Goal: Communication & Community: Connect with others

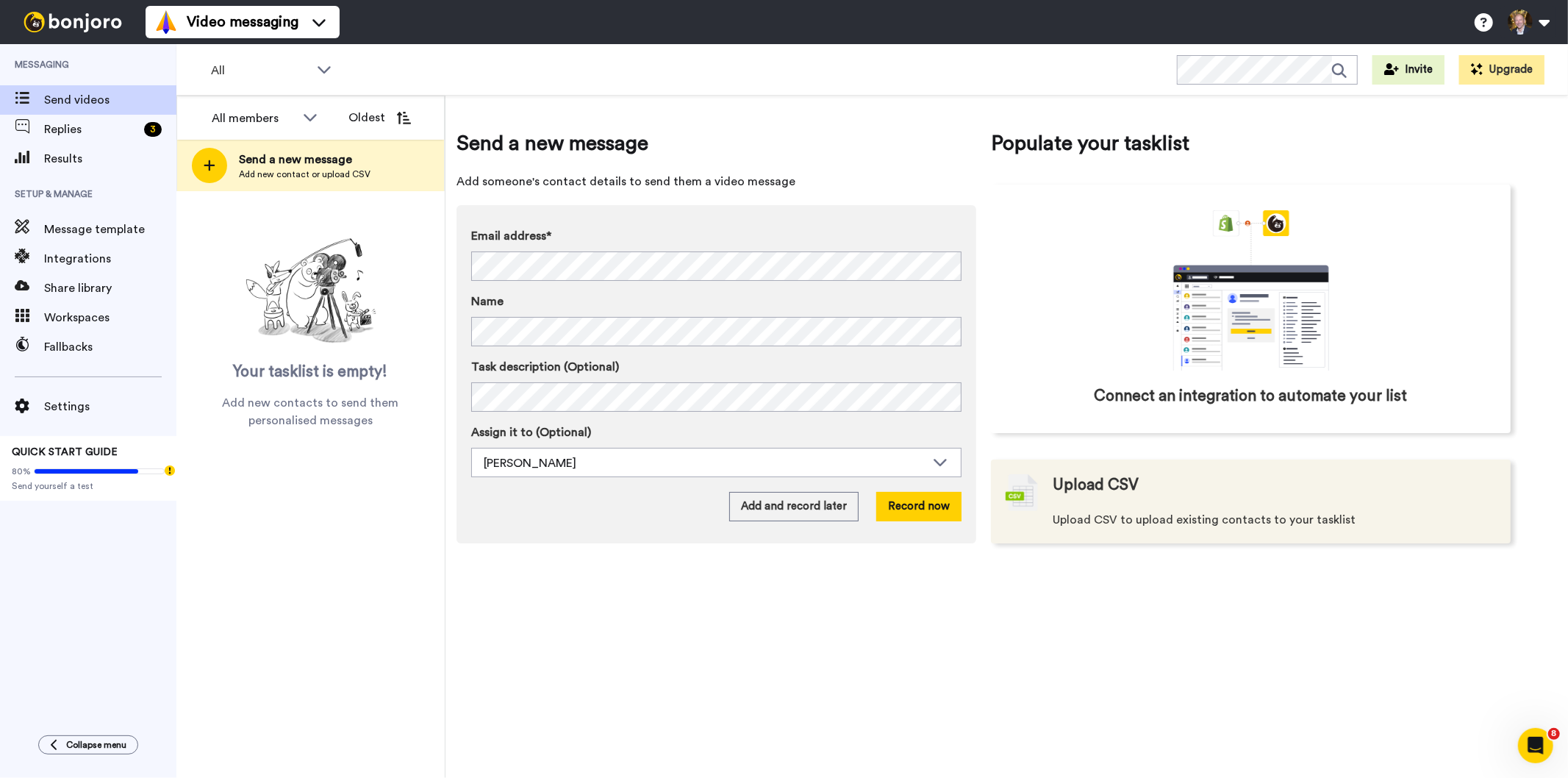
click at [1096, 506] on div "Upload CSV Upload CSV to upload existing contacts to your tasklist" at bounding box center [1204, 502] width 303 height 55
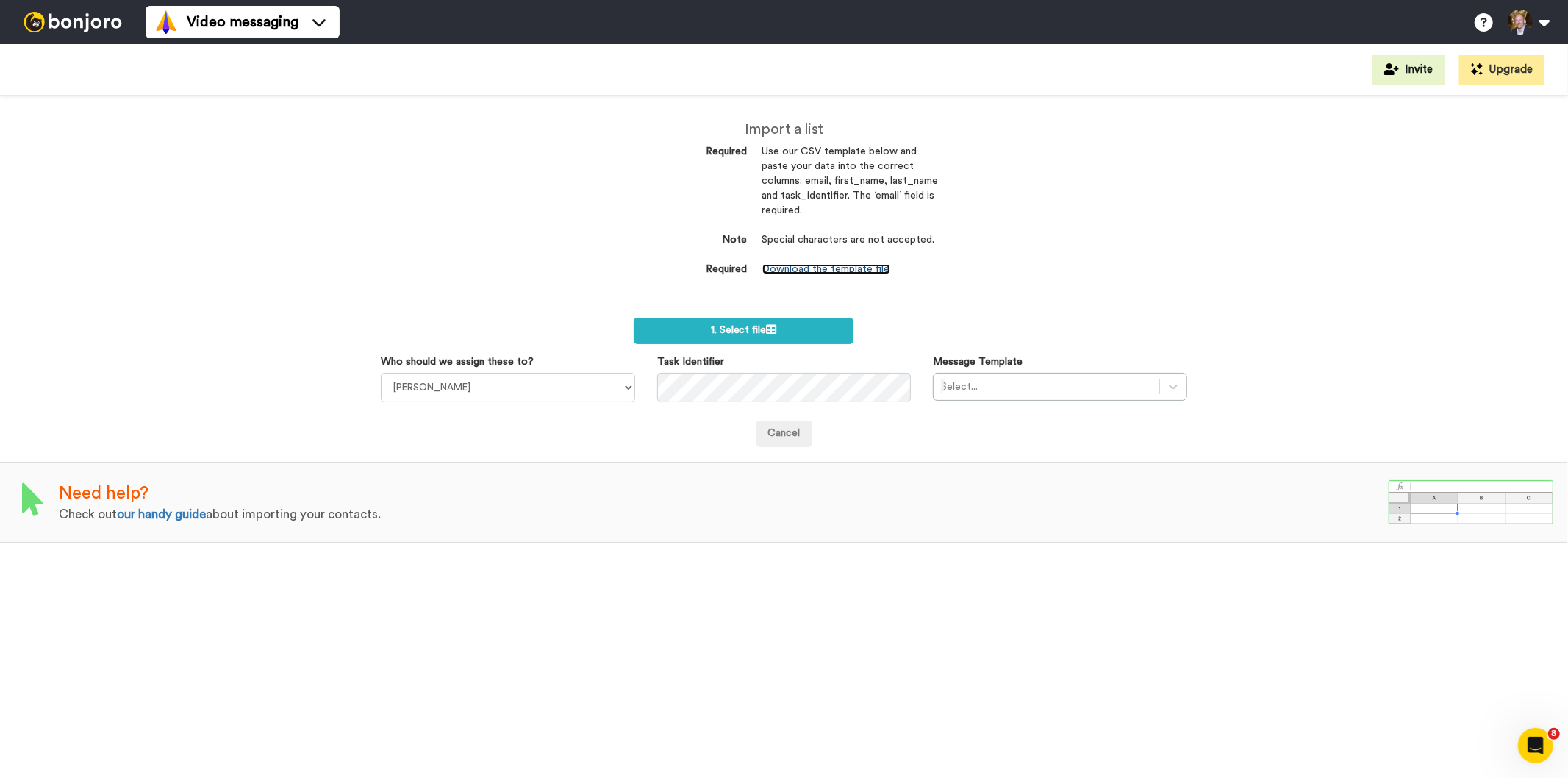
click at [829, 268] on link "Download the template file" at bounding box center [826, 269] width 128 height 11
click at [1175, 388] on icon at bounding box center [1173, 387] width 15 height 15
click at [526, 389] on select "[PERSON_NAME]" at bounding box center [507, 388] width 253 height 29
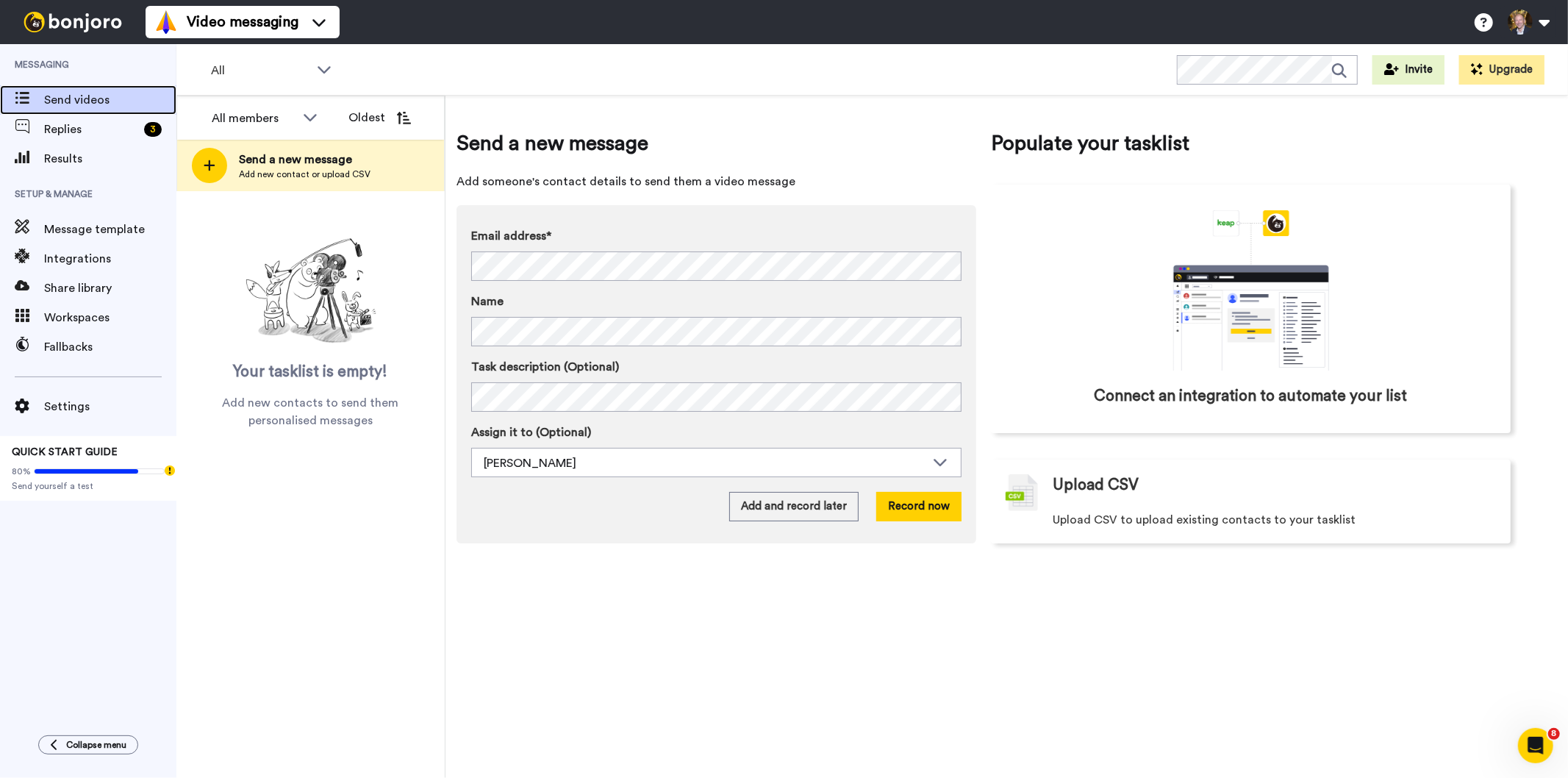
click at [64, 102] on span "Send videos" at bounding box center [110, 100] width 132 height 18
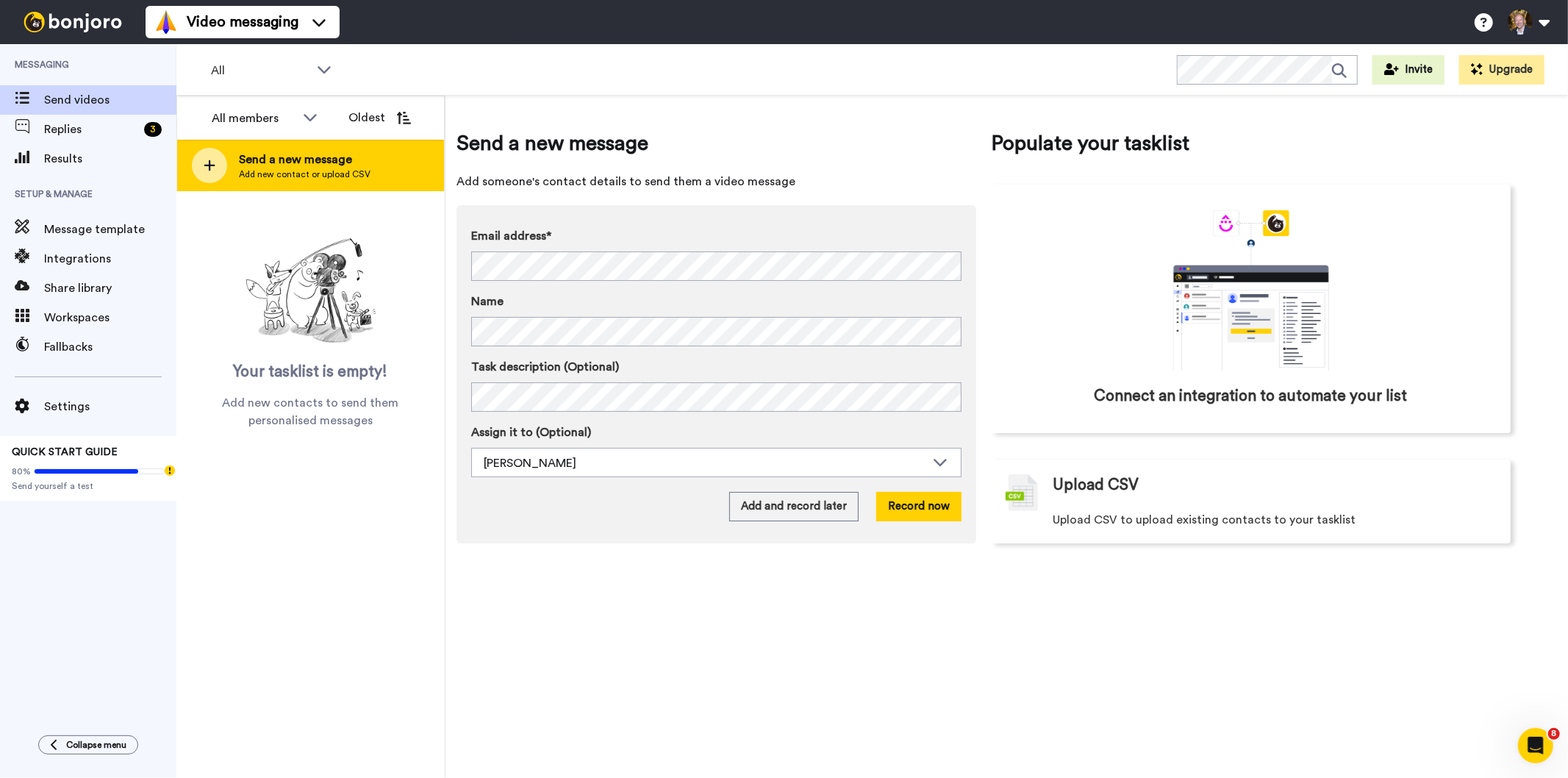
click at [289, 165] on span "Send a new message" at bounding box center [304, 160] width 132 height 18
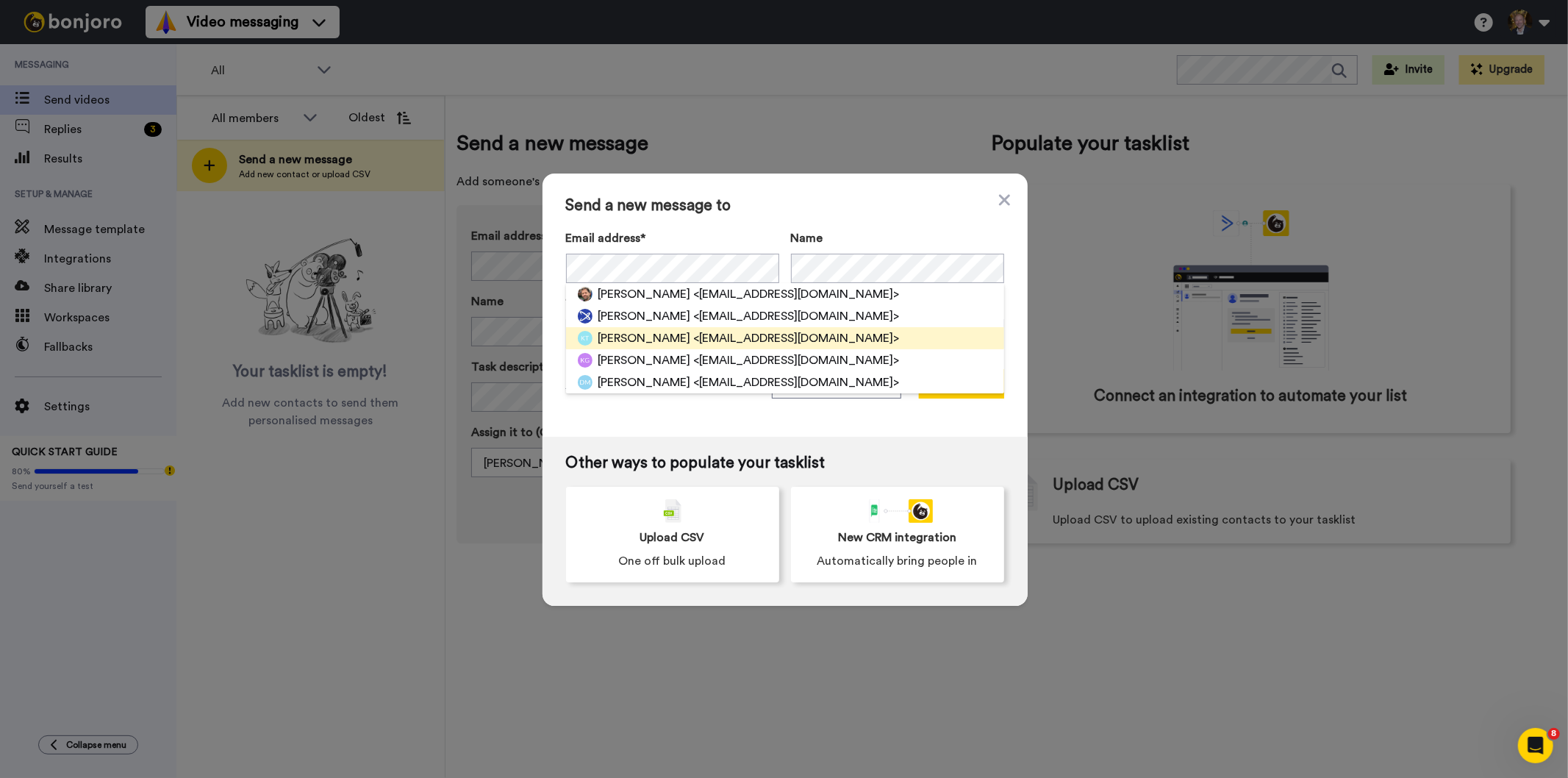
click at [625, 340] on span "[PERSON_NAME]" at bounding box center [645, 339] width 93 height 18
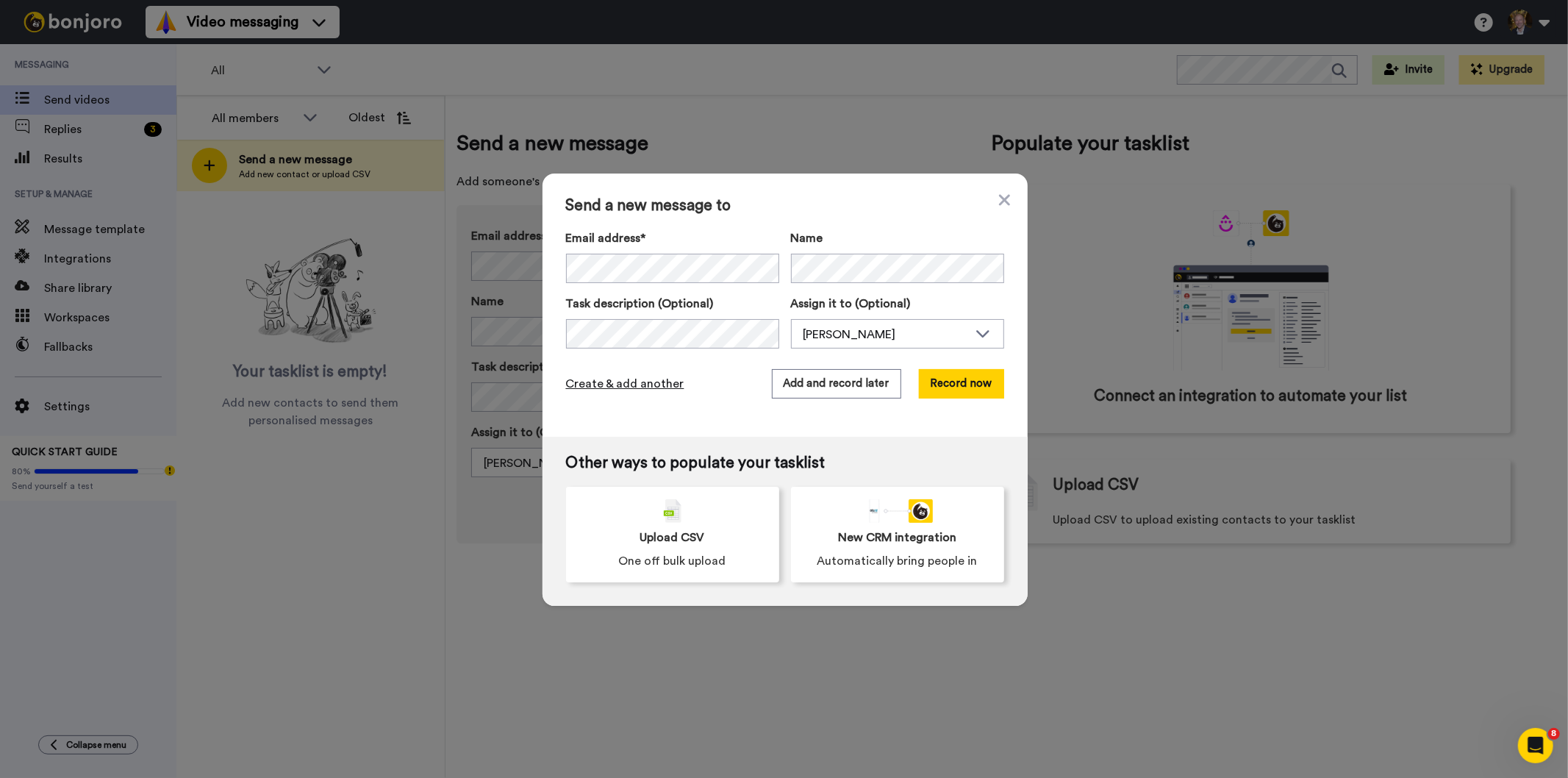
click at [643, 384] on span "Create & add another" at bounding box center [625, 384] width 118 height 18
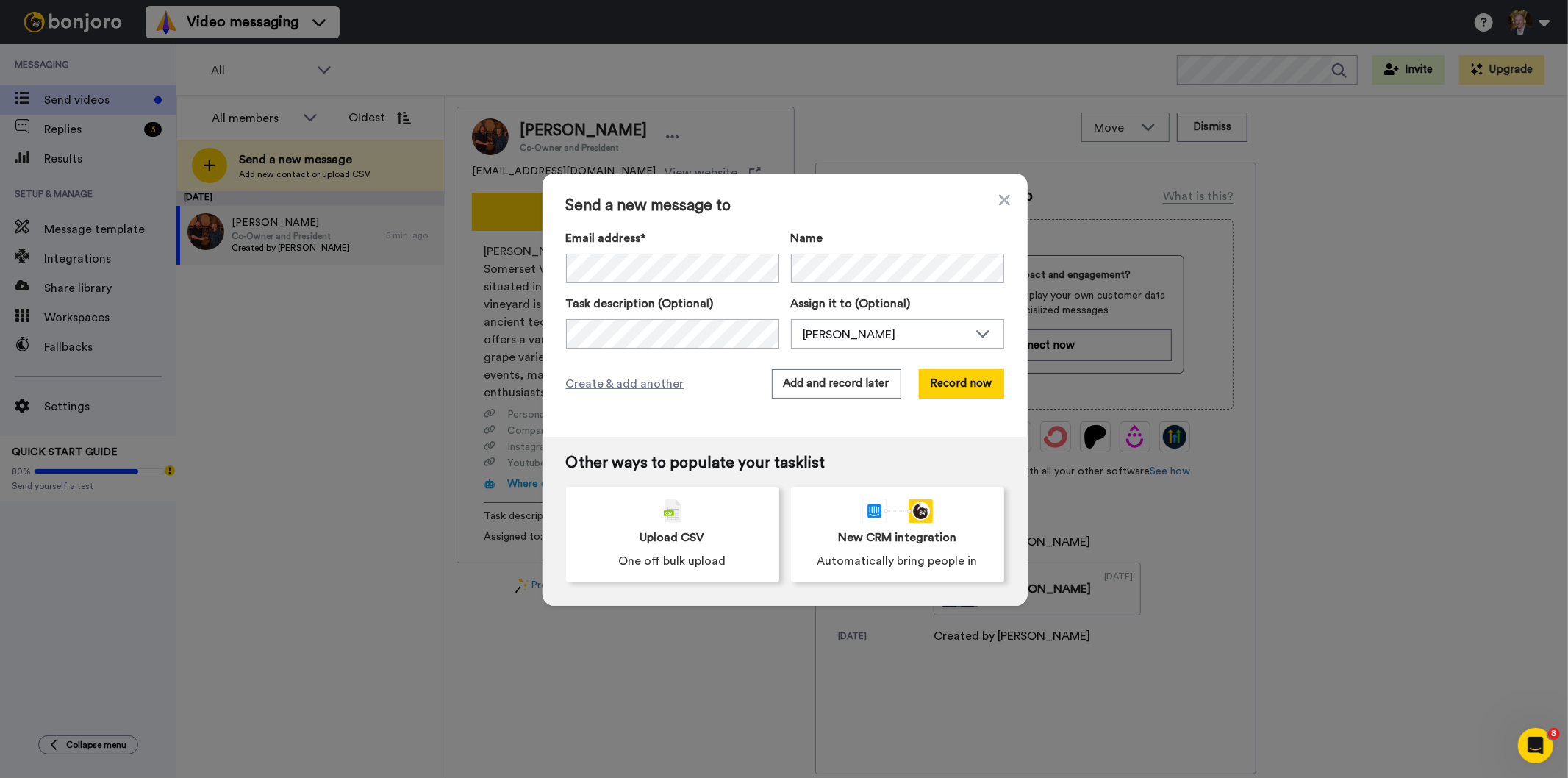
click at [990, 192] on div "Send a new message to Email address* Paul Nelson <inverness103@gmailo.com> Paul…" at bounding box center [785, 304] width 485 height 263
click at [1000, 200] on icon at bounding box center [1003, 199] width 11 height 11
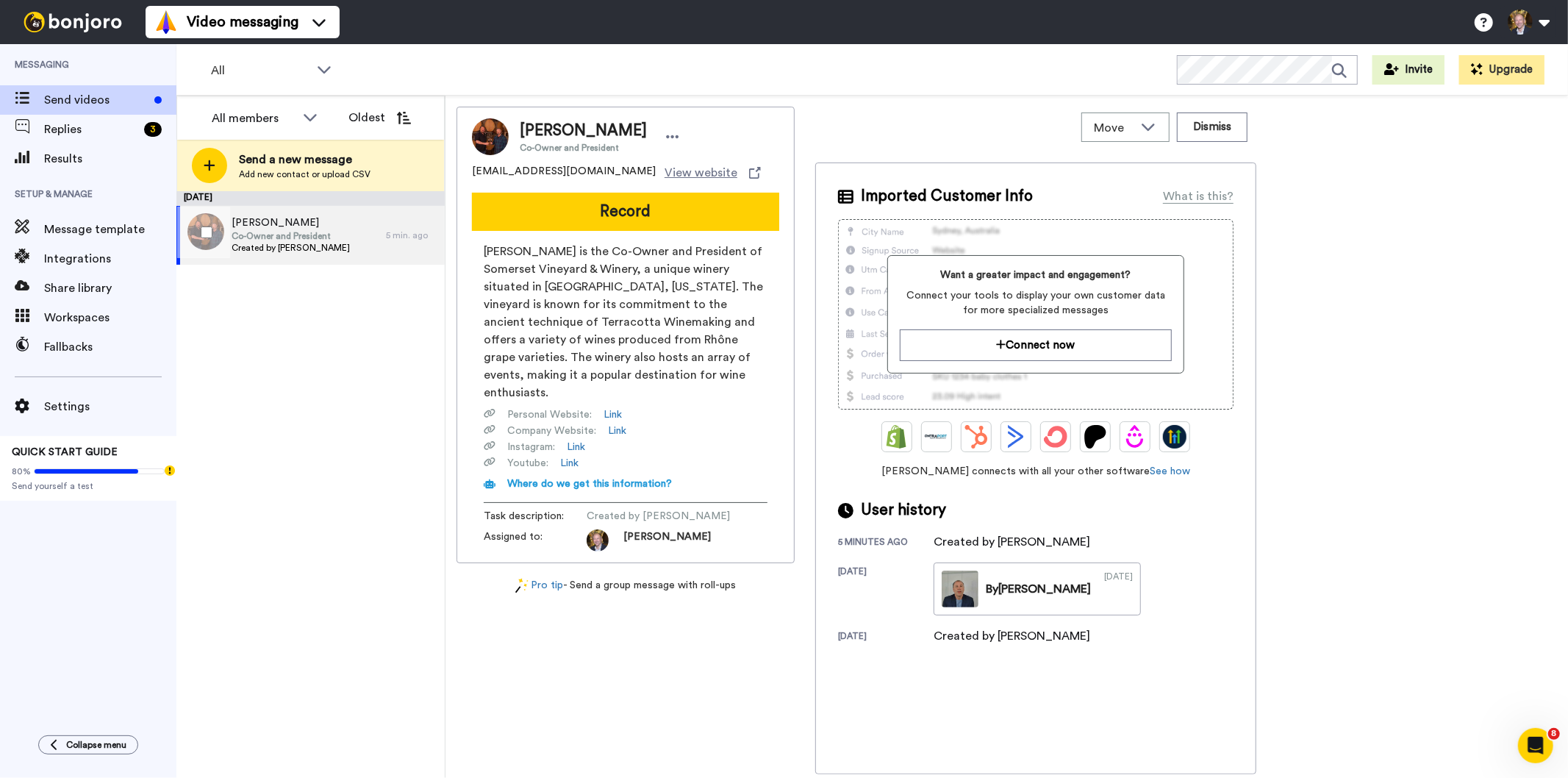
click at [311, 226] on span "[PERSON_NAME]" at bounding box center [291, 222] width 118 height 15
click at [84, 92] on span "Send videos" at bounding box center [96, 100] width 105 height 18
click at [61, 155] on span "Results" at bounding box center [110, 159] width 132 height 18
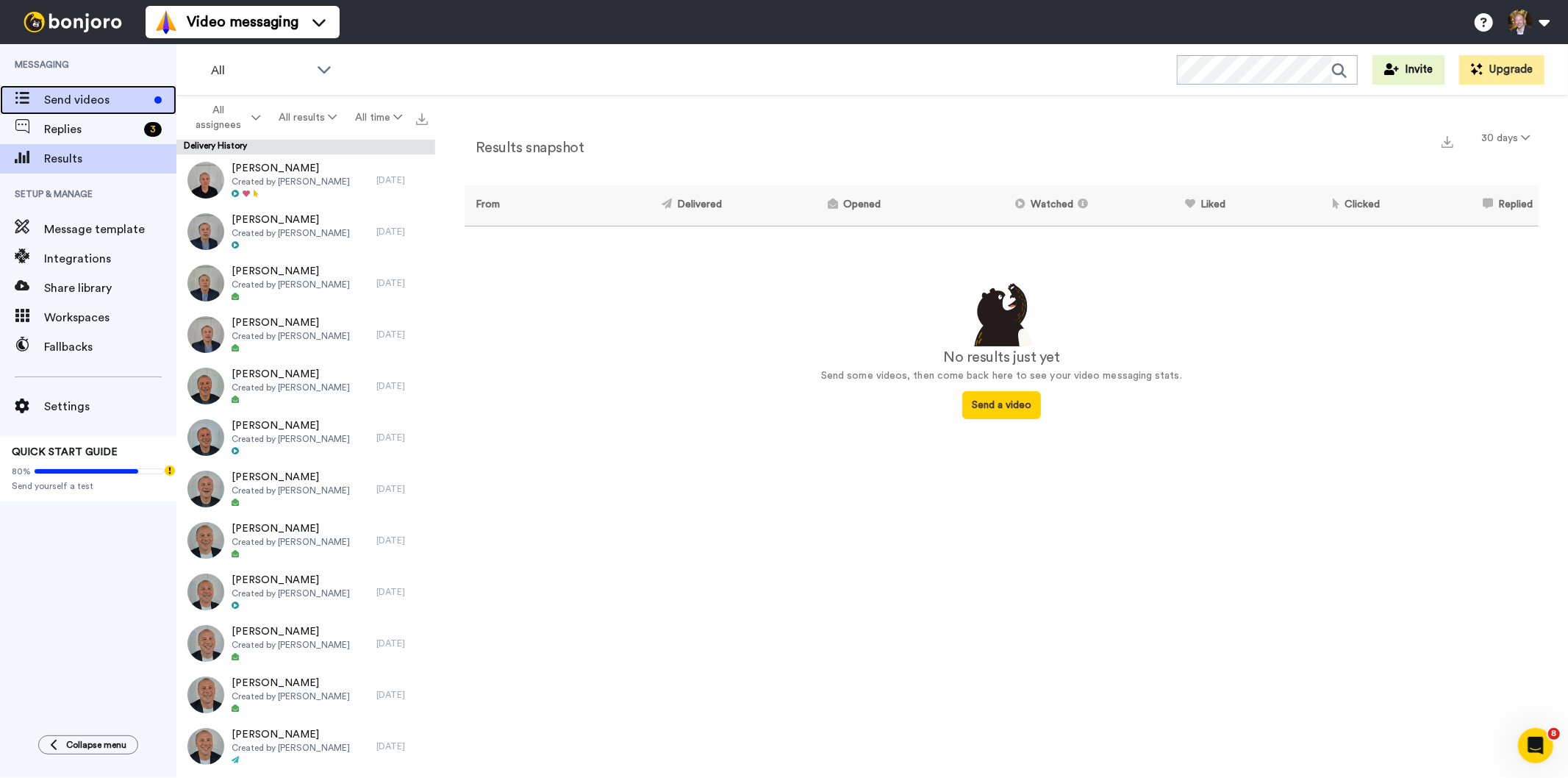
click at [64, 93] on span "Send videos" at bounding box center [96, 100] width 105 height 18
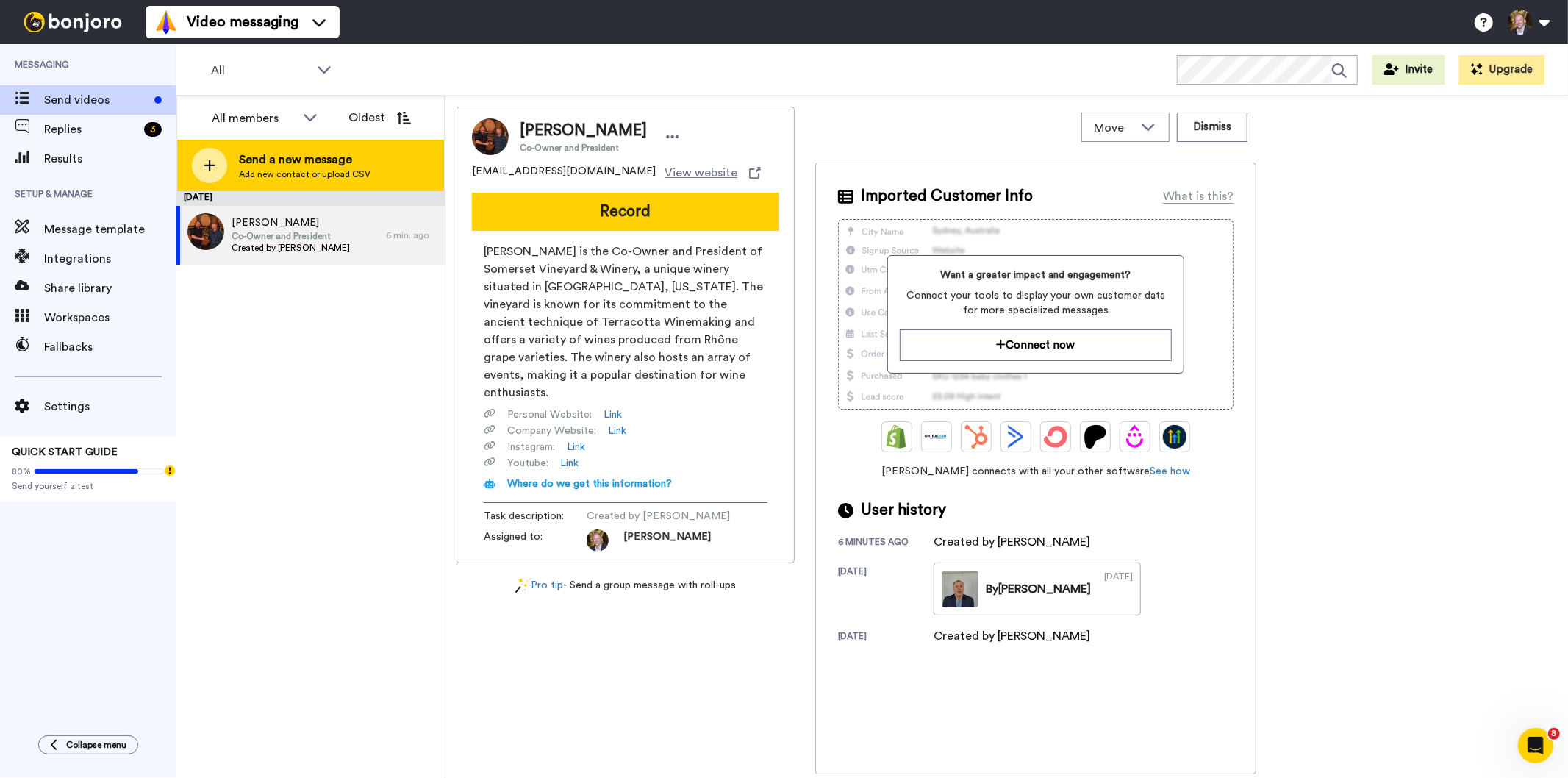
click at [208, 160] on icon at bounding box center [209, 165] width 12 height 14
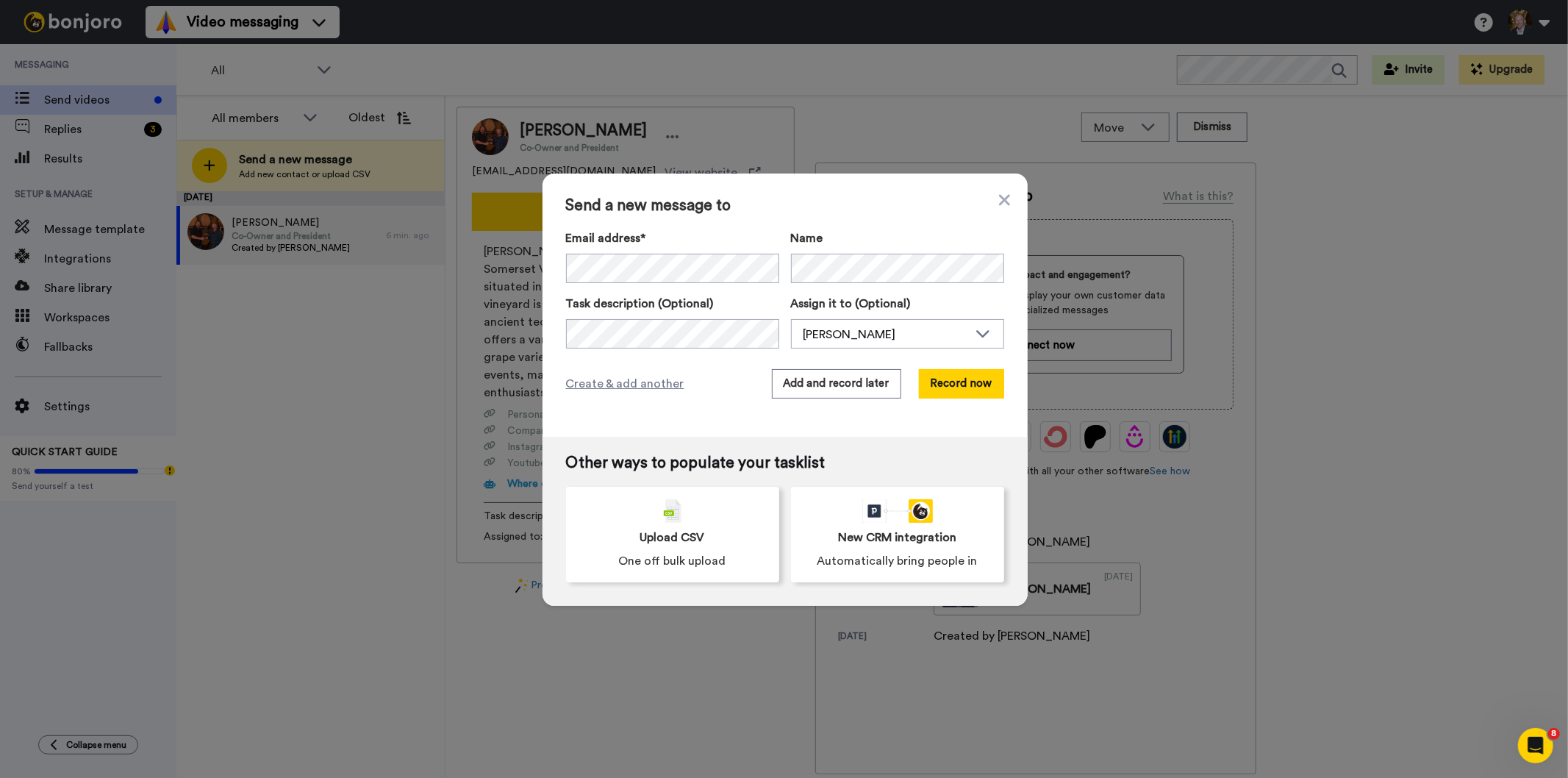
click at [699, 357] on div "Send a new message to Email address* No search result for ‘ music@lorimarwinery…" at bounding box center [785, 304] width 485 height 263
click at [818, 386] on button "Add and record later" at bounding box center [836, 384] width 129 height 29
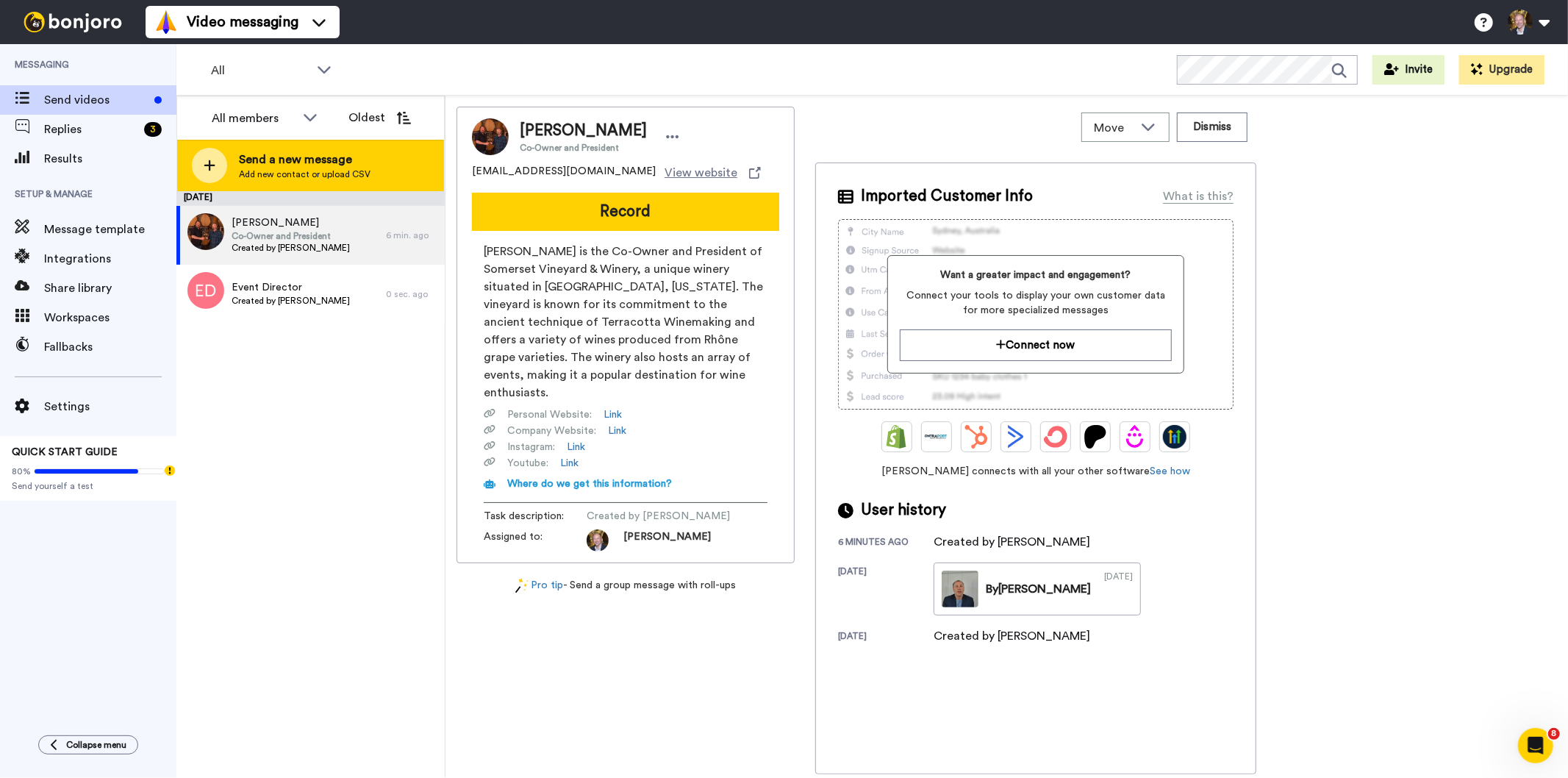
click at [216, 165] on div at bounding box center [209, 165] width 35 height 35
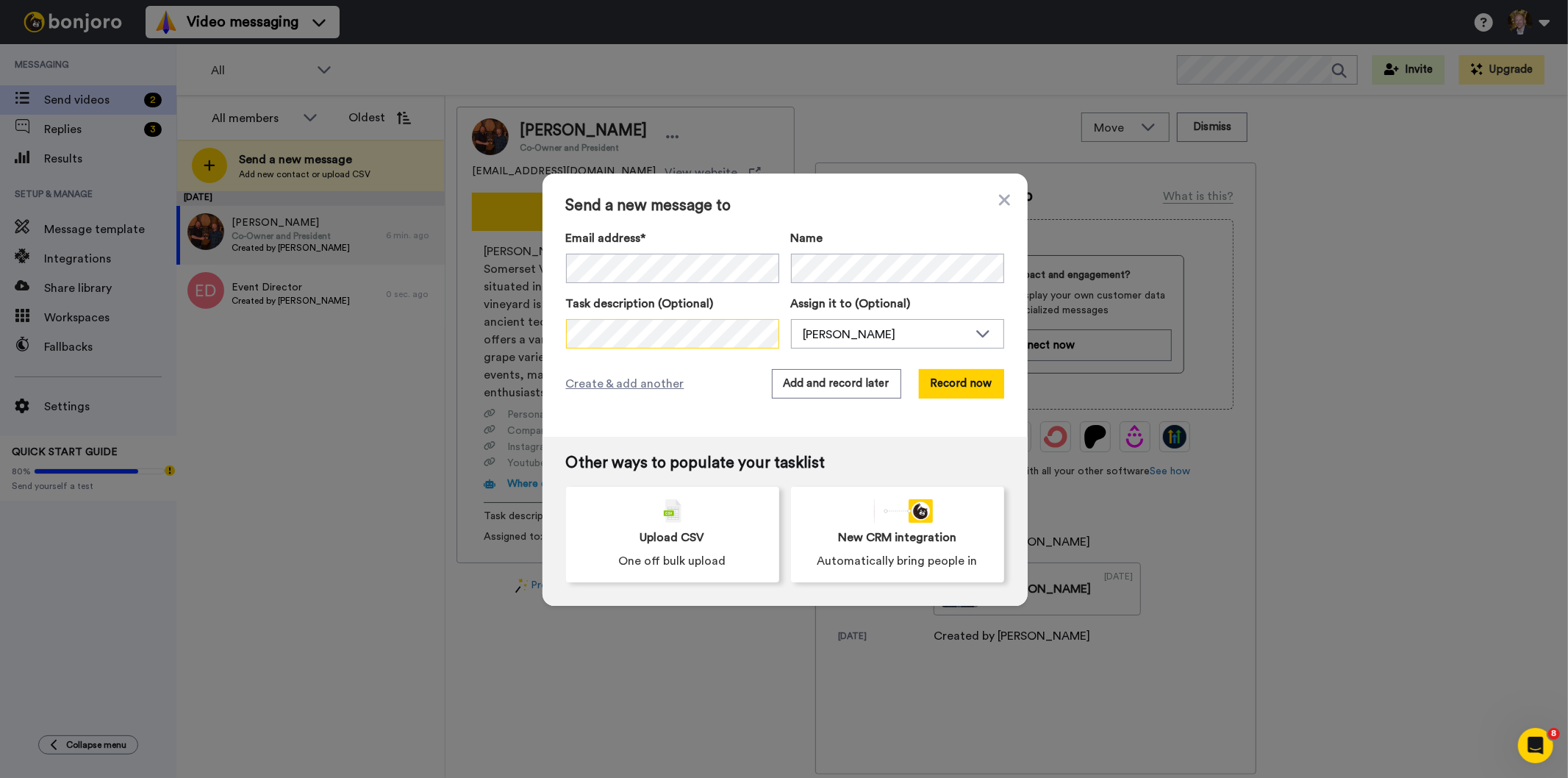
click at [546, 332] on div "Send a new message to Email address* Paul Nelson <inverness103@gmailo.com> Paul…" at bounding box center [785, 304] width 485 height 263
click at [693, 389] on div "Create & add another Add and record later Record now" at bounding box center [785, 384] width 438 height 29
click at [716, 386] on div "Create & add another Add and record later Record now" at bounding box center [785, 384] width 438 height 29
click at [643, 383] on span "Create & add another" at bounding box center [625, 384] width 118 height 18
click at [622, 386] on span "Create & add another" at bounding box center [625, 384] width 118 height 18
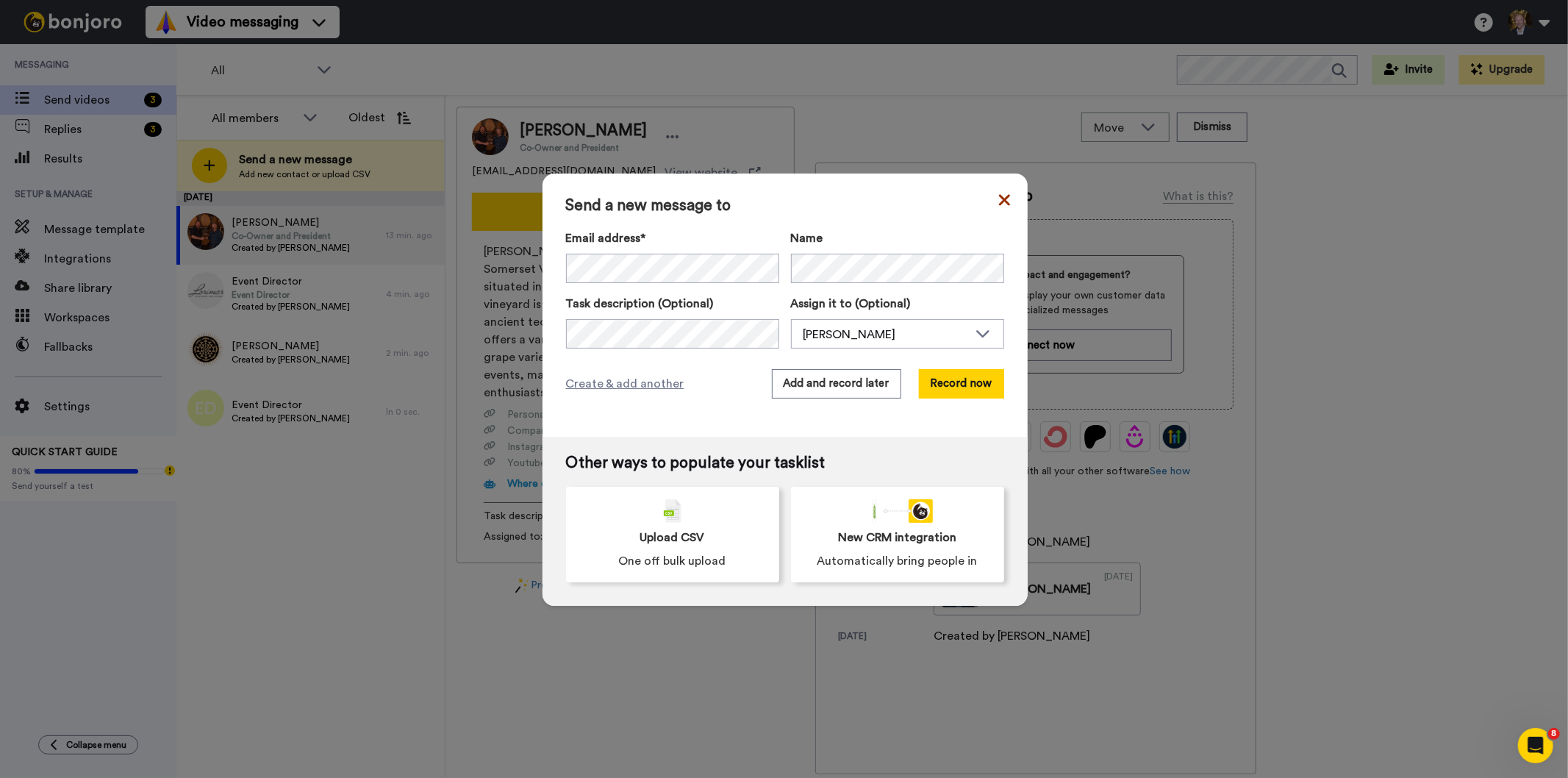
click at [999, 195] on icon at bounding box center [1004, 200] width 11 height 18
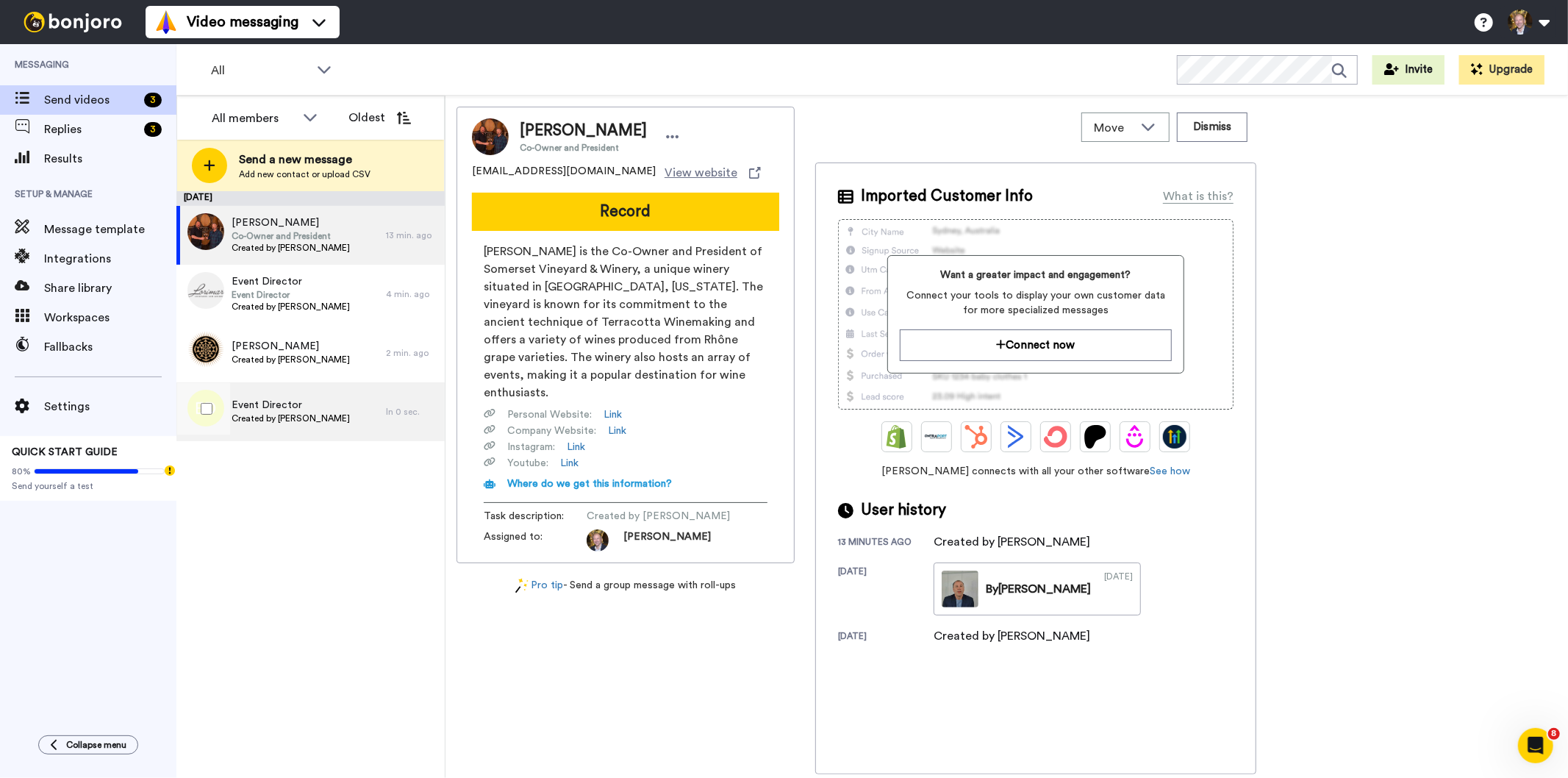
click at [251, 413] on span "Created by [PERSON_NAME]" at bounding box center [291, 419] width 118 height 12
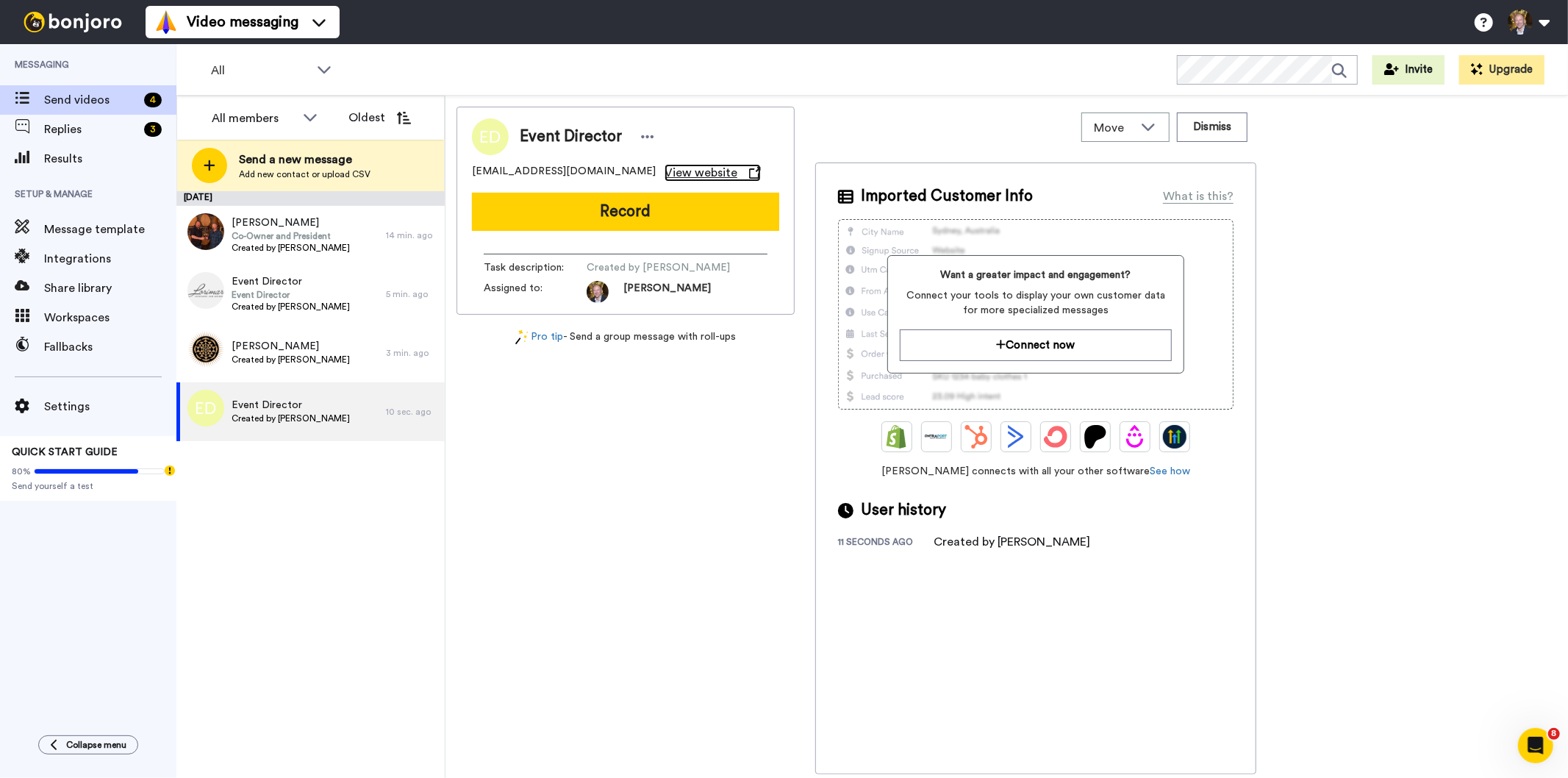
click at [664, 171] on span "View website" at bounding box center [700, 173] width 72 height 18
click at [282, 410] on span "Event Director" at bounding box center [291, 405] width 118 height 15
drag, startPoint x: 282, startPoint y: 410, endPoint x: 376, endPoint y: 425, distance: 95.2
click at [376, 425] on div "Event Director Created by Paul Nelson" at bounding box center [281, 412] width 209 height 59
click at [641, 138] on icon at bounding box center [648, 136] width 14 height 15
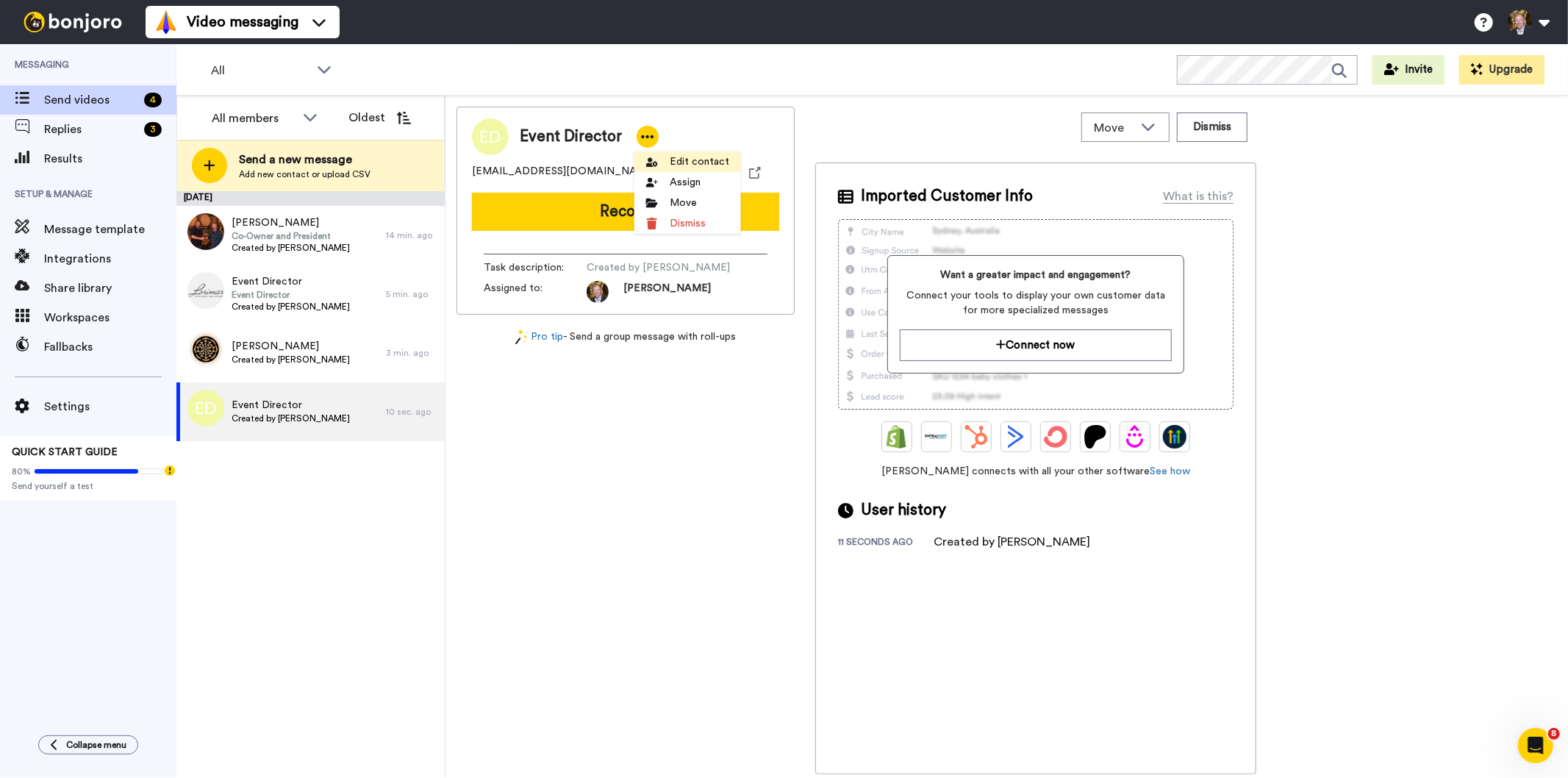
click at [680, 159] on li "Edit contact" at bounding box center [687, 161] width 107 height 21
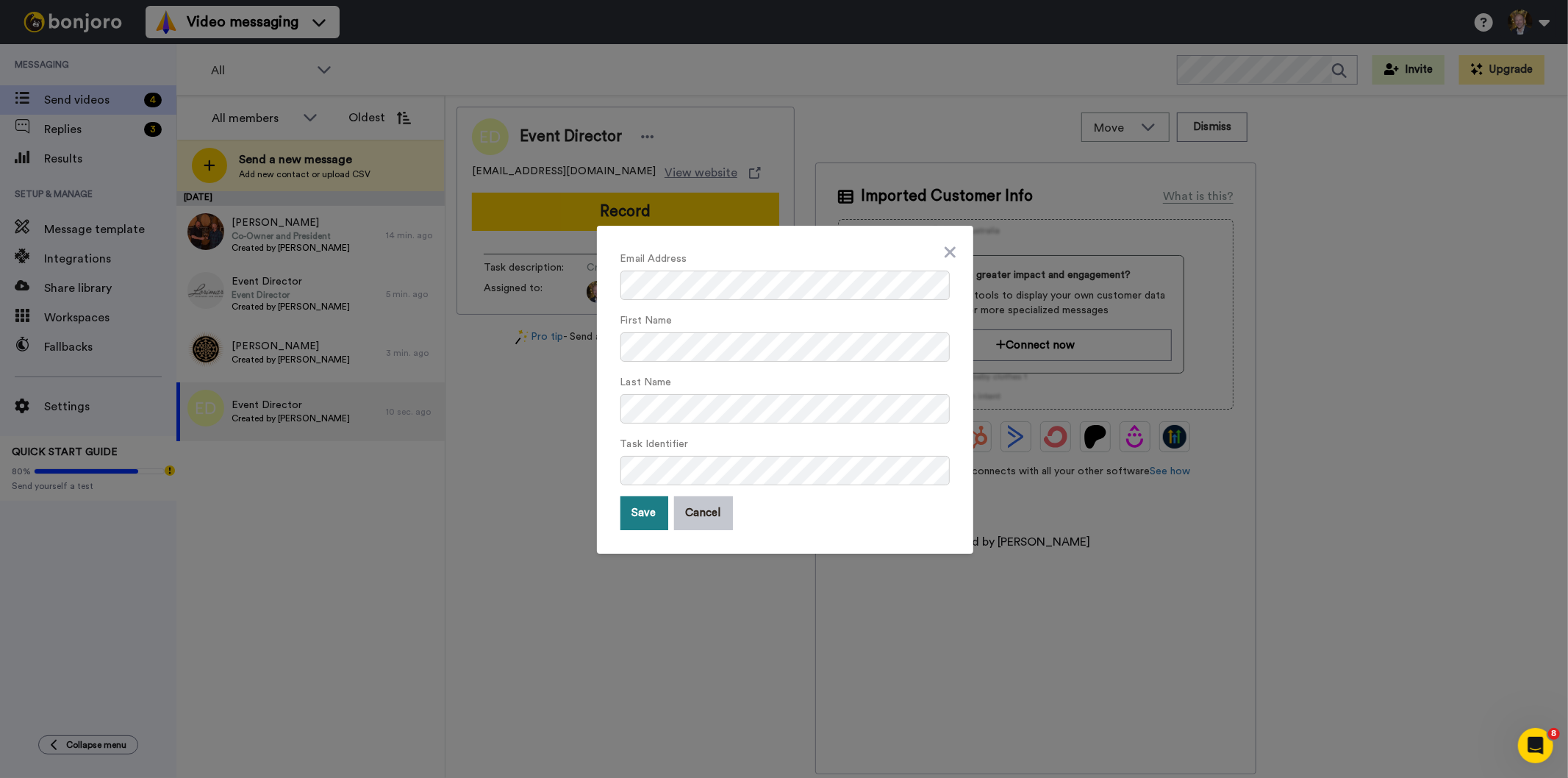
click at [628, 512] on button "Save" at bounding box center [644, 513] width 48 height 34
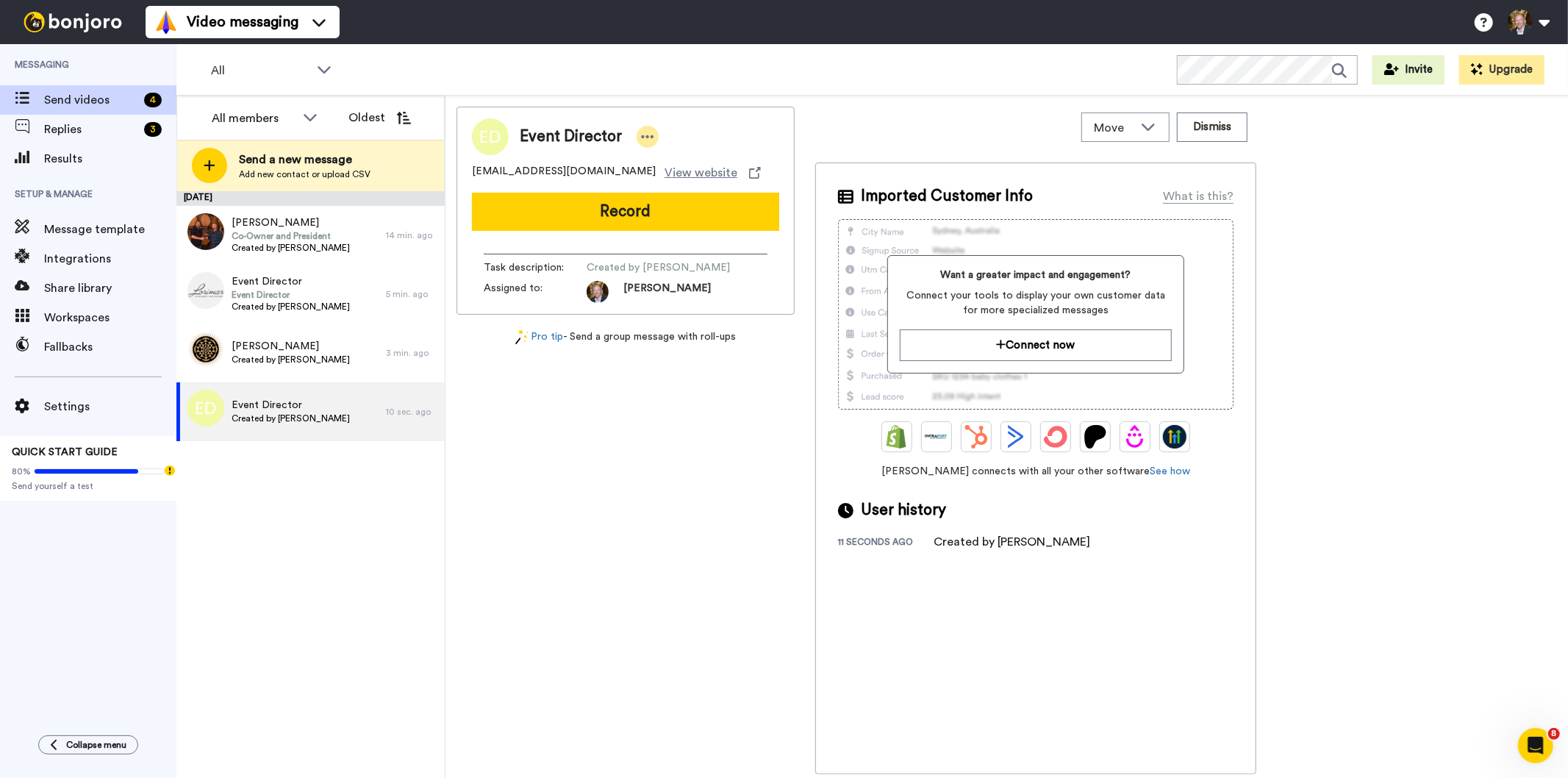
click at [648, 133] on icon at bounding box center [648, 136] width 14 height 15
click at [690, 163] on li "Edit contact" at bounding box center [687, 161] width 107 height 21
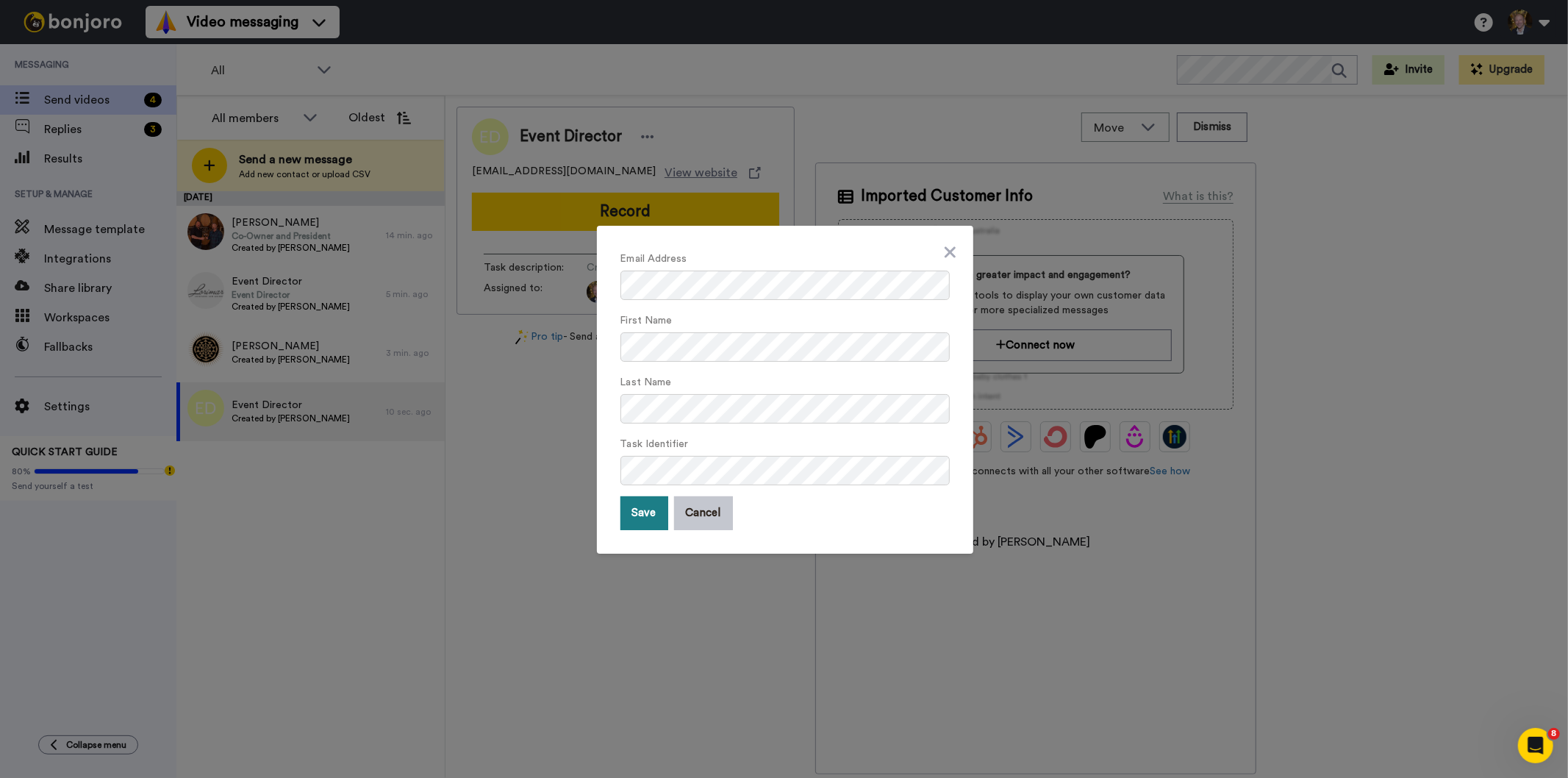
click at [644, 516] on button "Save" at bounding box center [644, 513] width 48 height 34
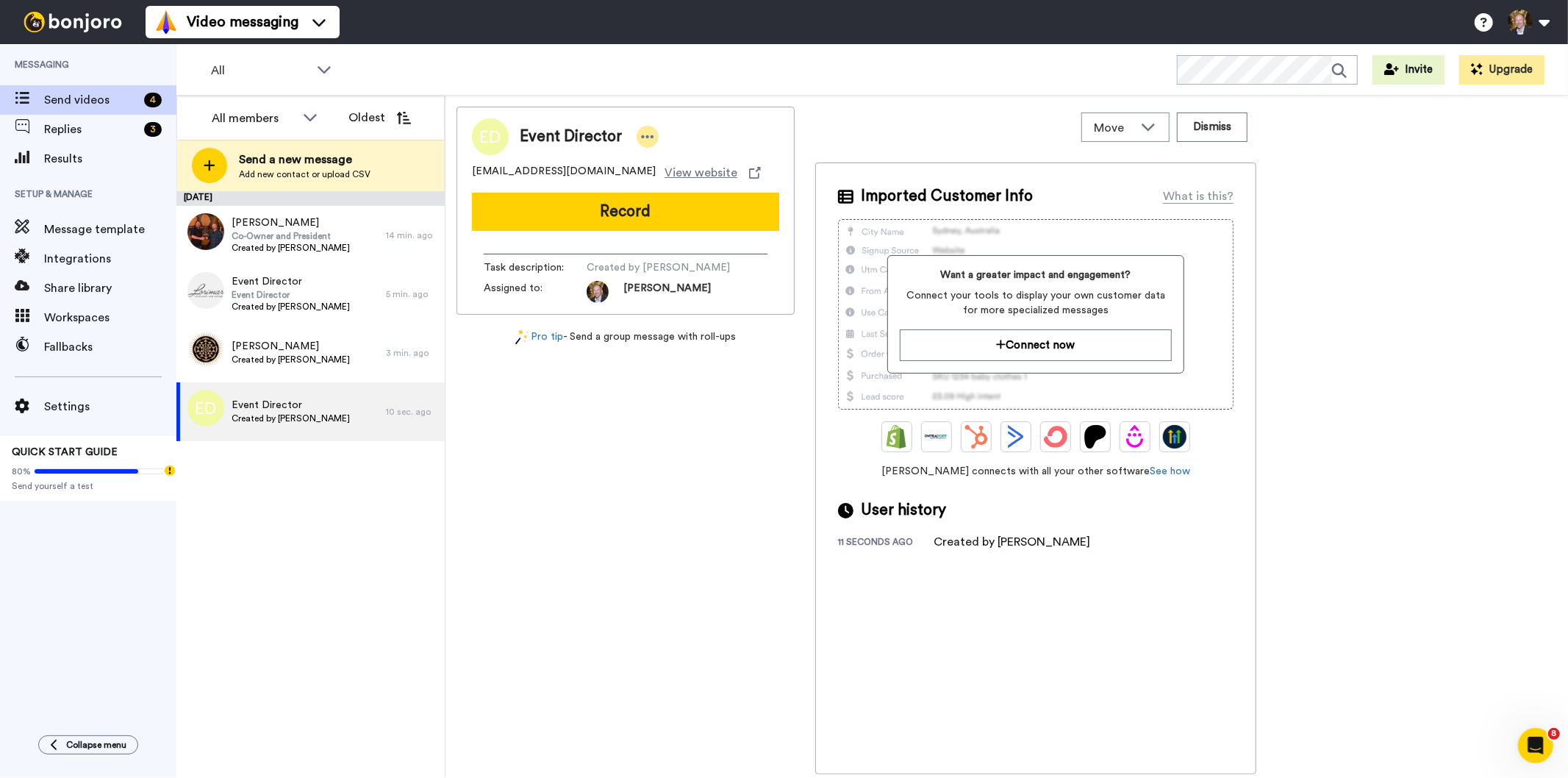
click at [643, 132] on icon at bounding box center [648, 136] width 14 height 15
click at [693, 161] on li "Edit contact" at bounding box center [687, 161] width 107 height 21
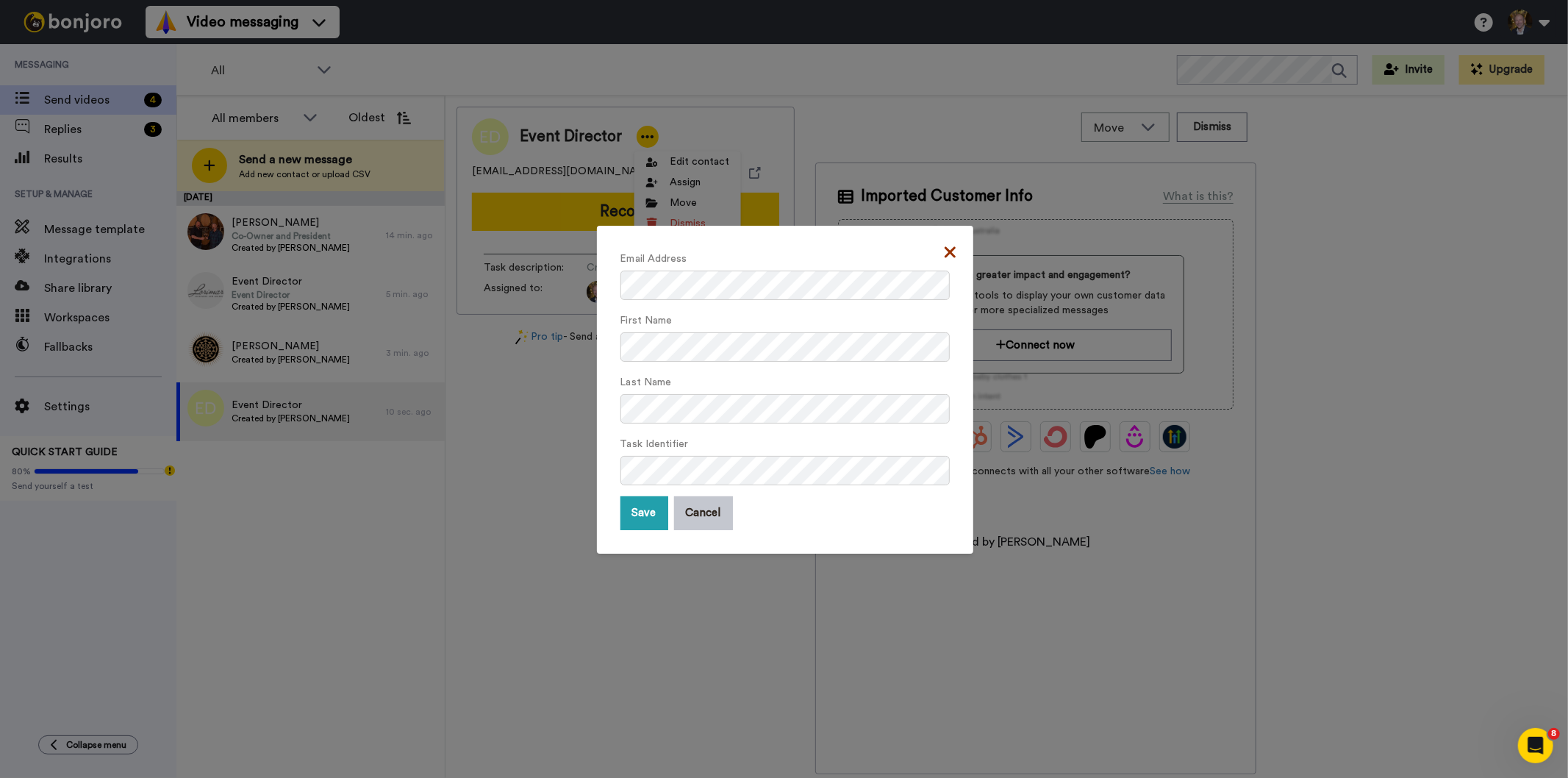
click at [944, 248] on icon at bounding box center [949, 252] width 11 height 11
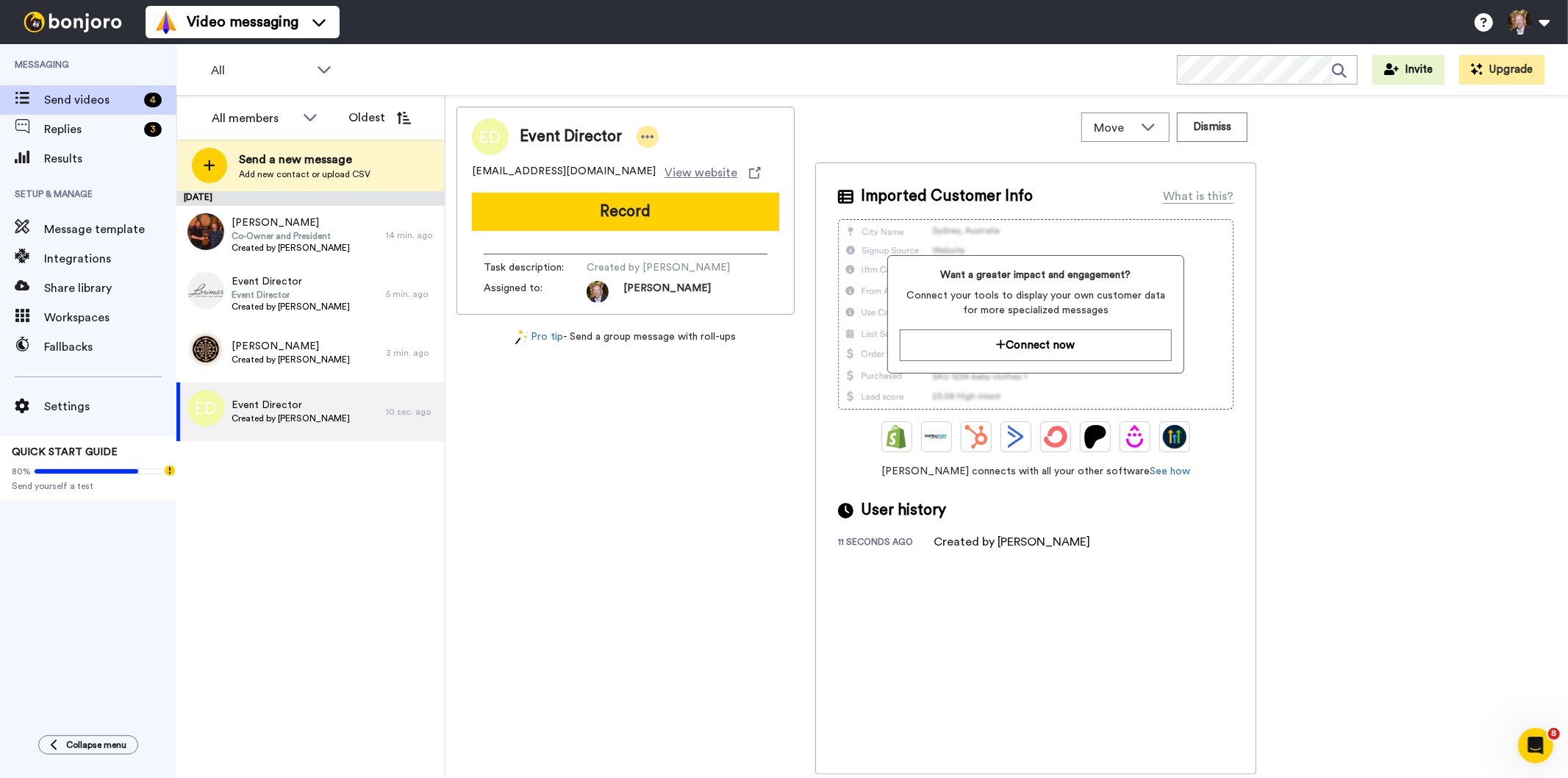
click at [643, 141] on icon at bounding box center [648, 136] width 14 height 15
click at [707, 164] on li "Edit contact" at bounding box center [687, 161] width 107 height 21
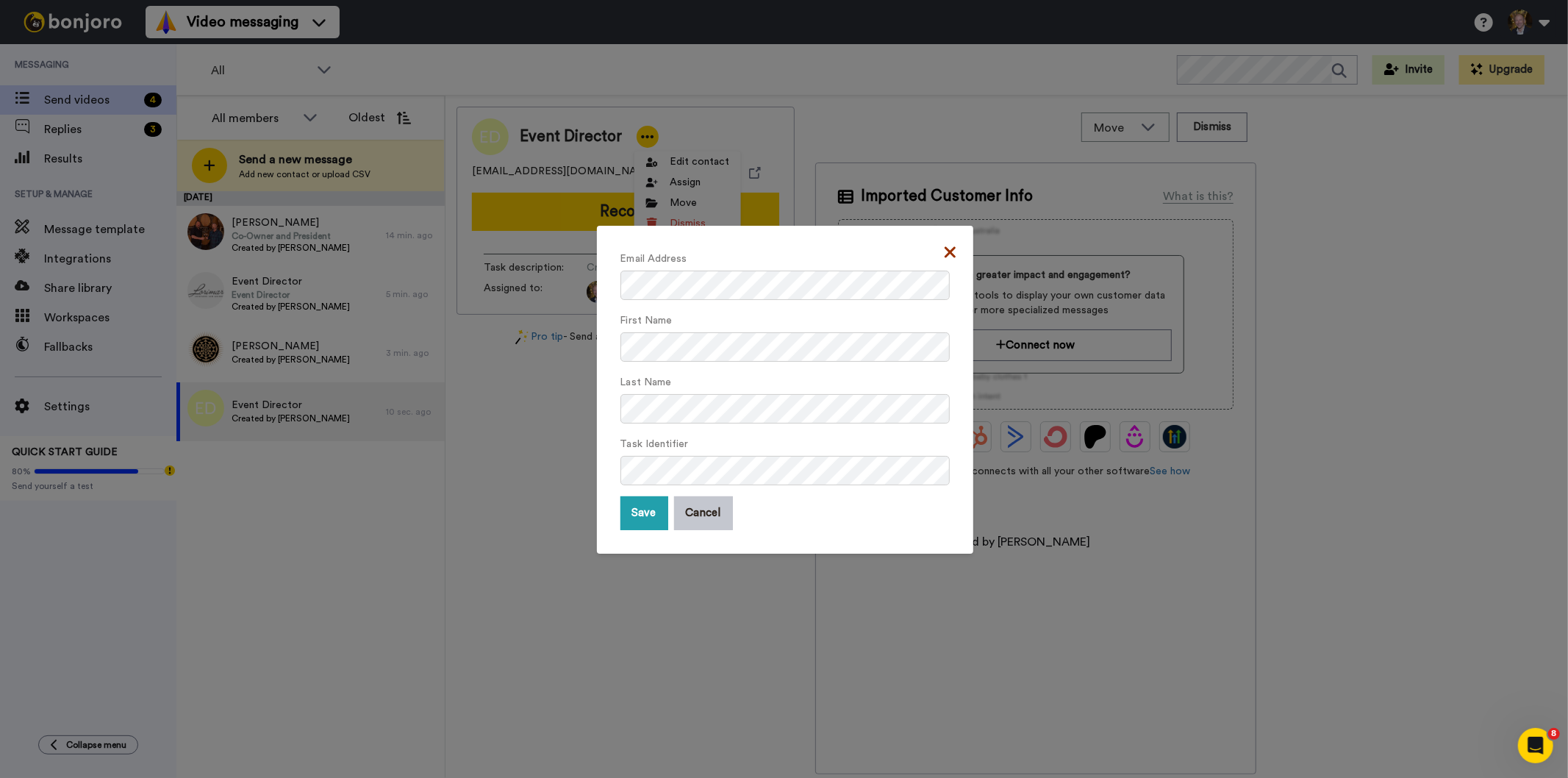
click at [945, 251] on icon at bounding box center [950, 252] width 11 height 18
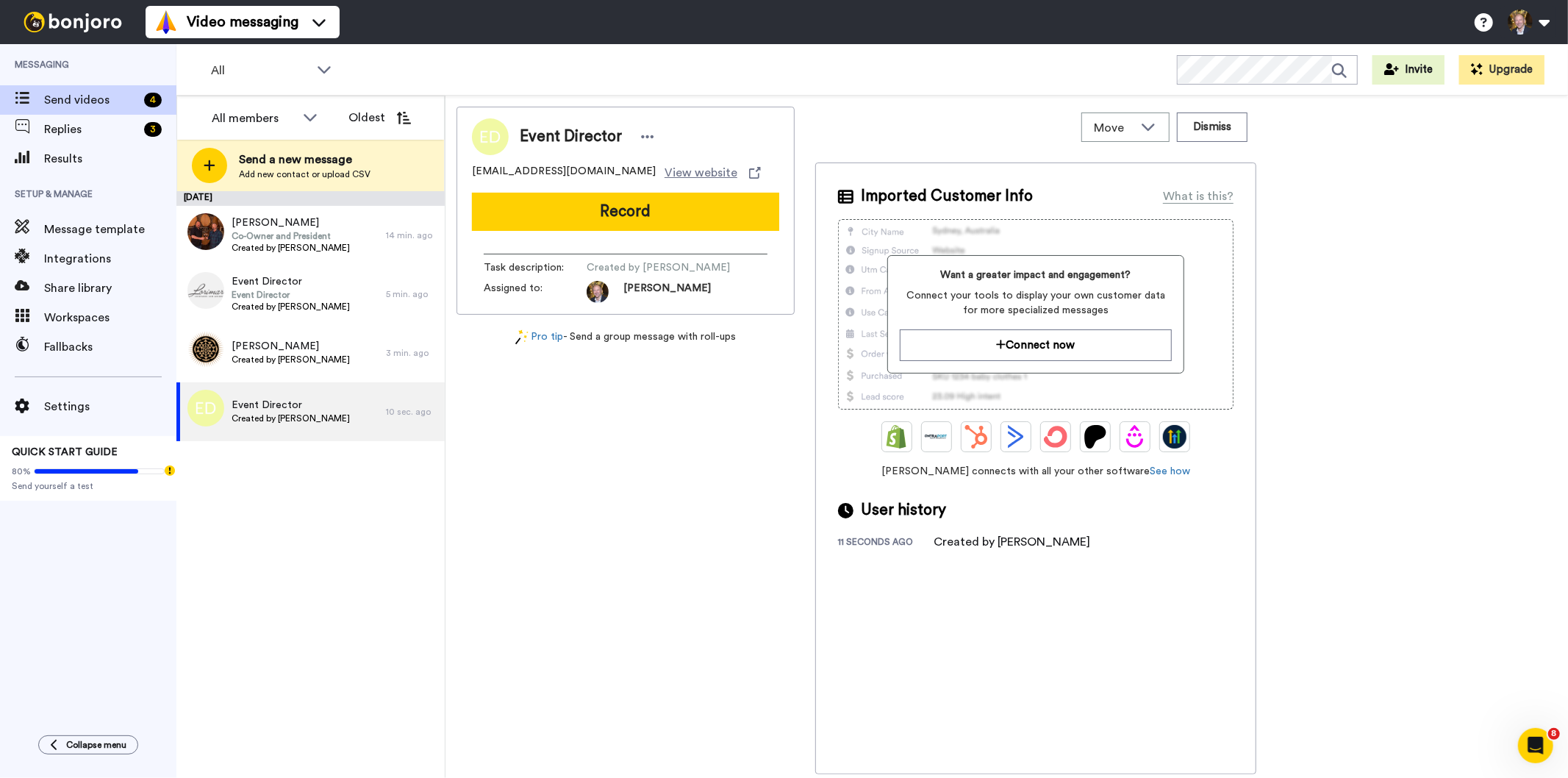
click at [372, 482] on div "September 23 Kurt Tiedt Co-Owner and President Created by Paul Nelson 14 min. a…" at bounding box center [310, 484] width 268 height 587
click at [274, 291] on span "Event Director" at bounding box center [291, 295] width 118 height 12
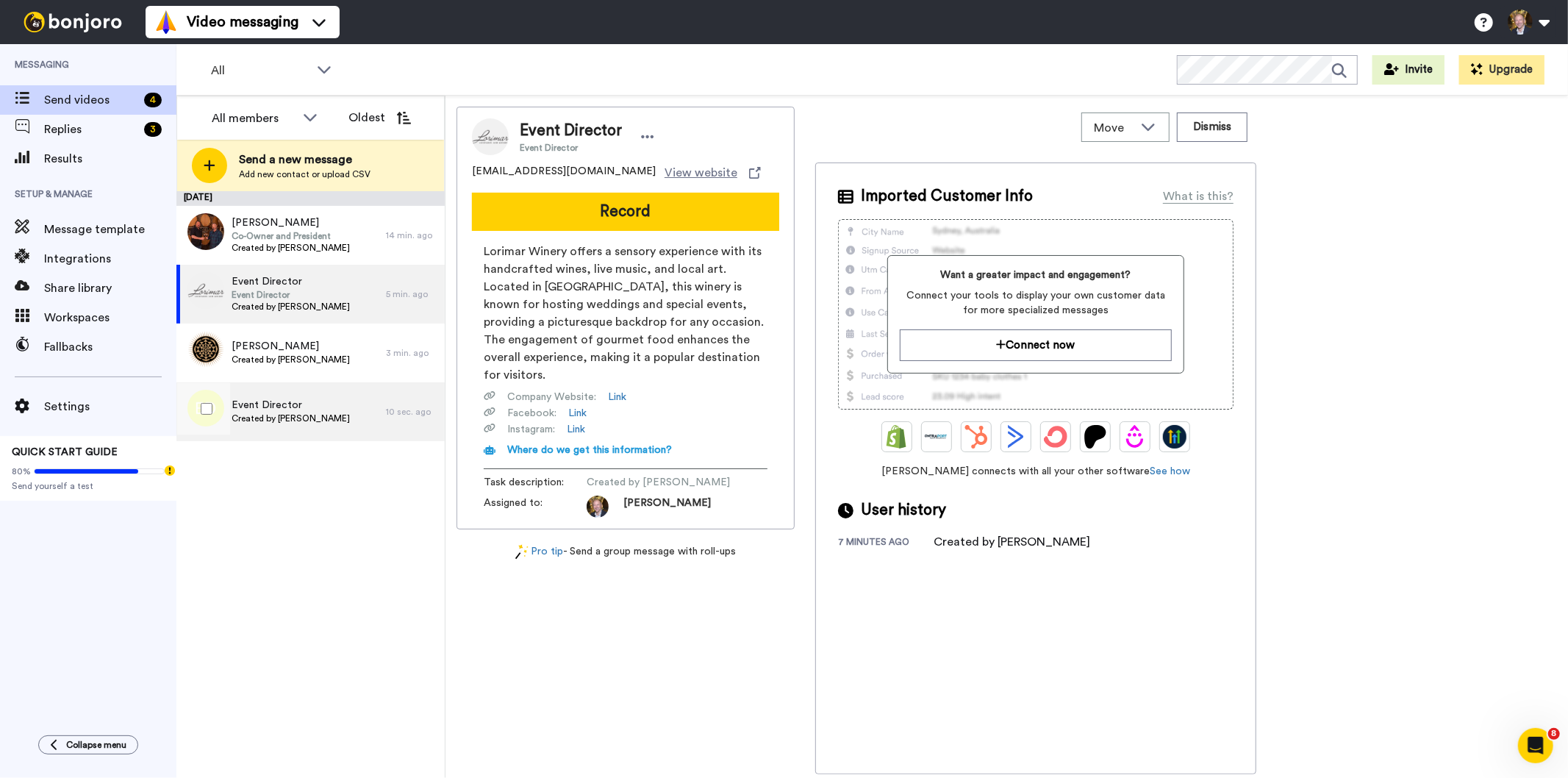
click at [246, 400] on span "Event Director" at bounding box center [291, 405] width 118 height 15
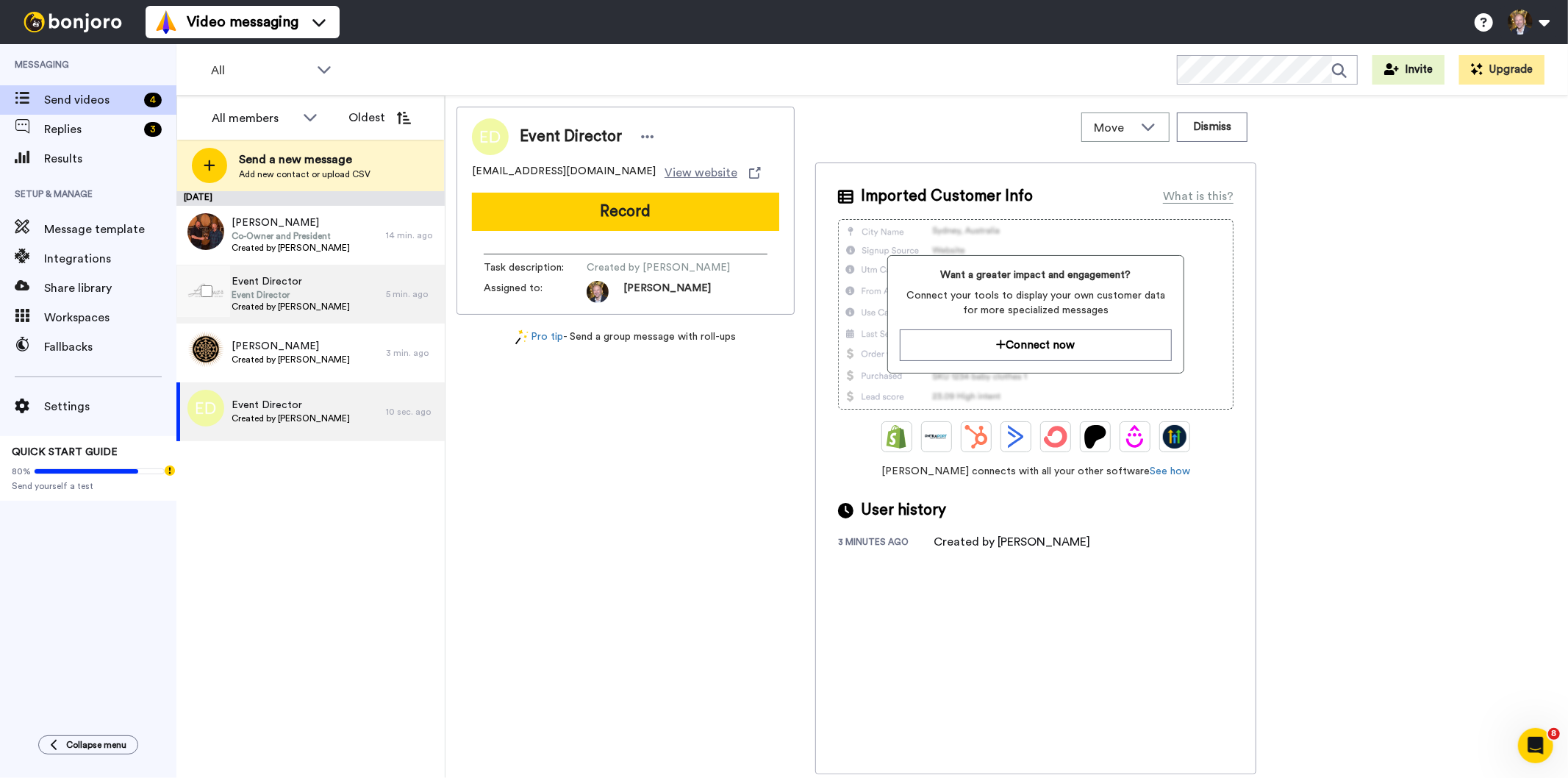
click at [310, 297] on span "Event Director" at bounding box center [291, 295] width 118 height 12
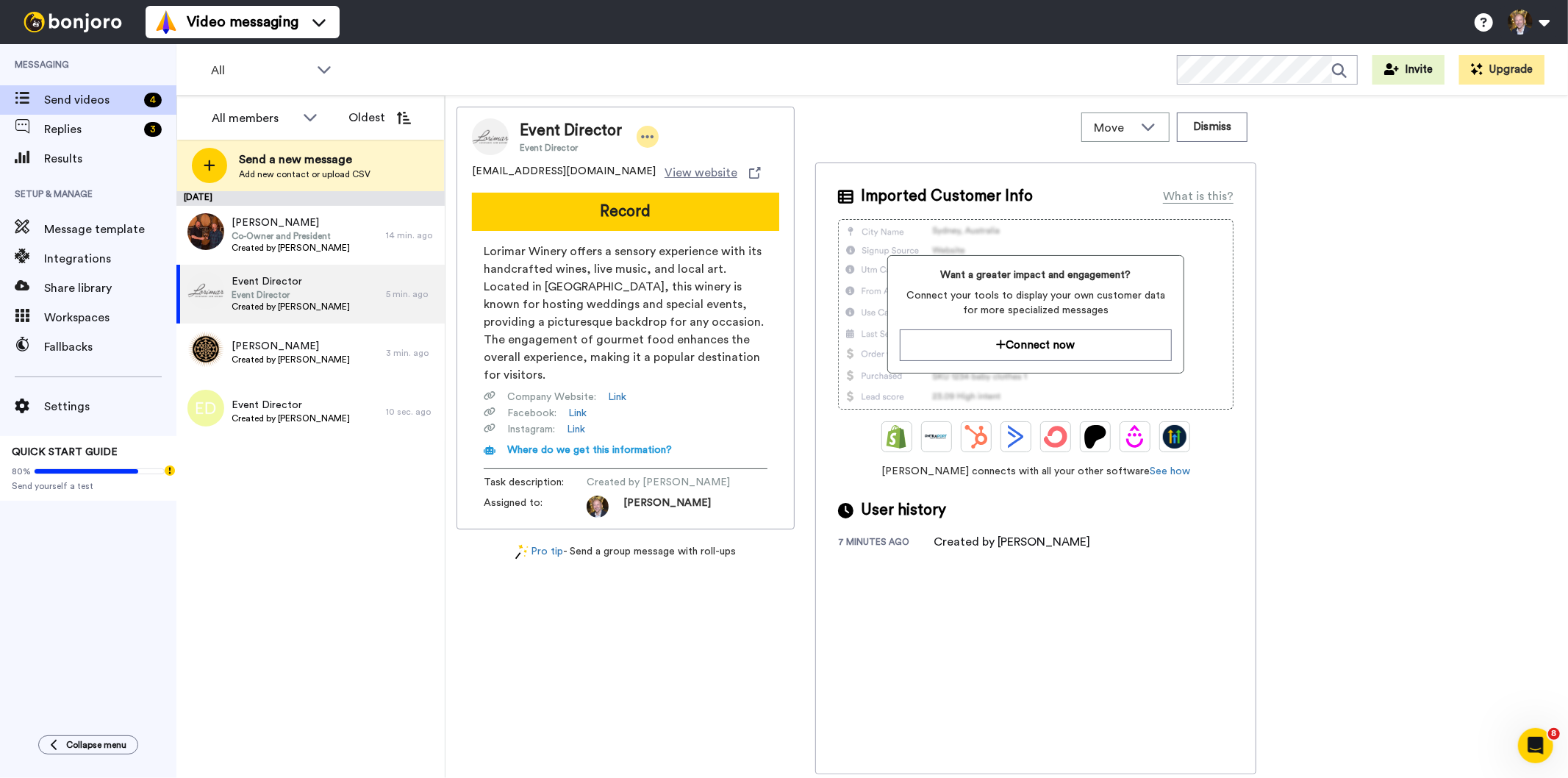
click at [641, 140] on icon at bounding box center [648, 136] width 14 height 15
click at [690, 164] on li "Edit contact" at bounding box center [687, 161] width 107 height 21
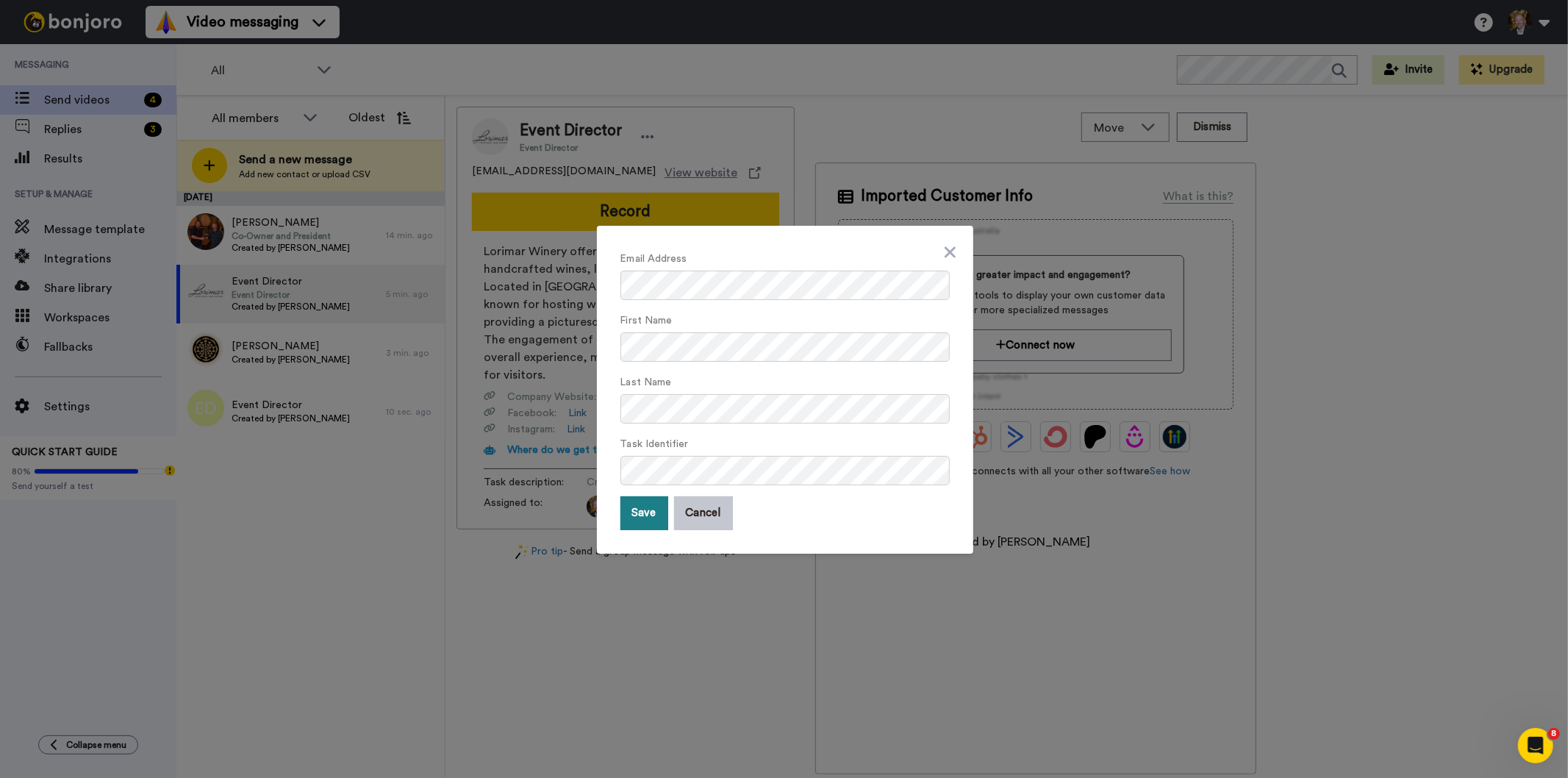
click at [635, 510] on button "Save" at bounding box center [644, 513] width 48 height 34
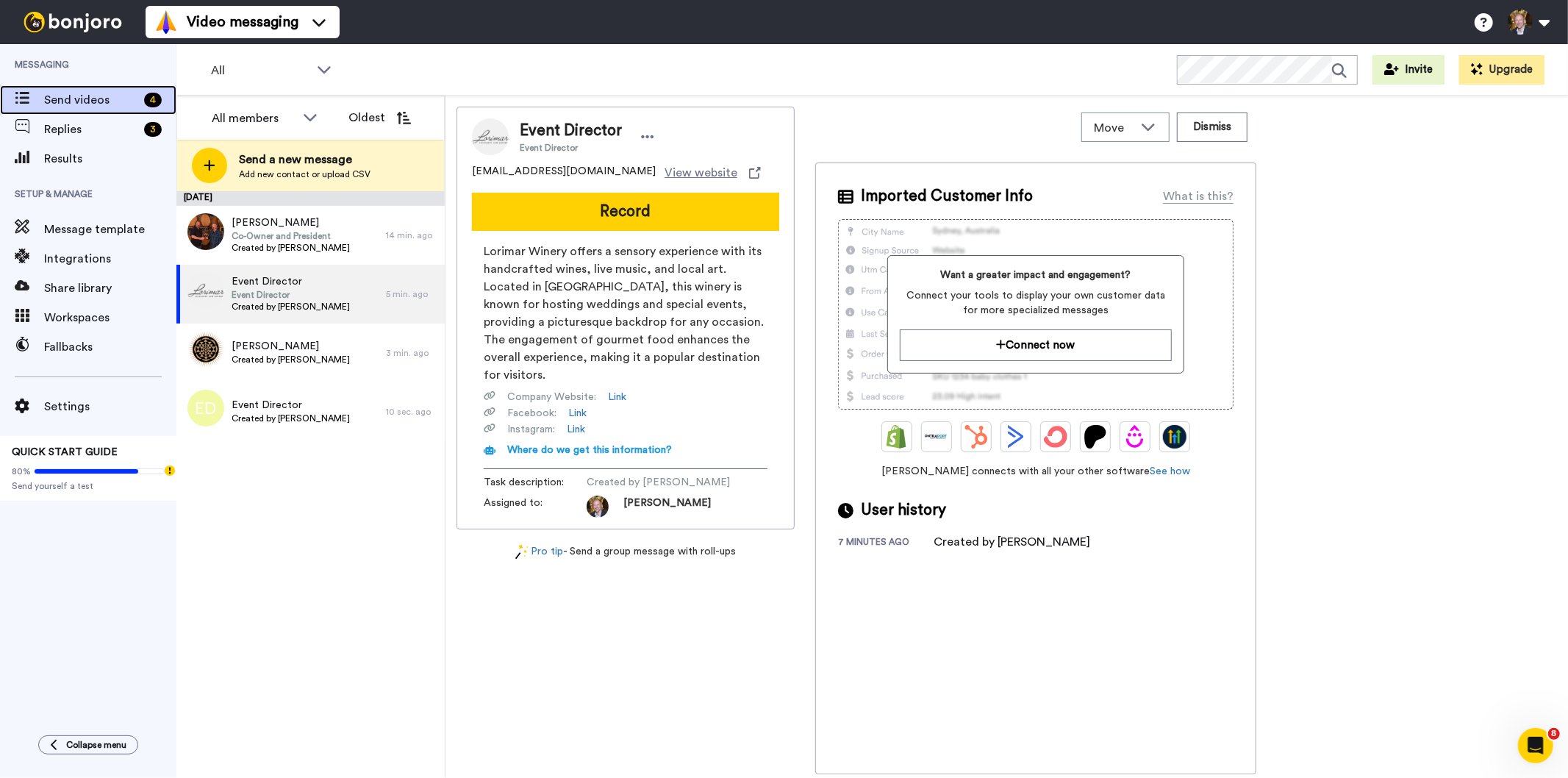
click at [78, 98] on span "Send videos" at bounding box center [91, 100] width 94 height 18
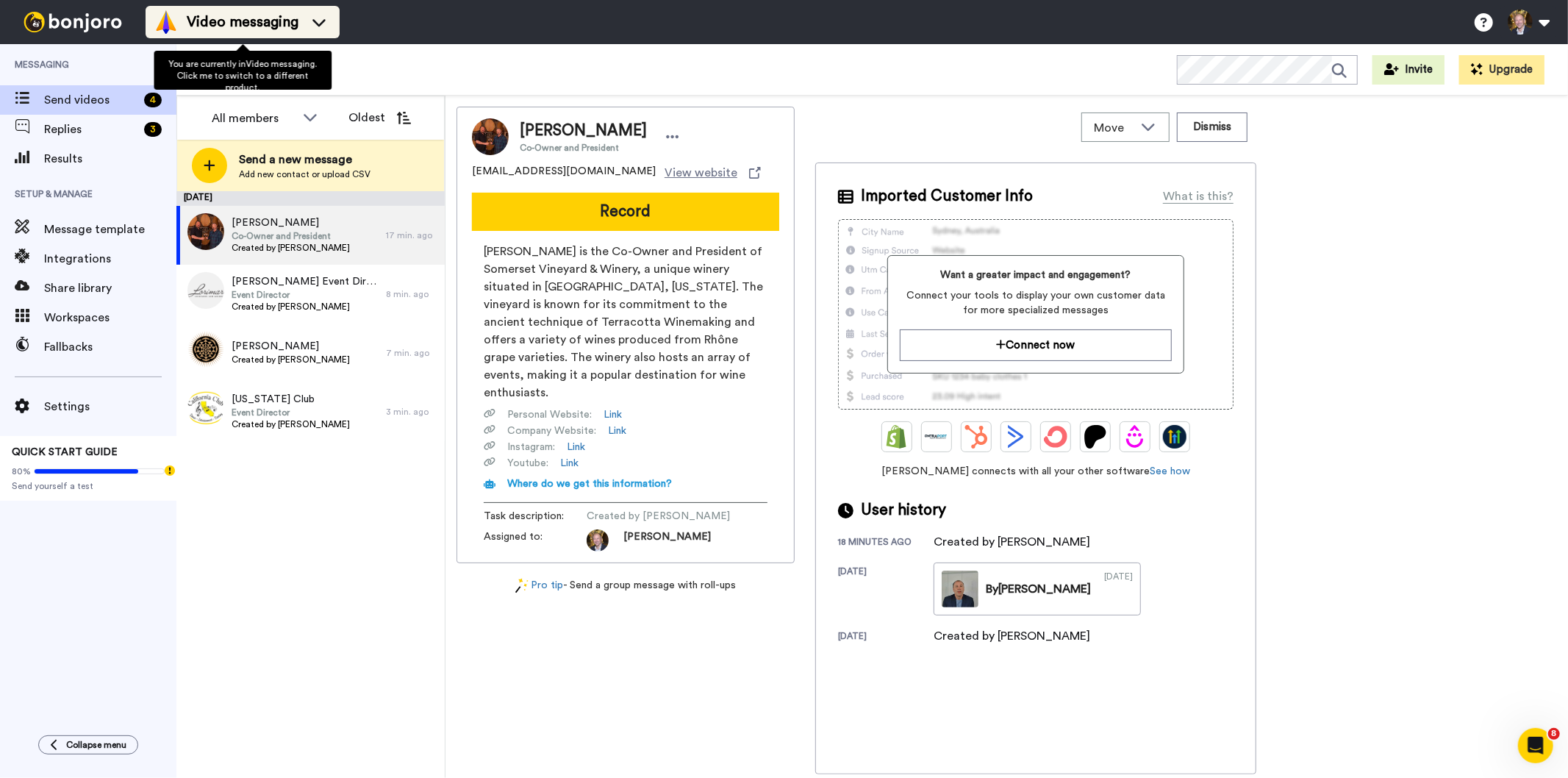
click at [317, 23] on icon at bounding box center [319, 23] width 14 height 8
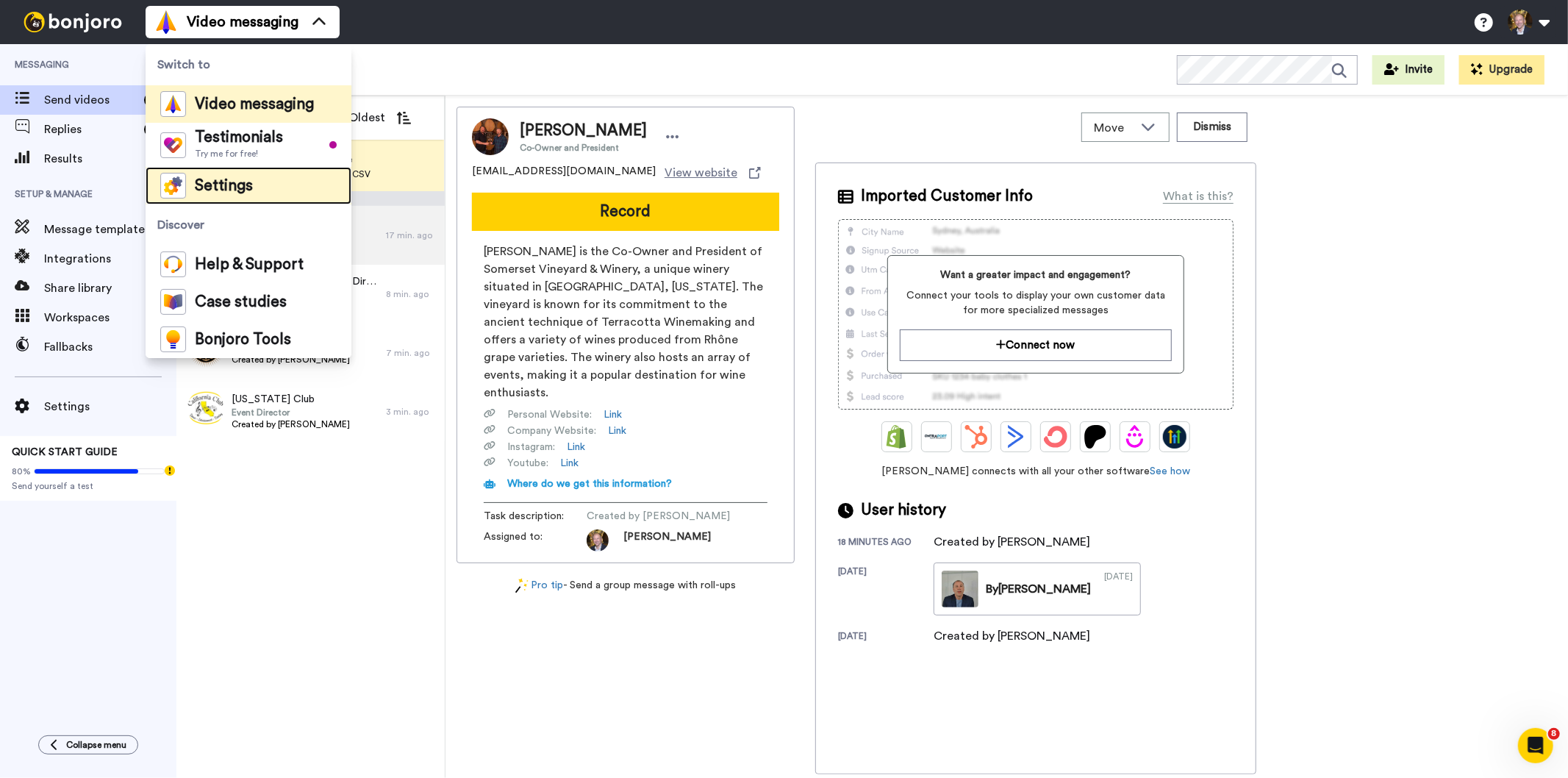
click at [223, 176] on div "Settings" at bounding box center [206, 186] width 93 height 25
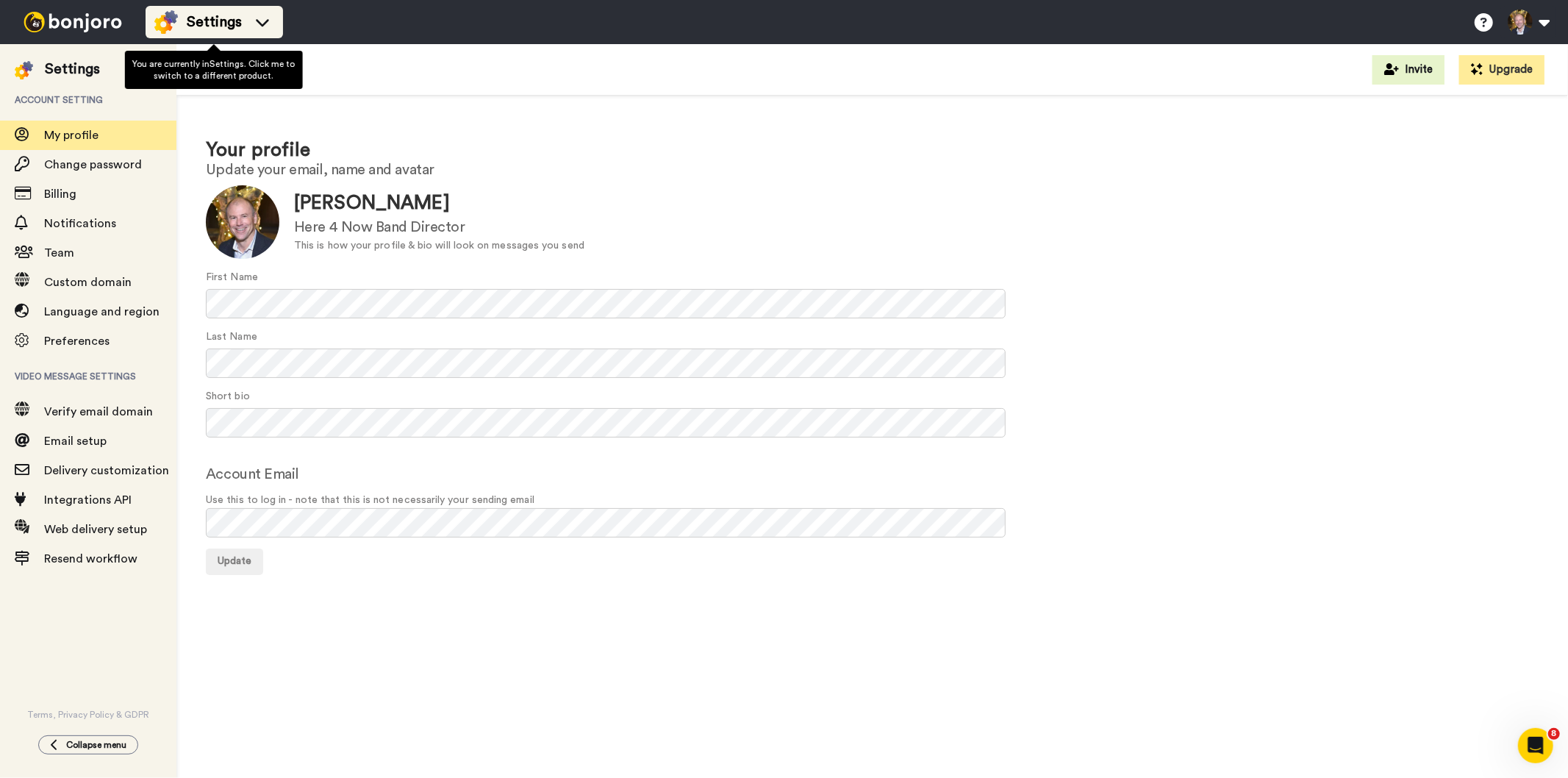
click at [261, 20] on icon at bounding box center [262, 22] width 23 height 15
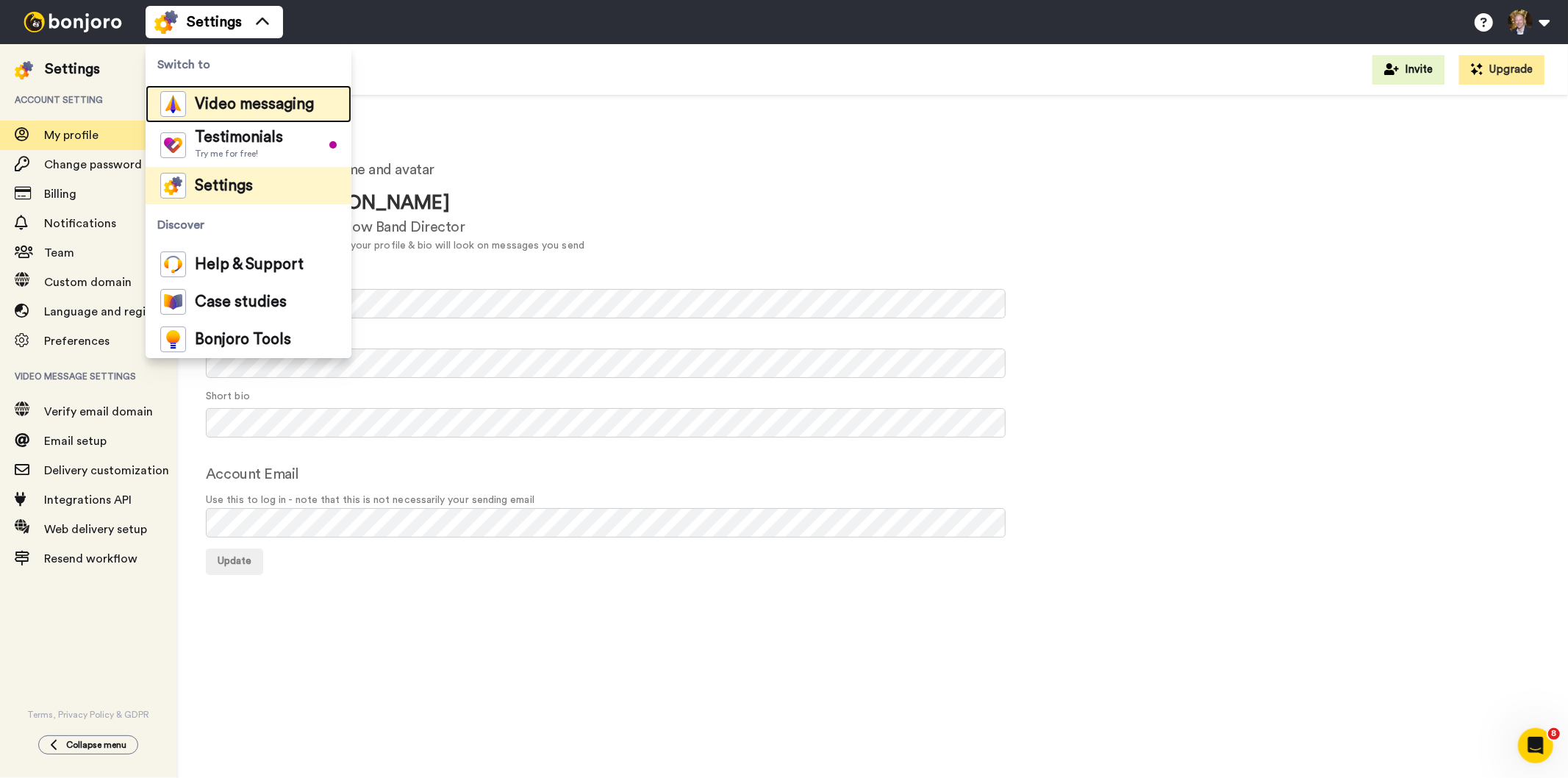
click at [244, 97] on span "Video messaging" at bounding box center [254, 104] width 119 height 15
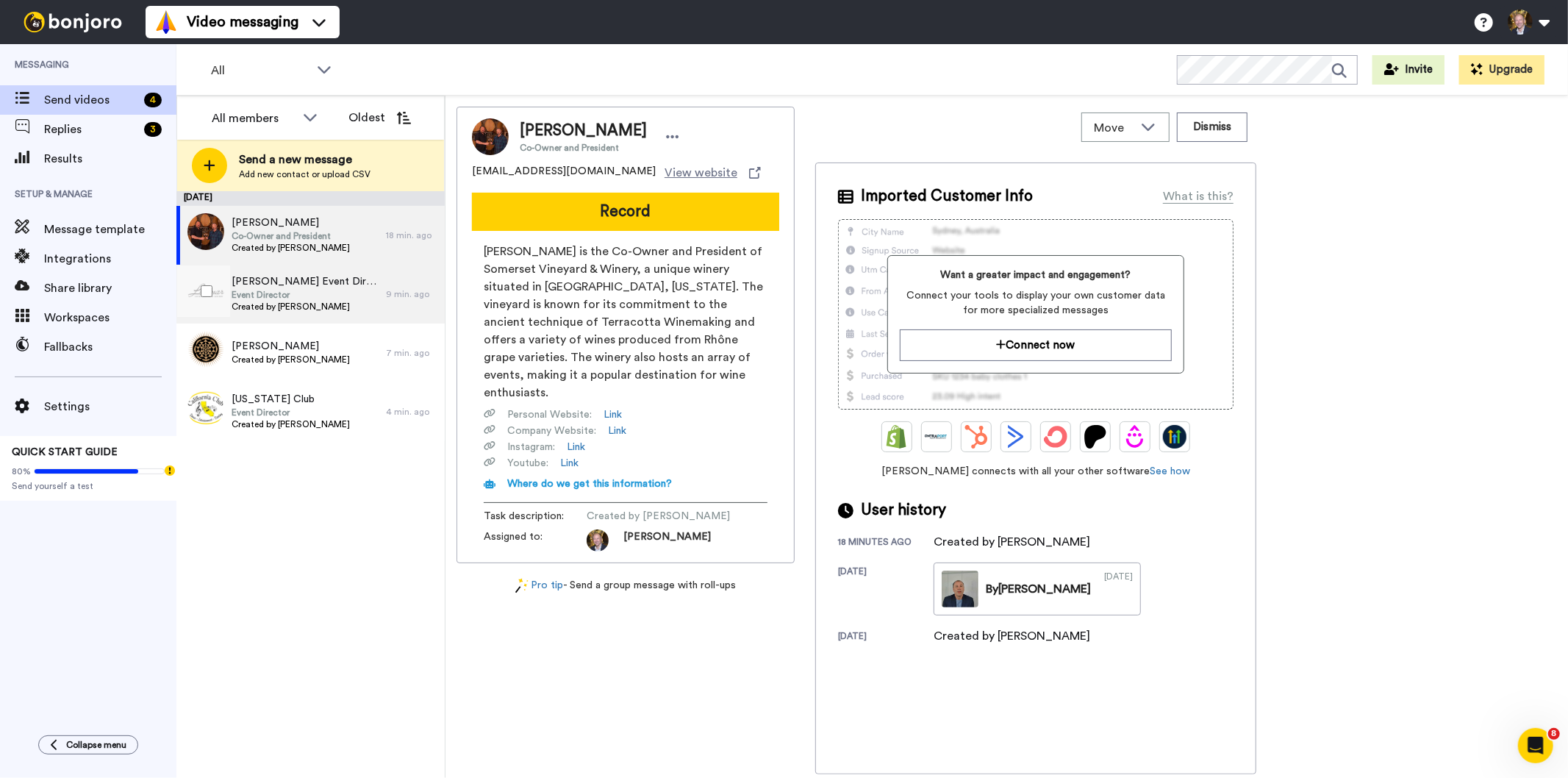
click at [268, 301] on span "Created by [PERSON_NAME]" at bounding box center [305, 306] width 147 height 12
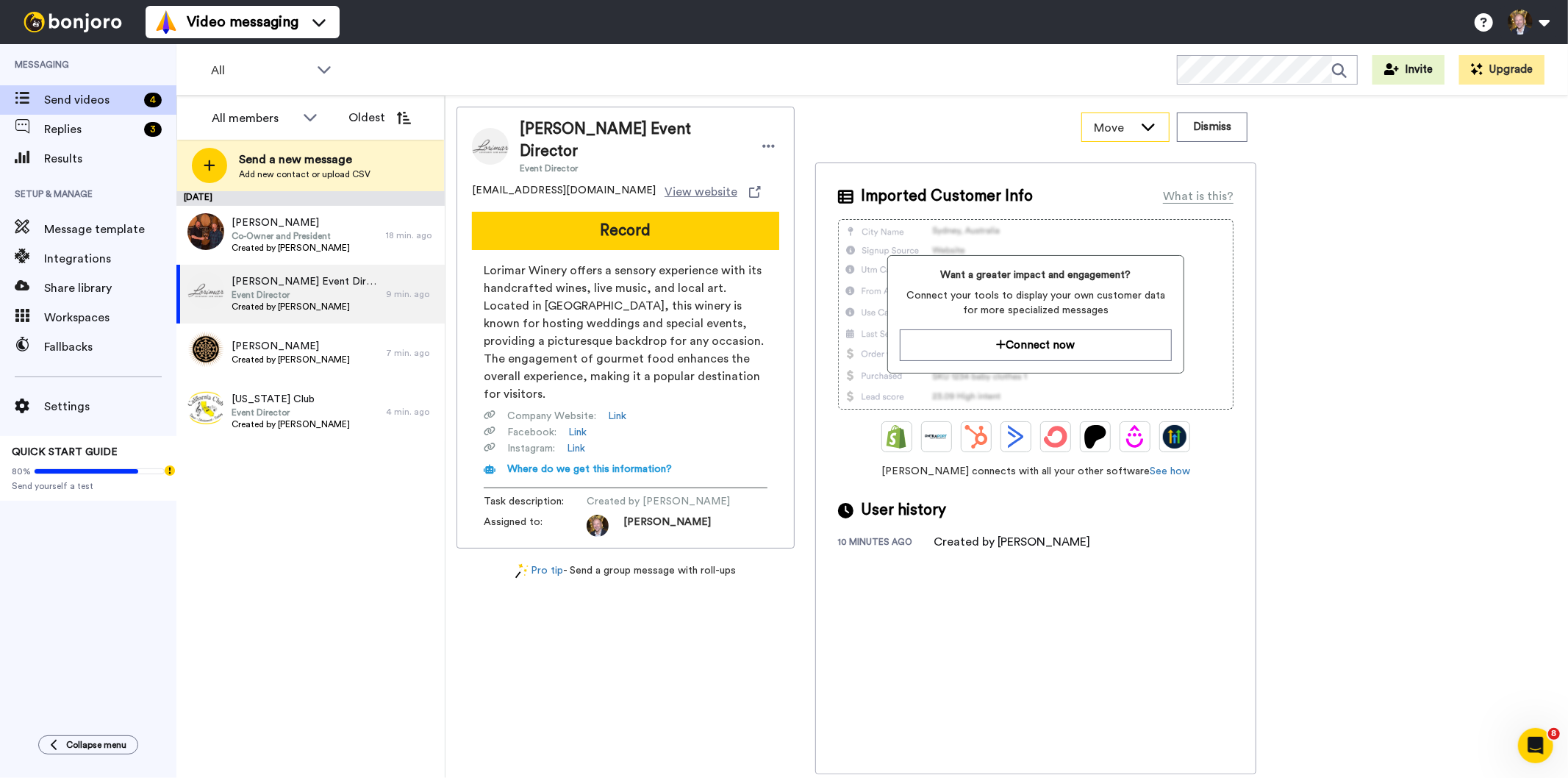
click at [1148, 122] on icon at bounding box center [1148, 126] width 18 height 15
click at [1148, 122] on icon at bounding box center [1148, 126] width 14 height 8
click at [762, 140] on icon at bounding box center [769, 146] width 14 height 15
click at [71, 98] on span "Send videos" at bounding box center [91, 100] width 94 height 18
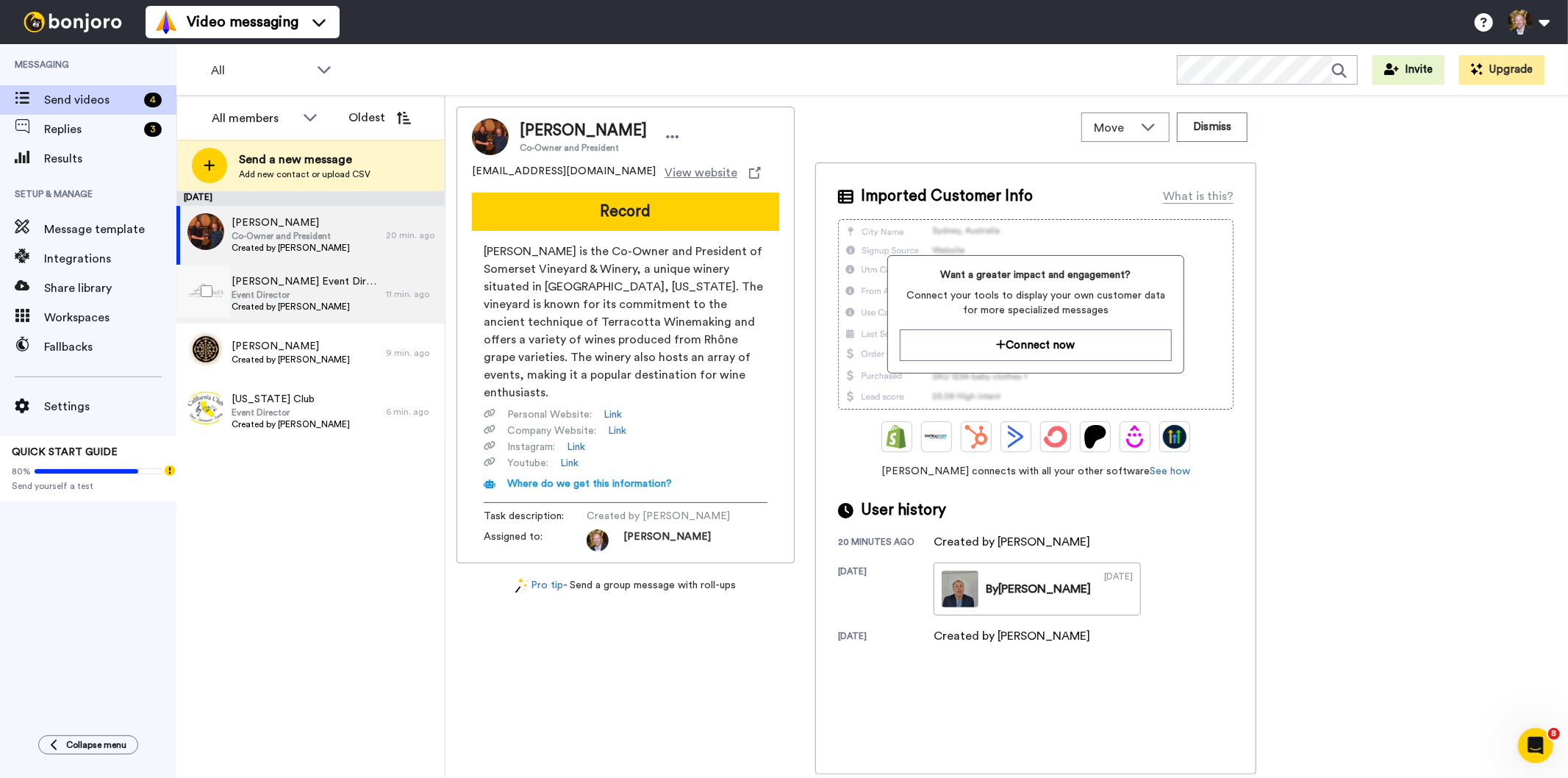
drag, startPoint x: 273, startPoint y: 286, endPoint x: 230, endPoint y: 285, distance: 43.0
click at [230, 285] on div "[PERSON_NAME] Event Director Event Director Created by [PERSON_NAME]" at bounding box center [281, 295] width 209 height 59
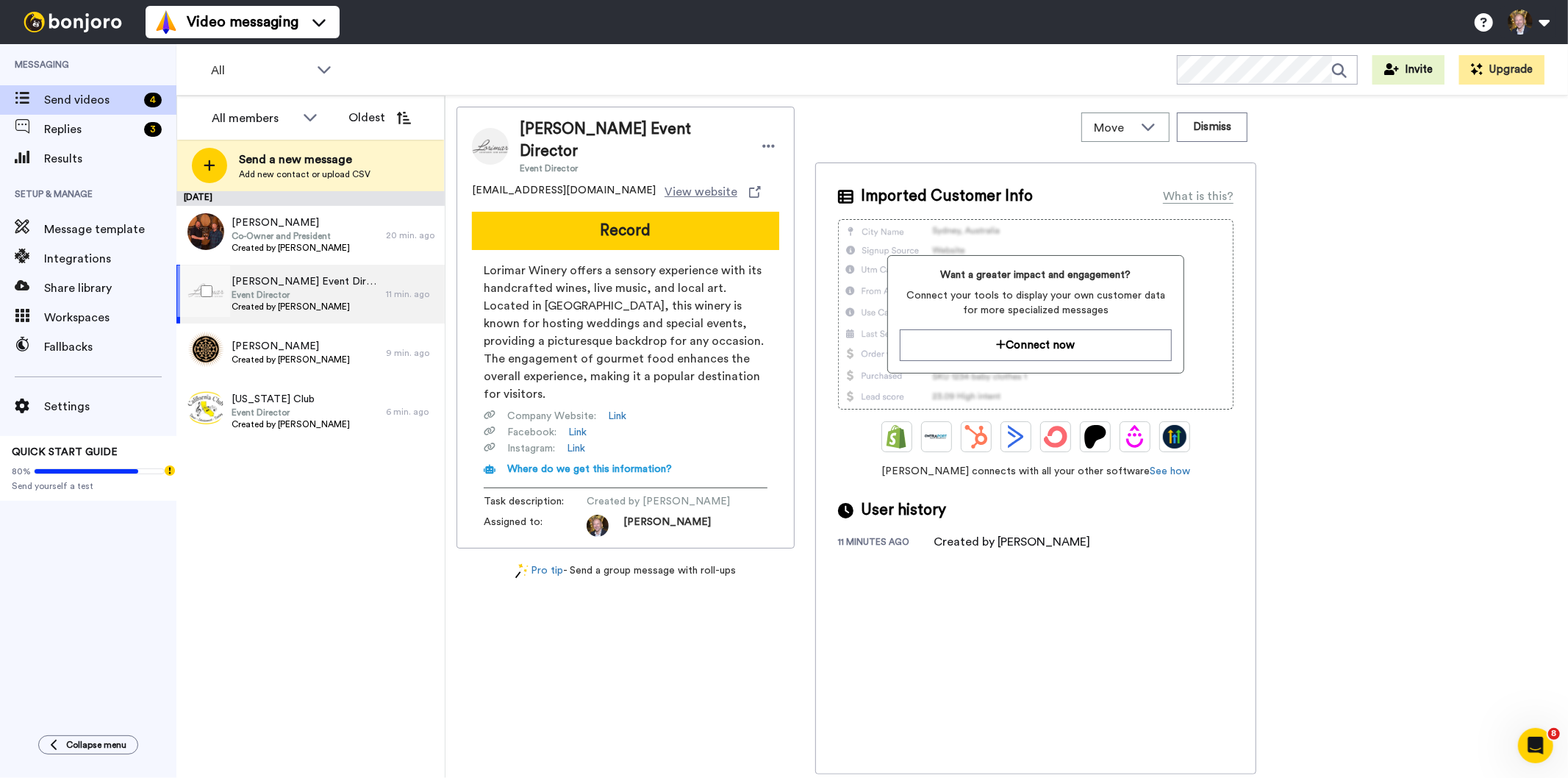
click at [297, 298] on span "Event Director" at bounding box center [305, 295] width 147 height 12
click at [278, 402] on span "[US_STATE] Club" at bounding box center [291, 399] width 118 height 15
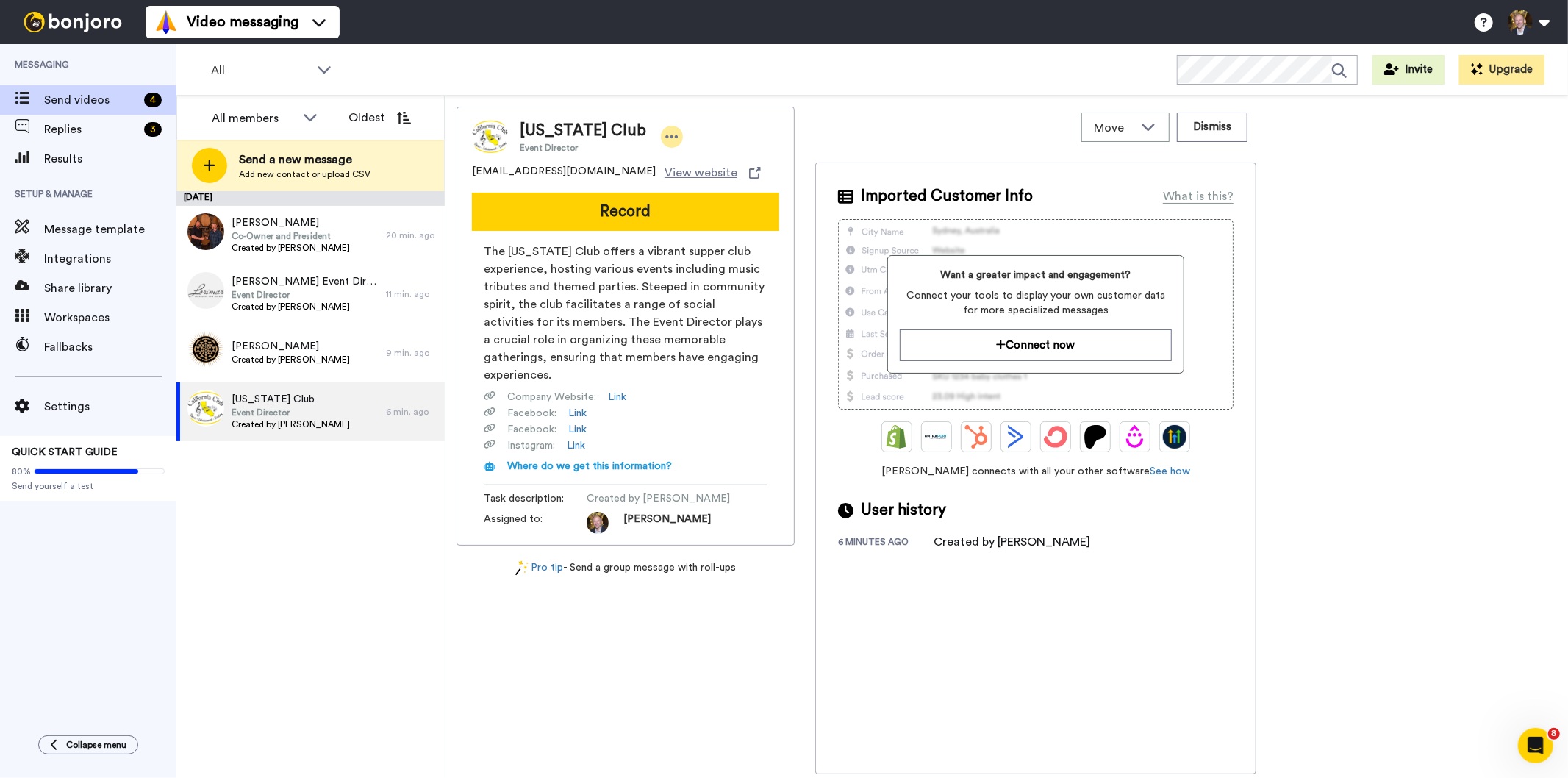
click at [665, 136] on icon at bounding box center [672, 136] width 14 height 15
click at [705, 164] on li "Edit contact" at bounding box center [692, 161] width 107 height 21
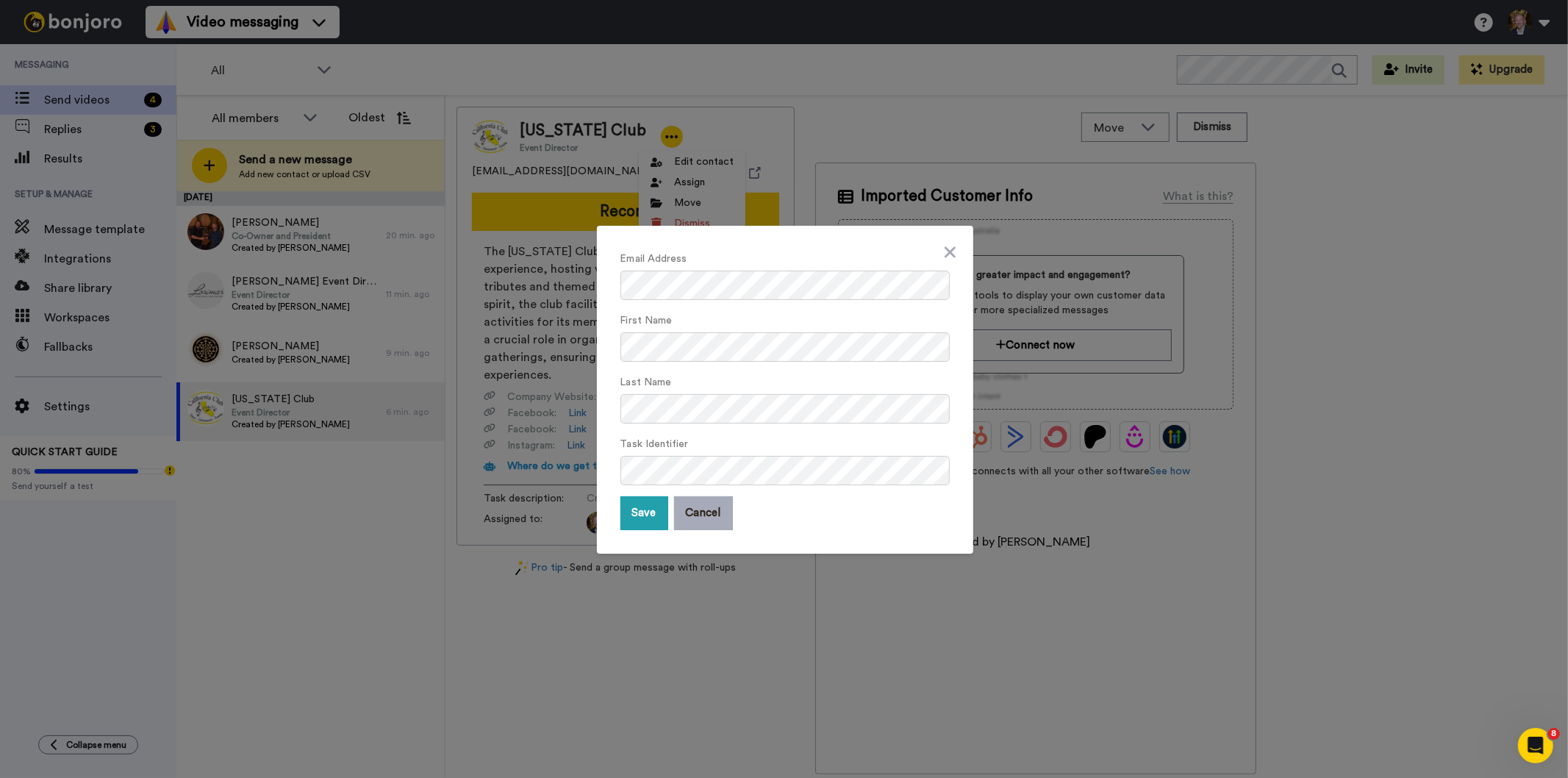
click at [699, 517] on button "Cancel" at bounding box center [703, 513] width 59 height 34
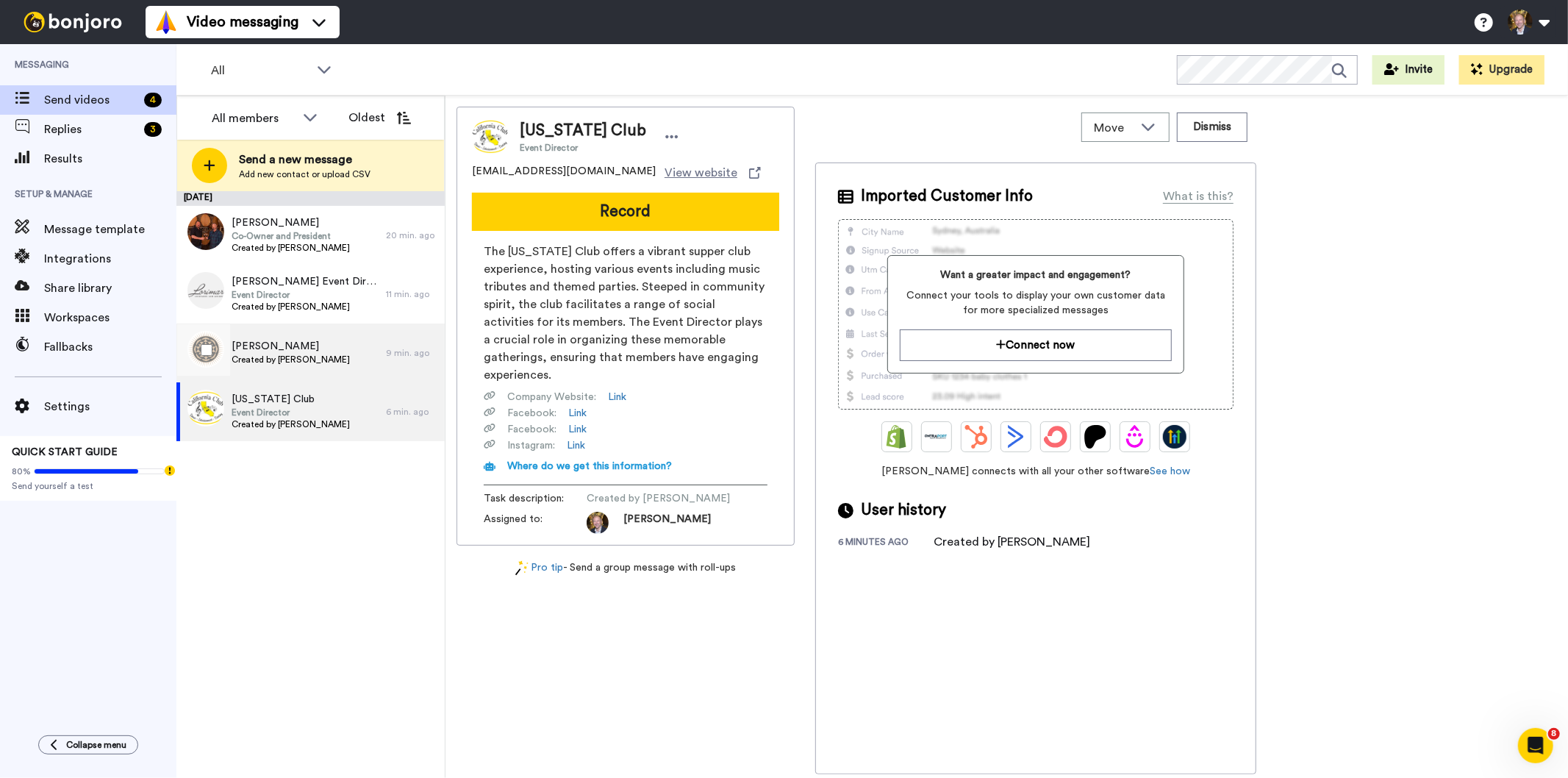
click at [269, 343] on span "[PERSON_NAME]" at bounding box center [291, 345] width 118 height 15
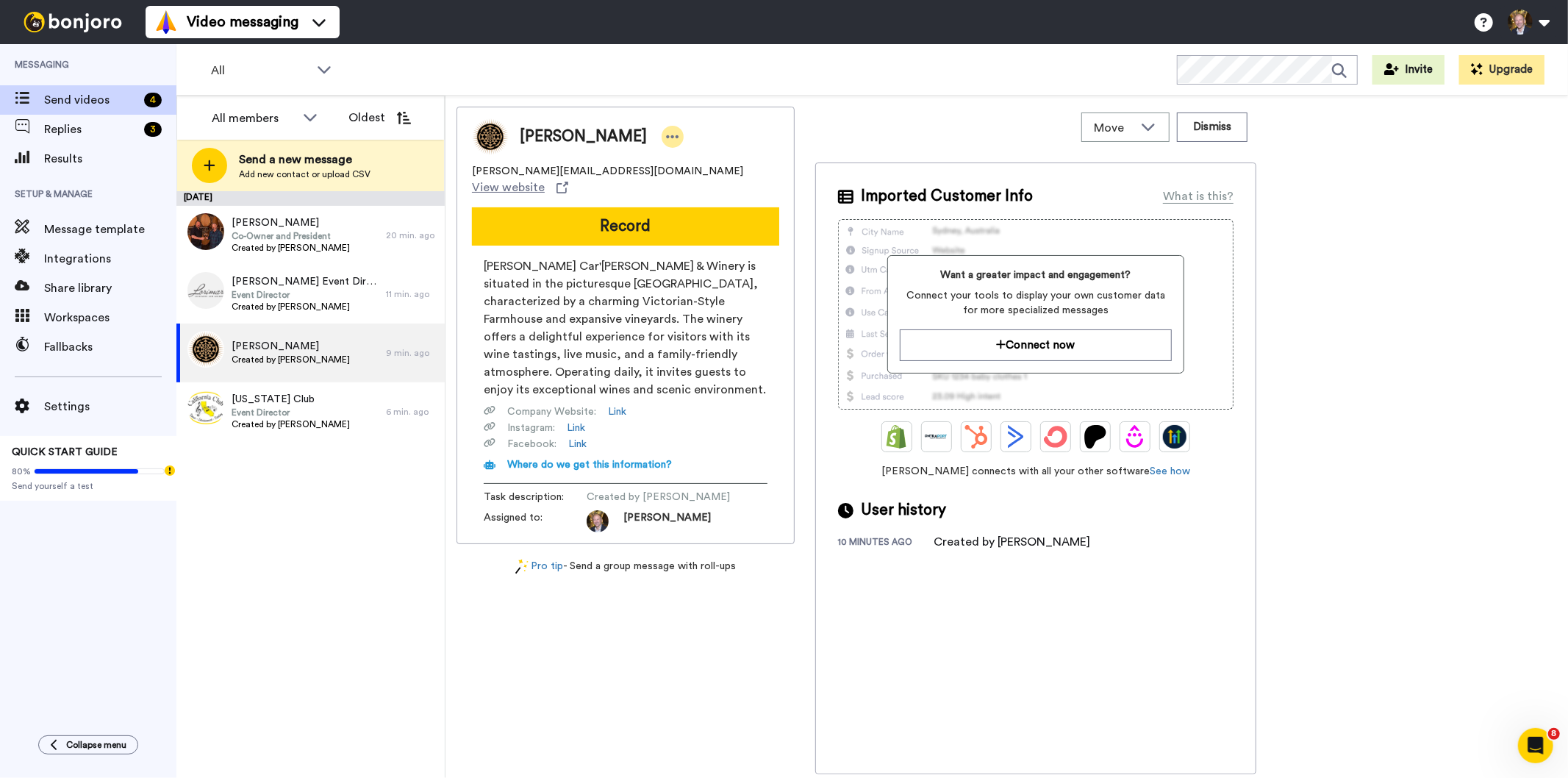
click at [666, 133] on icon at bounding box center [673, 136] width 14 height 15
click at [695, 160] on li "Edit contact" at bounding box center [681, 161] width 107 height 21
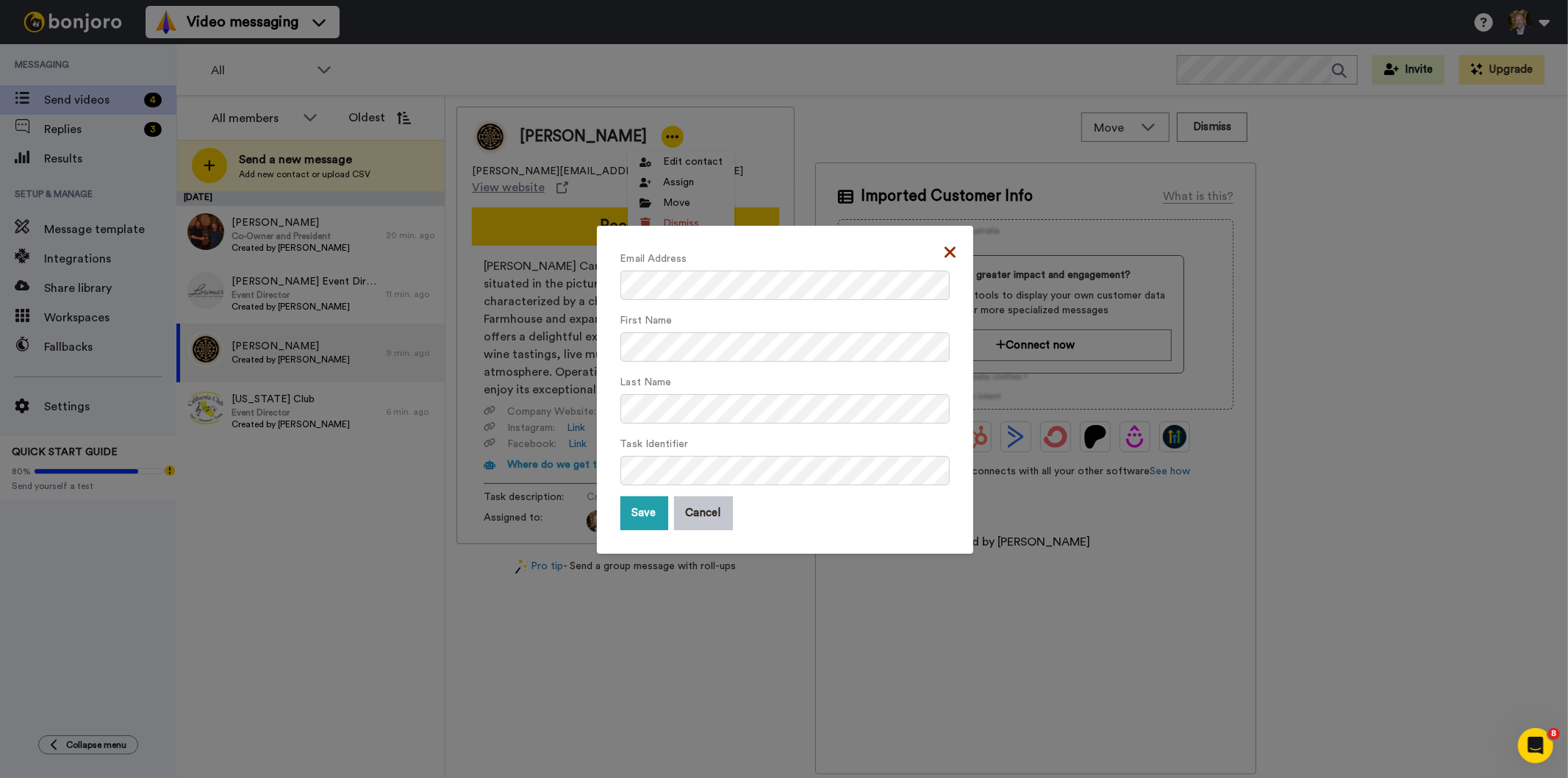
click at [945, 254] on icon at bounding box center [949, 252] width 11 height 11
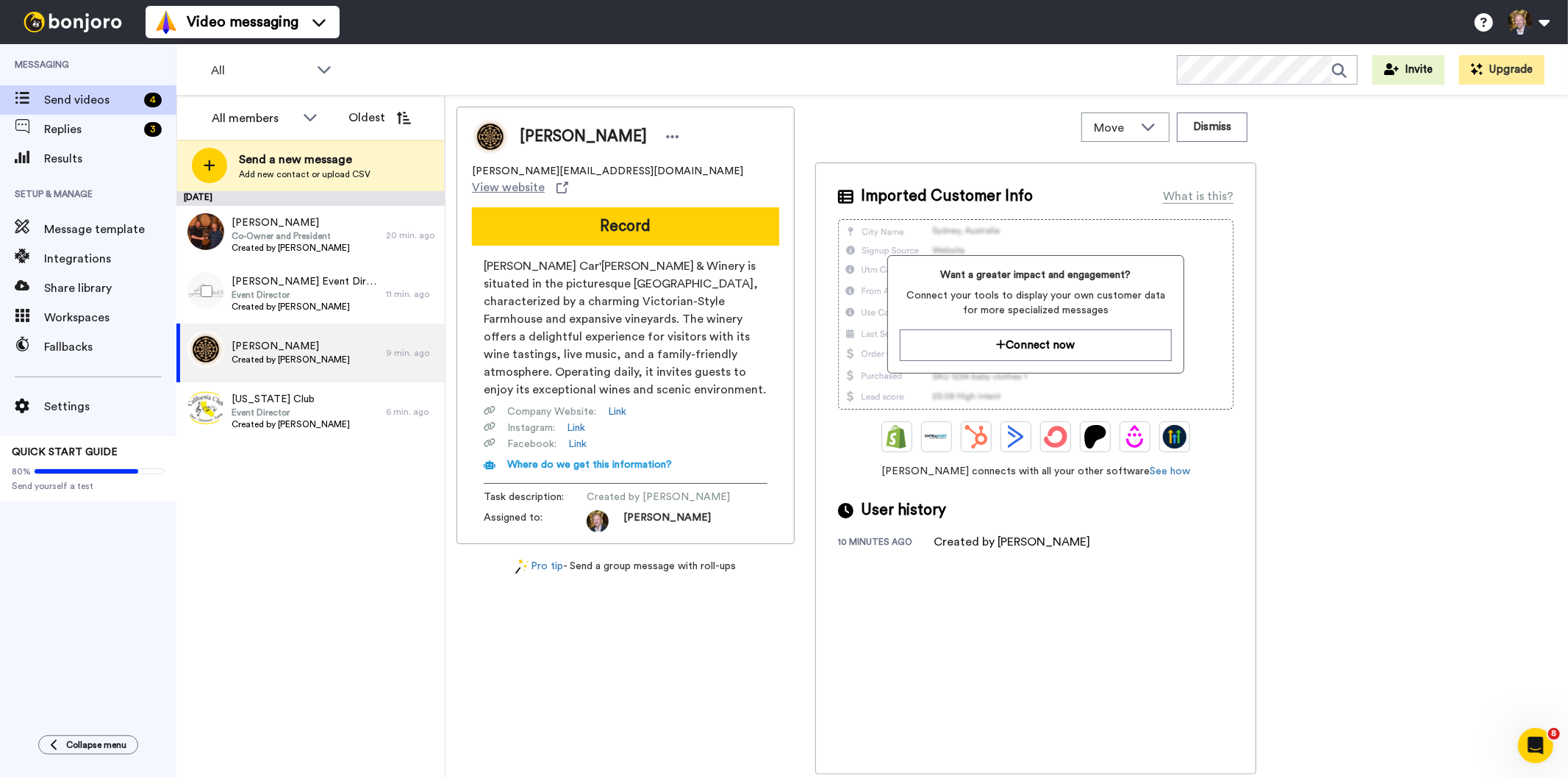
click at [208, 300] on div at bounding box center [203, 291] width 53 height 52
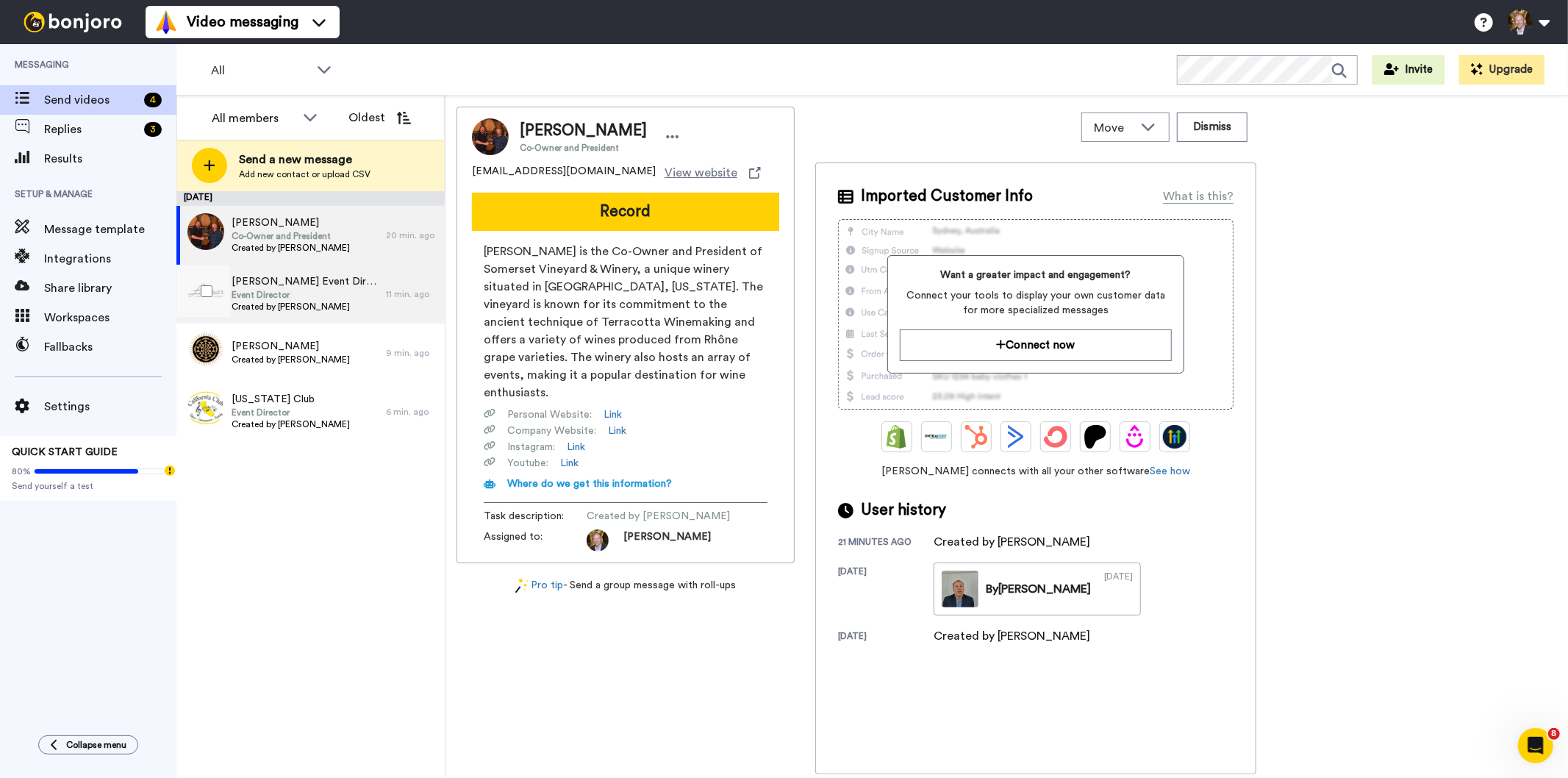
click at [282, 286] on span "[PERSON_NAME] Event Director" at bounding box center [305, 281] width 147 height 15
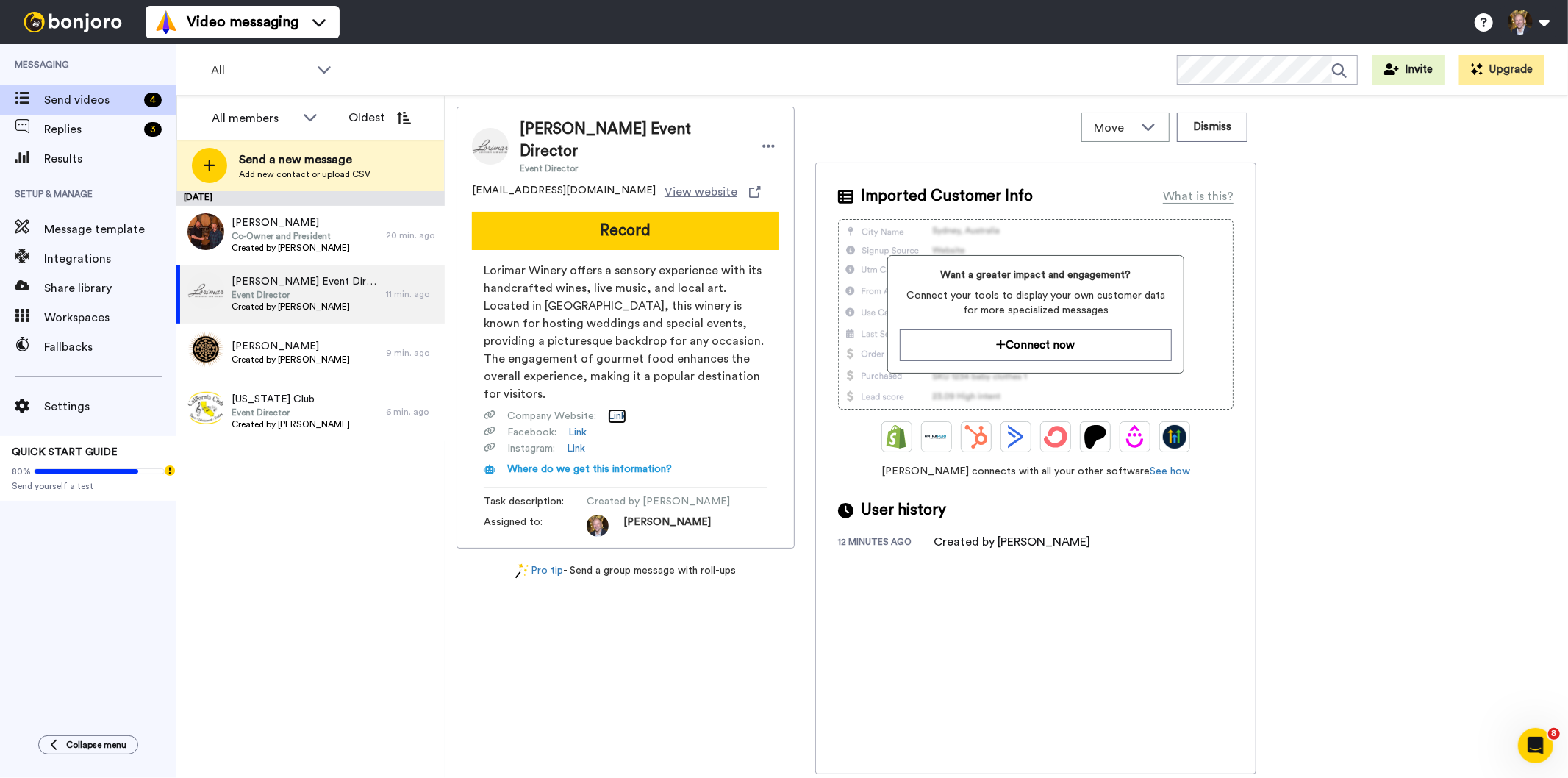
click at [617, 409] on link "Link" at bounding box center [616, 416] width 19 height 15
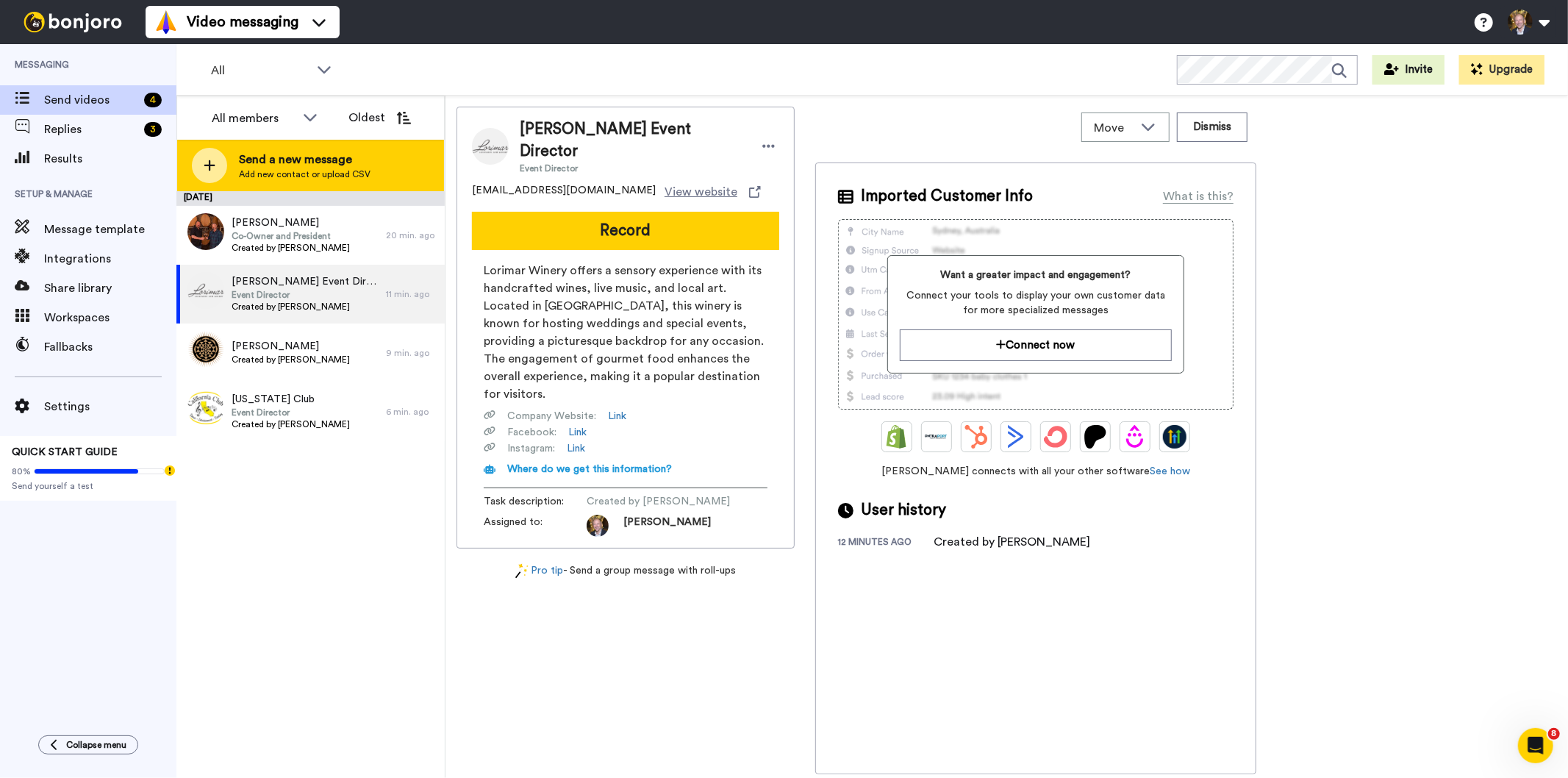
click at [203, 161] on icon at bounding box center [209, 165] width 12 height 14
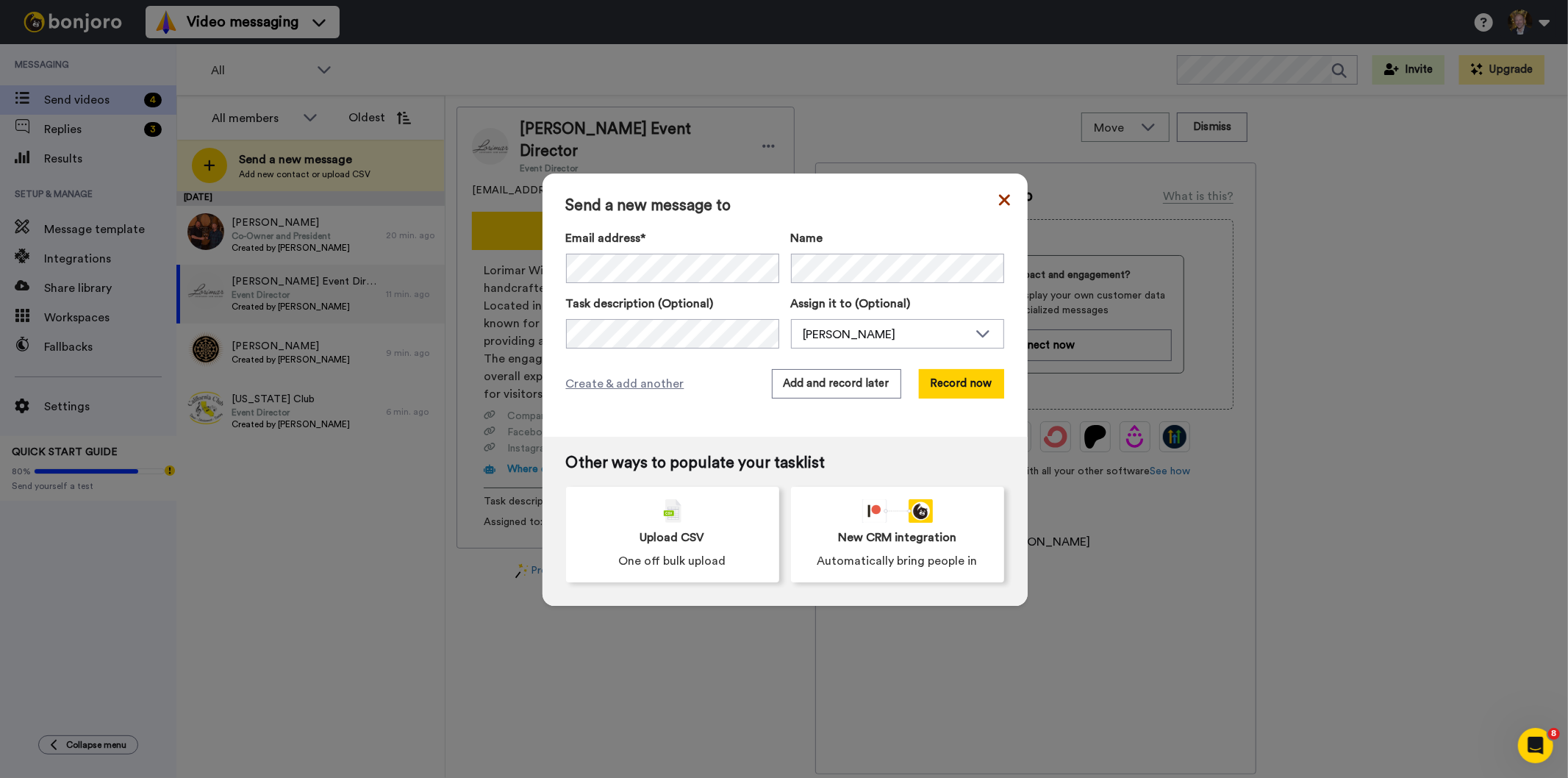
click at [1001, 197] on icon at bounding box center [1003, 199] width 11 height 11
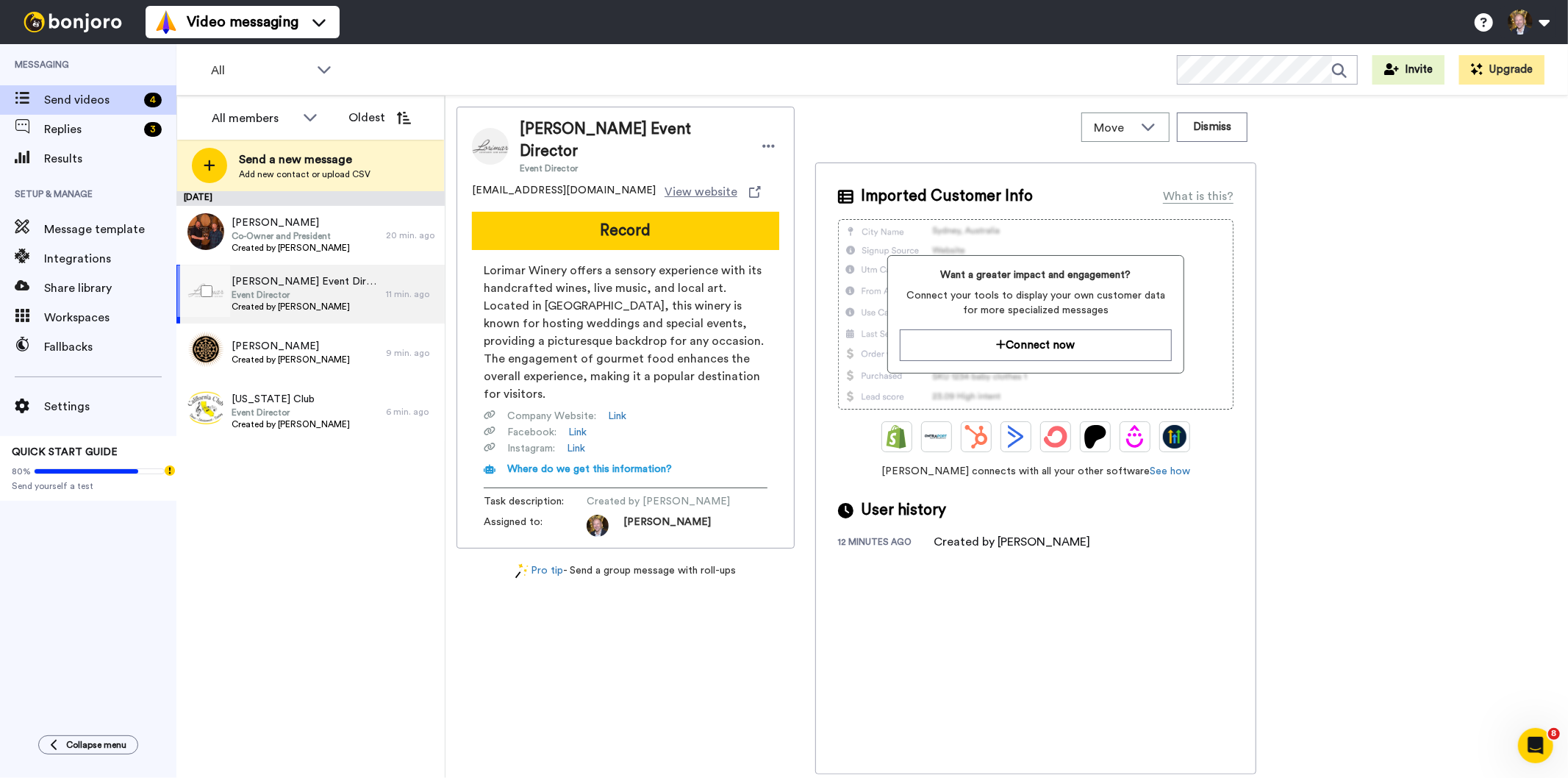
click at [274, 295] on span "Event Director" at bounding box center [305, 295] width 147 height 12
click at [266, 283] on span "[PERSON_NAME] Event Director" at bounding box center [305, 281] width 147 height 15
click at [268, 292] on span "Event Director" at bounding box center [305, 295] width 147 height 12
click at [762, 139] on icon at bounding box center [769, 146] width 14 height 15
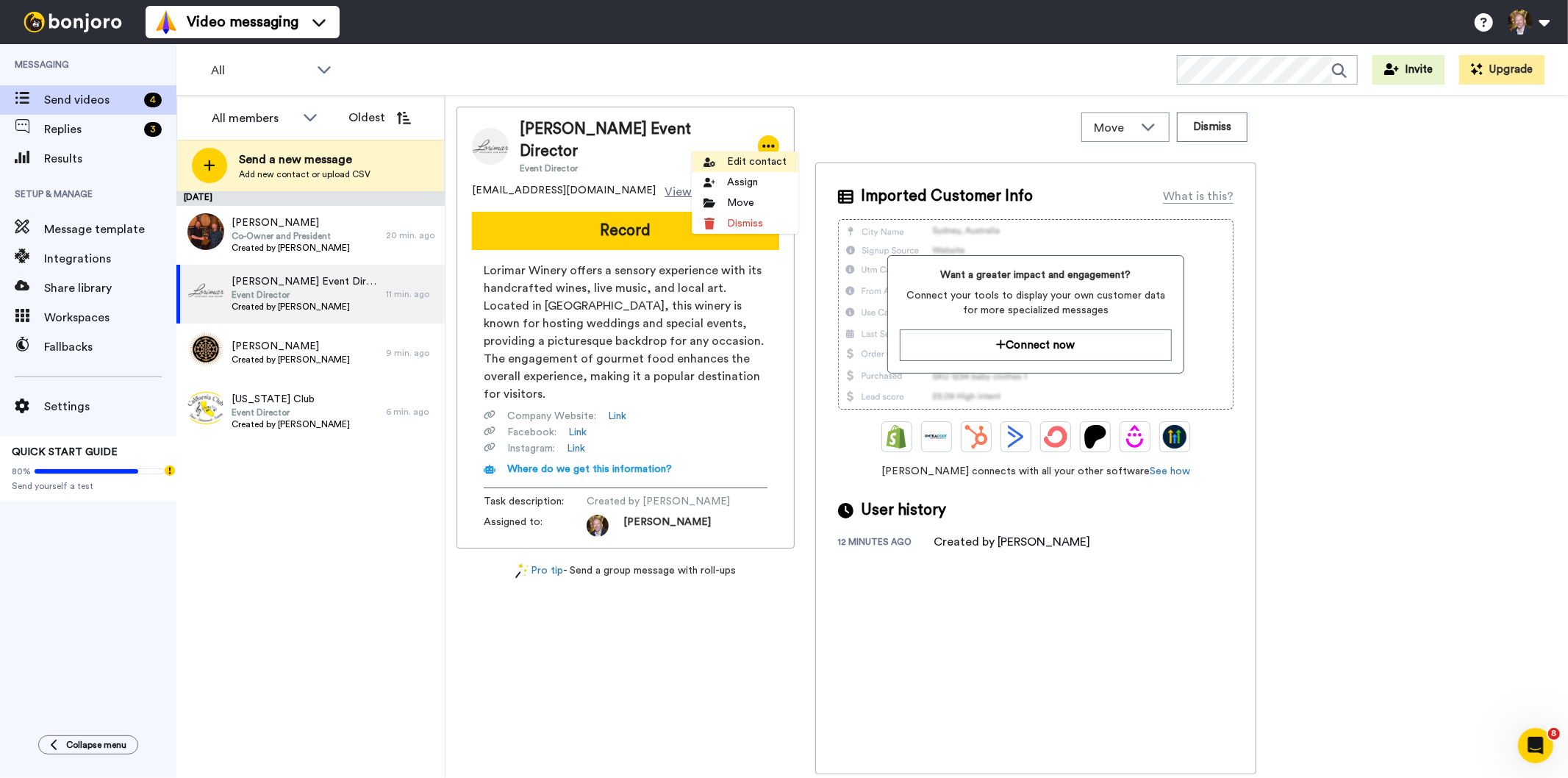
click at [749, 164] on li "Edit contact" at bounding box center [744, 161] width 107 height 21
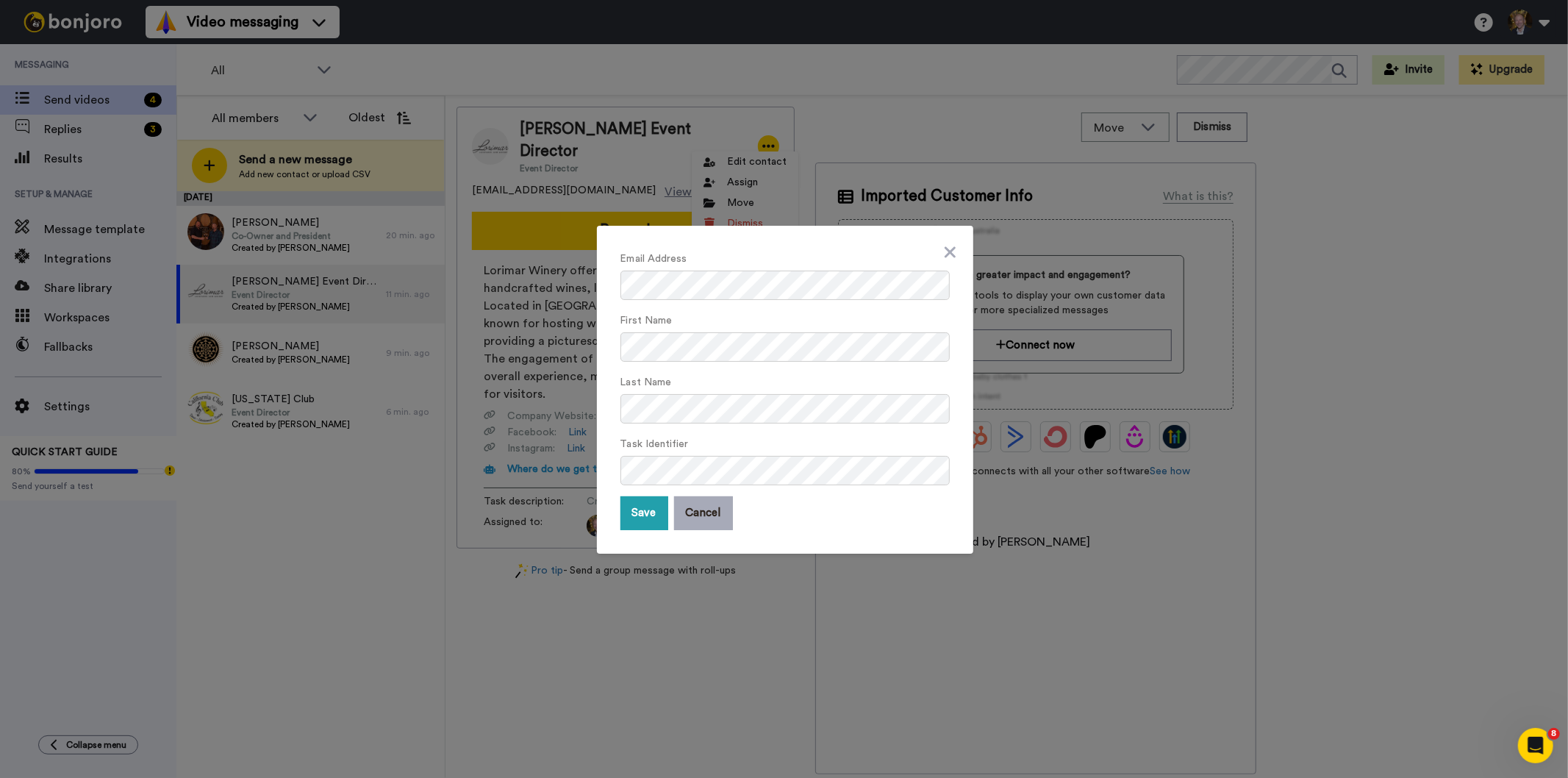
click at [694, 519] on button "Cancel" at bounding box center [703, 513] width 59 height 34
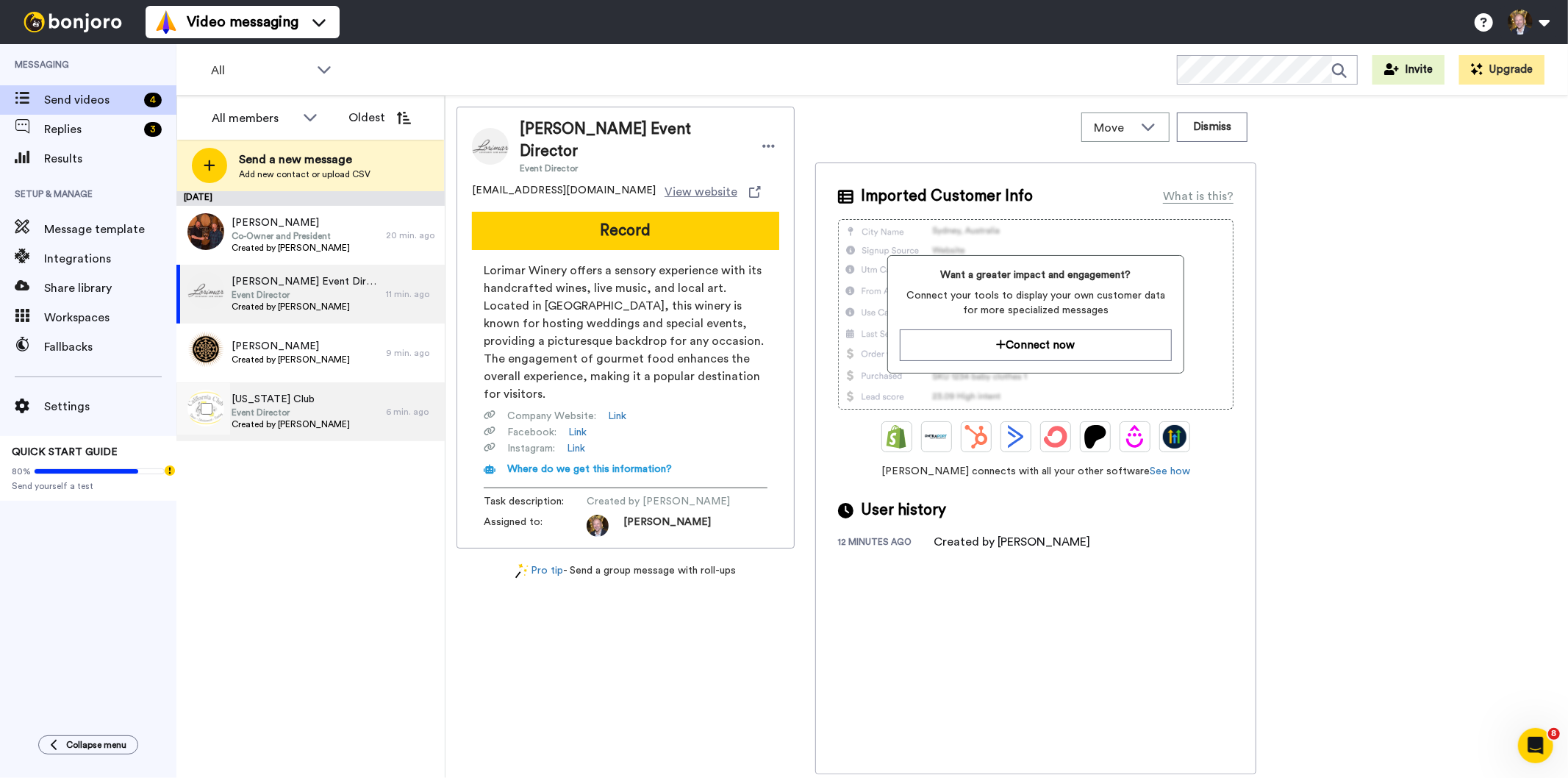
click at [267, 410] on span "Event Director" at bounding box center [291, 413] width 118 height 12
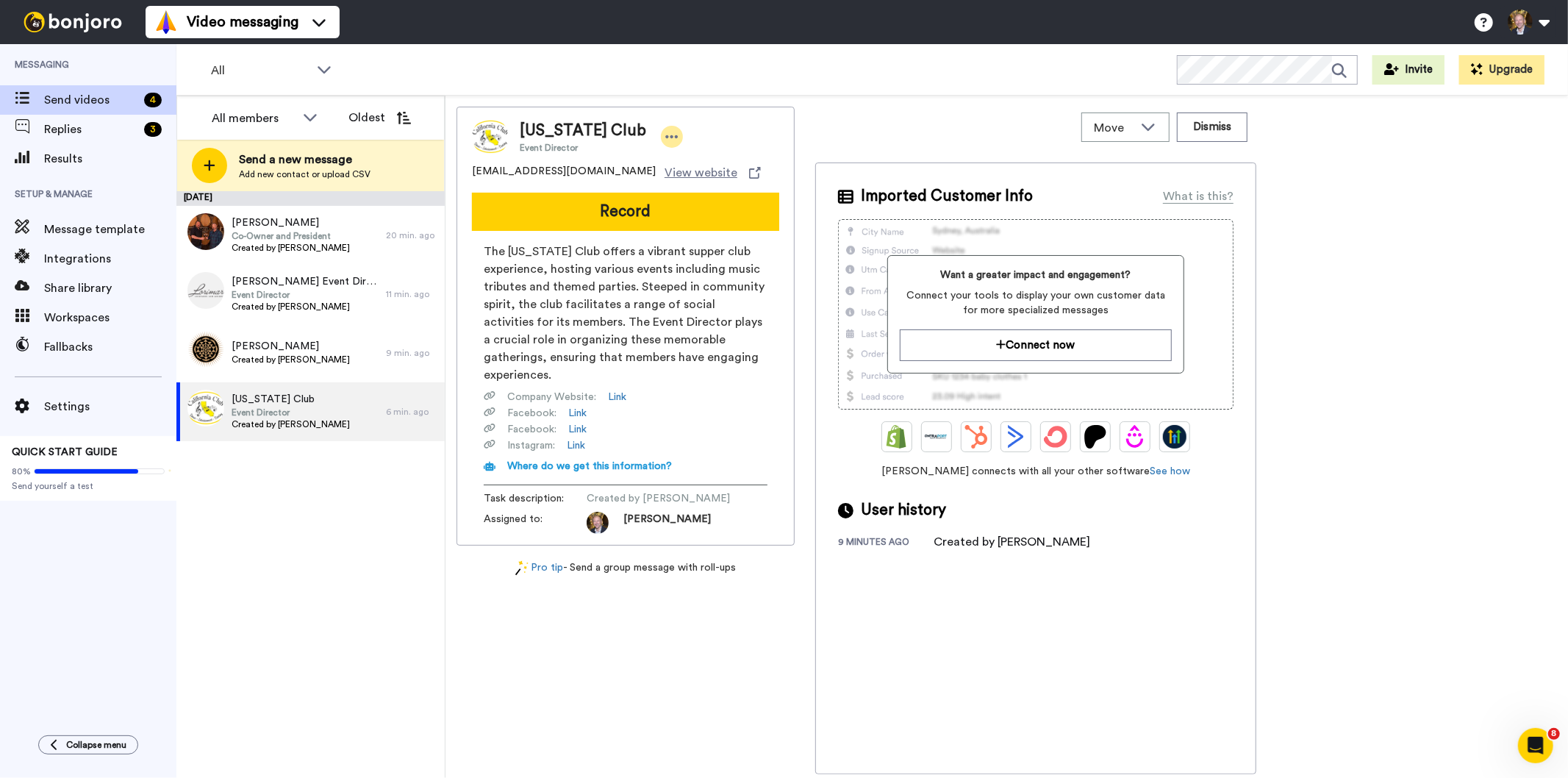
click at [665, 141] on icon at bounding box center [672, 136] width 14 height 15
click at [716, 160] on li "Edit contact" at bounding box center [692, 161] width 107 height 21
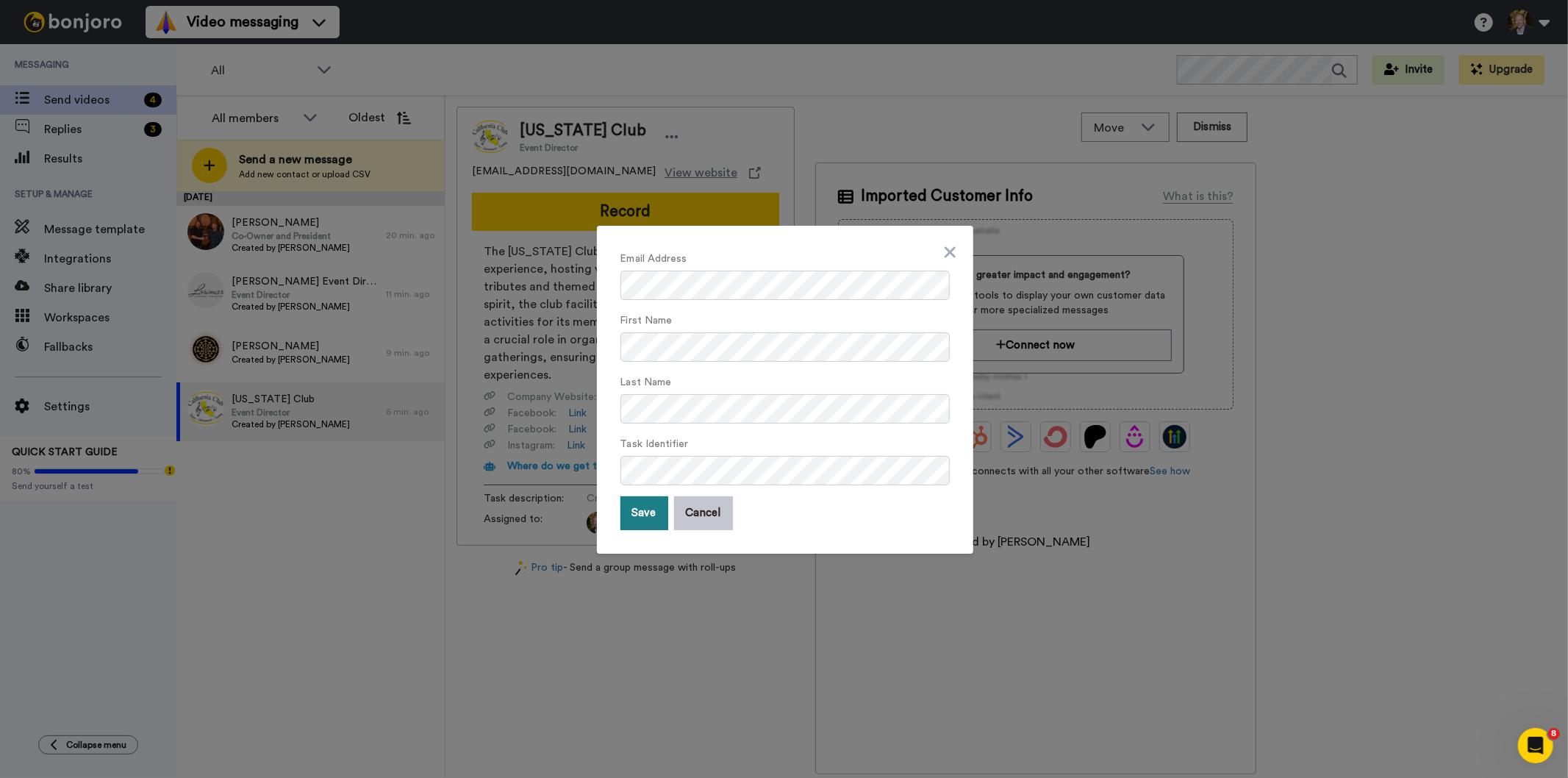
click at [637, 513] on button "Save" at bounding box center [644, 513] width 48 height 34
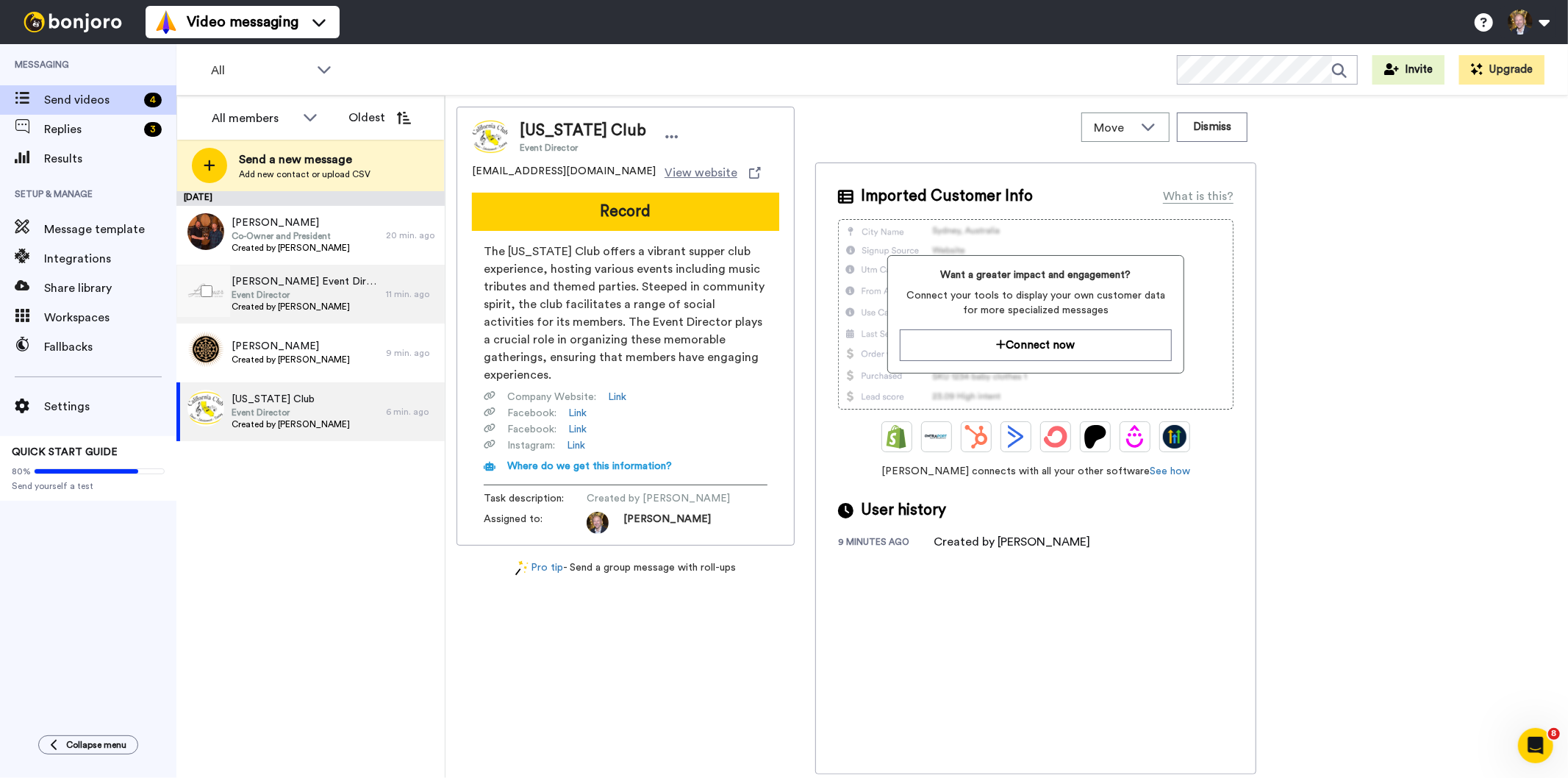
click at [292, 283] on span "[PERSON_NAME] Event Director" at bounding box center [305, 281] width 147 height 15
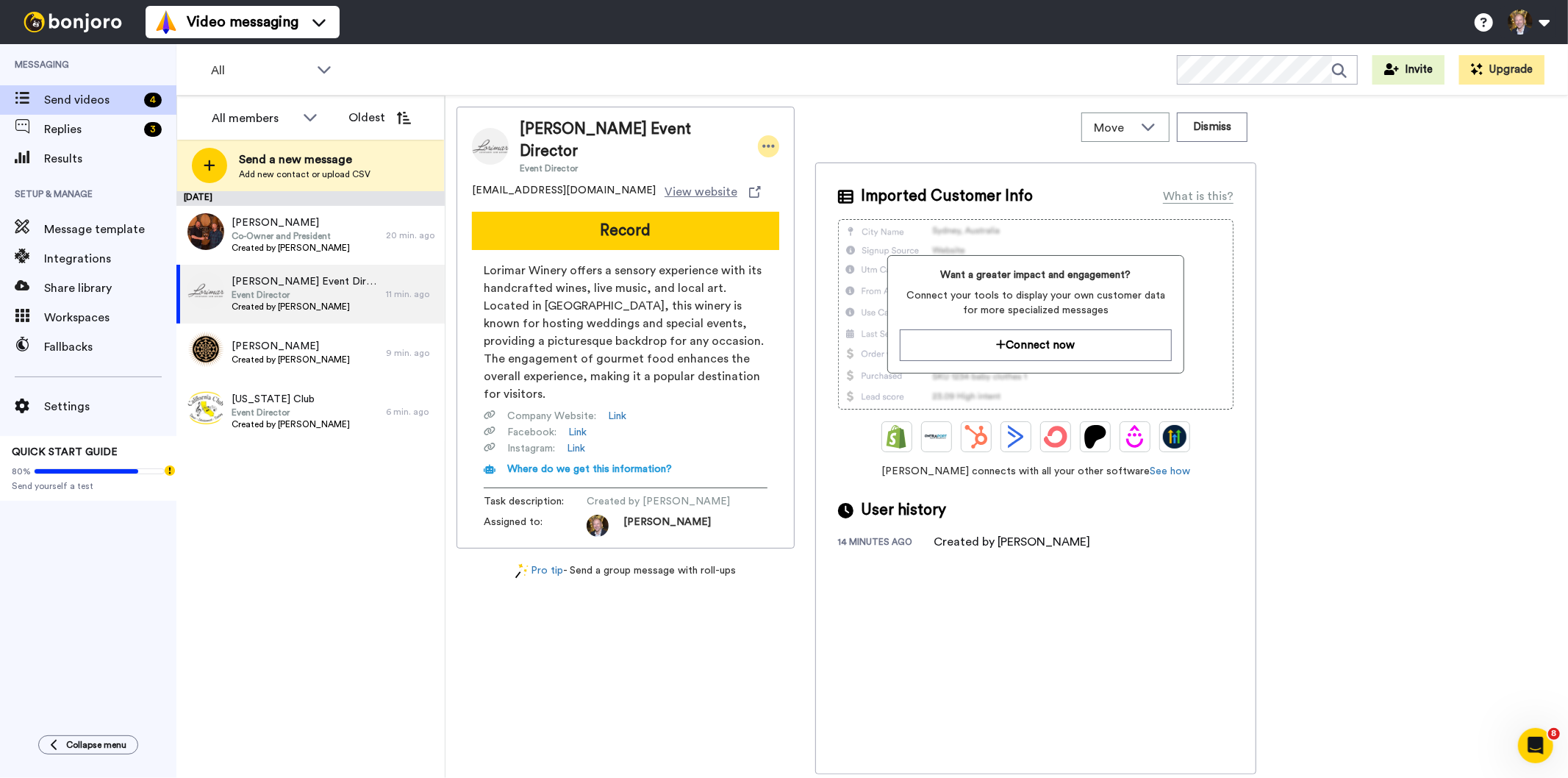
click at [762, 139] on icon at bounding box center [769, 146] width 14 height 15
click at [738, 159] on li "Edit contact" at bounding box center [744, 161] width 107 height 21
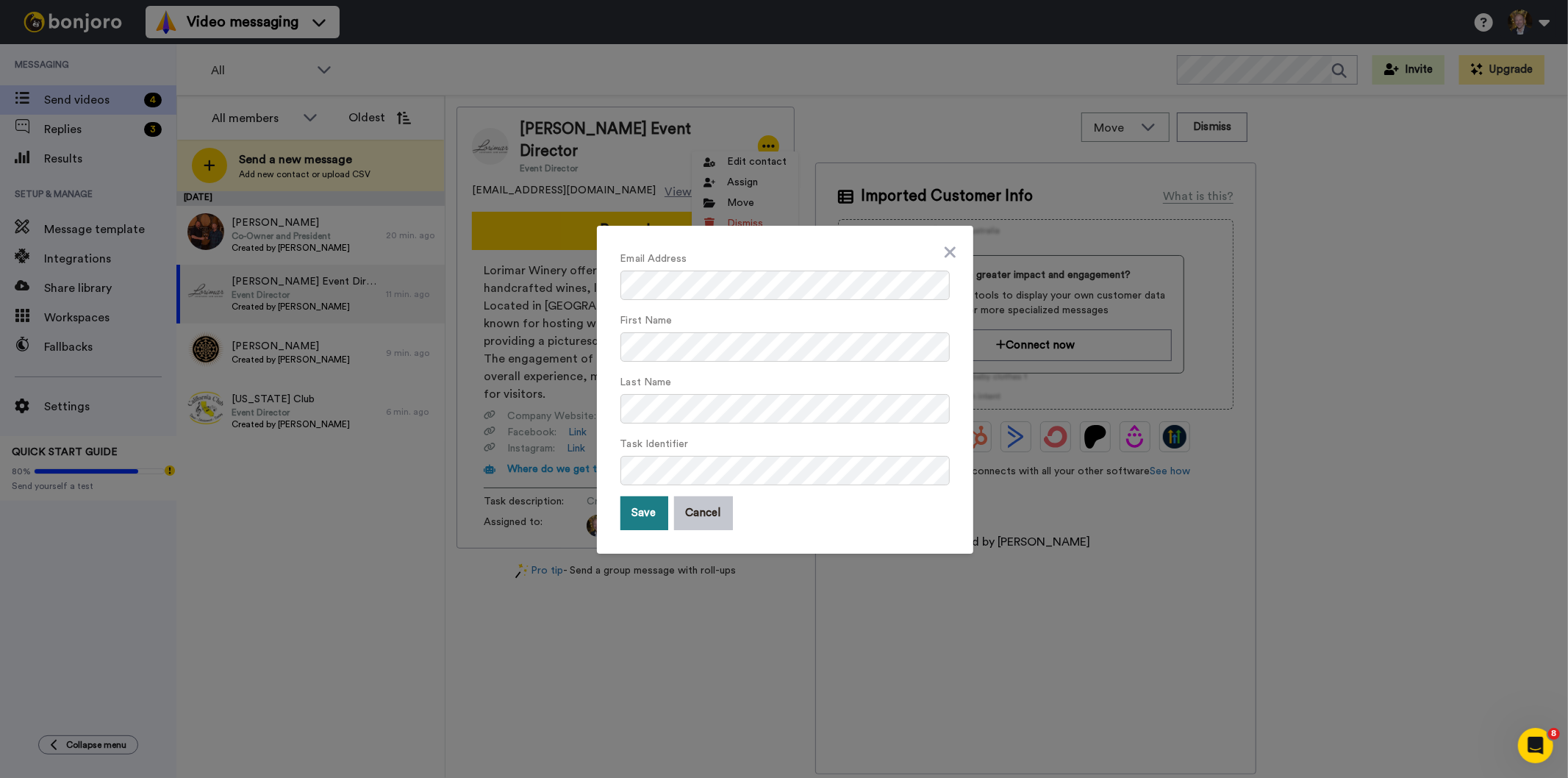
click at [636, 515] on button "Save" at bounding box center [644, 513] width 48 height 34
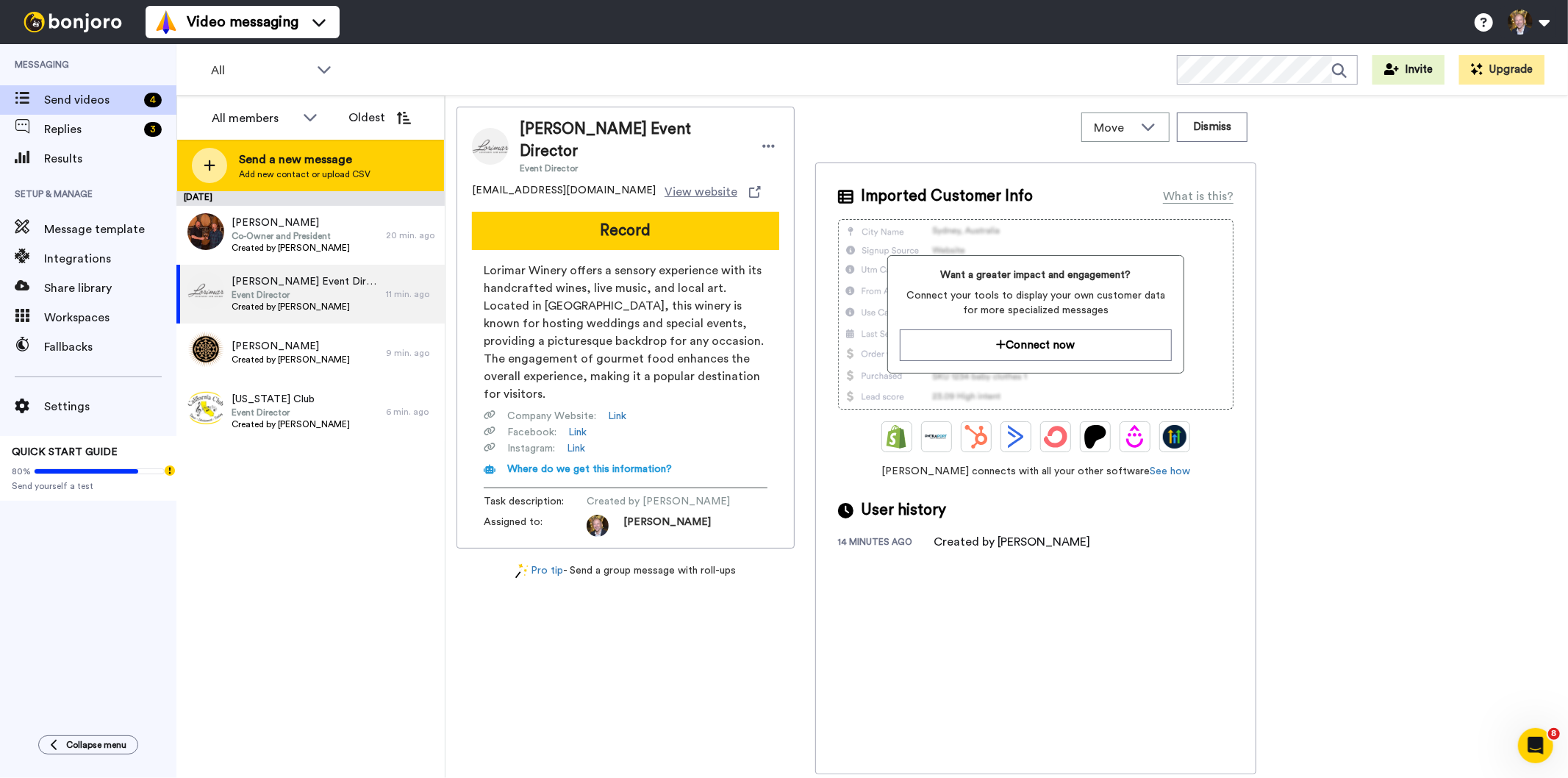
click at [211, 159] on icon at bounding box center [209, 165] width 12 height 14
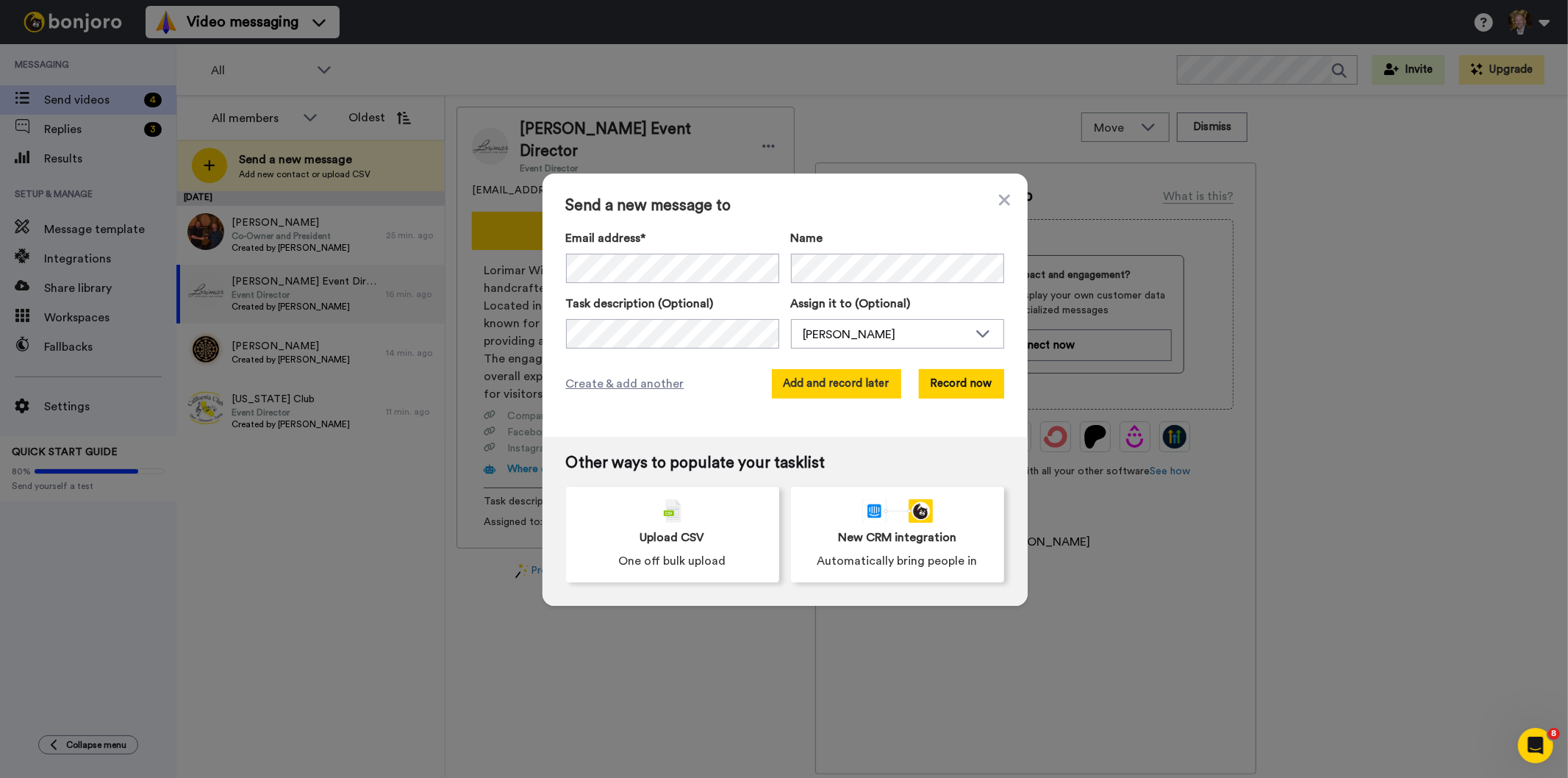
click at [818, 384] on button "Add and record later" at bounding box center [836, 384] width 129 height 29
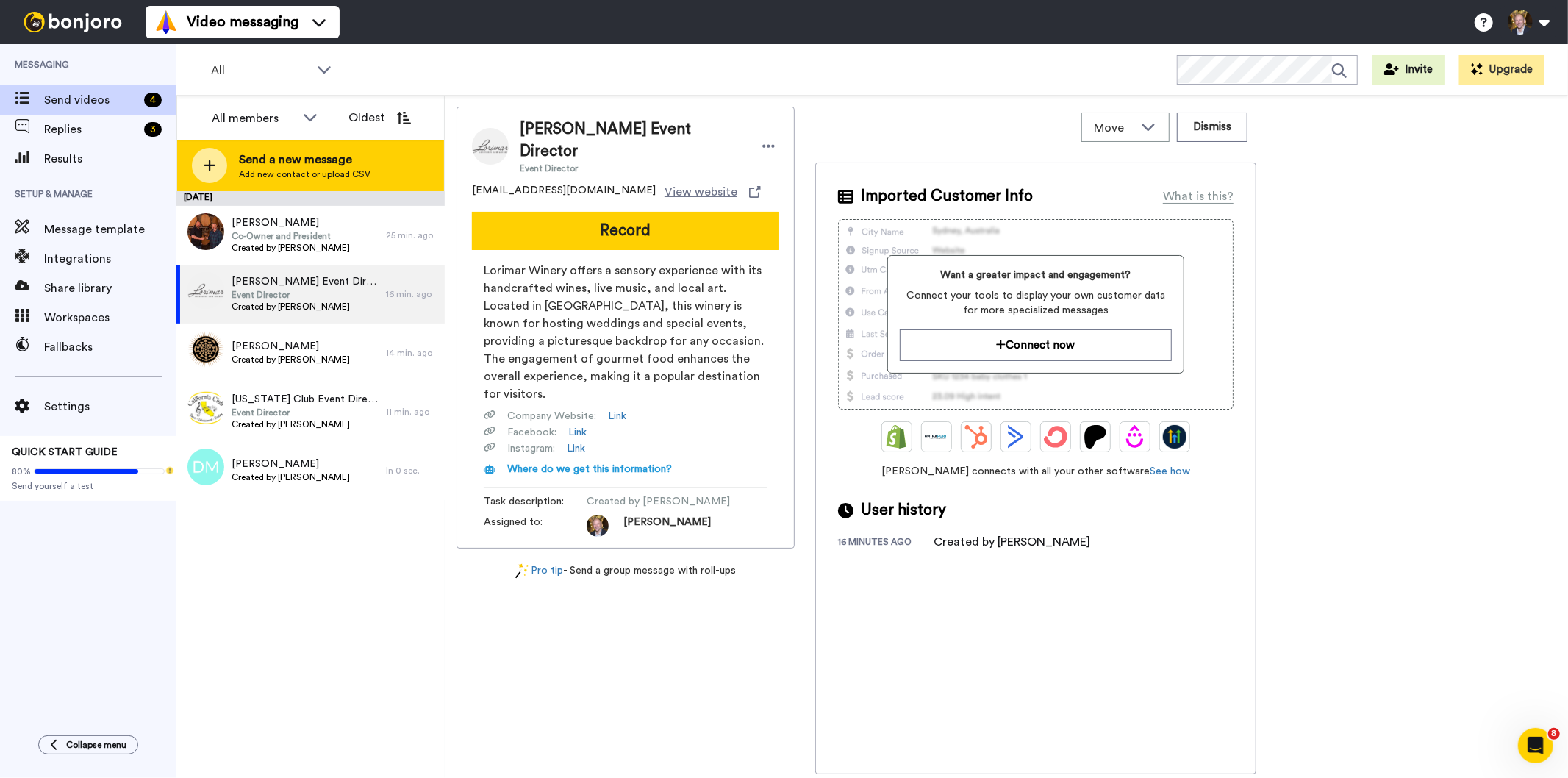
click at [209, 160] on icon at bounding box center [209, 165] width 12 height 14
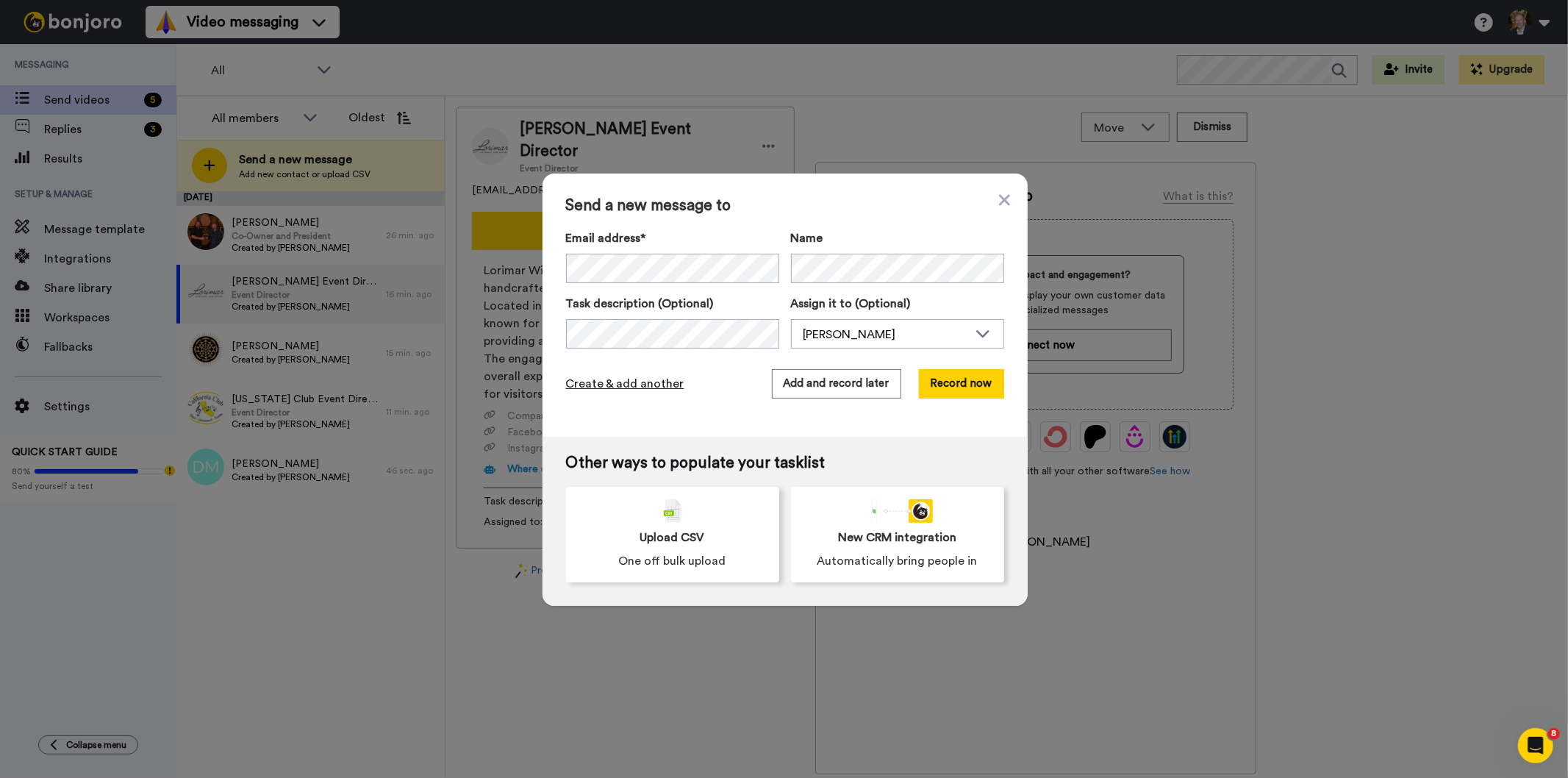
click at [614, 384] on span "Create & add another" at bounding box center [625, 384] width 118 height 18
click at [610, 383] on span "Create & add another" at bounding box center [625, 384] width 118 height 18
click at [696, 415] on div "Send a new message to Email address* No search result for ‘ events@thorntonwine…" at bounding box center [785, 304] width 485 height 263
click at [643, 386] on span "Create & add another" at bounding box center [625, 384] width 118 height 18
click at [614, 383] on span "Create & add another" at bounding box center [625, 384] width 118 height 18
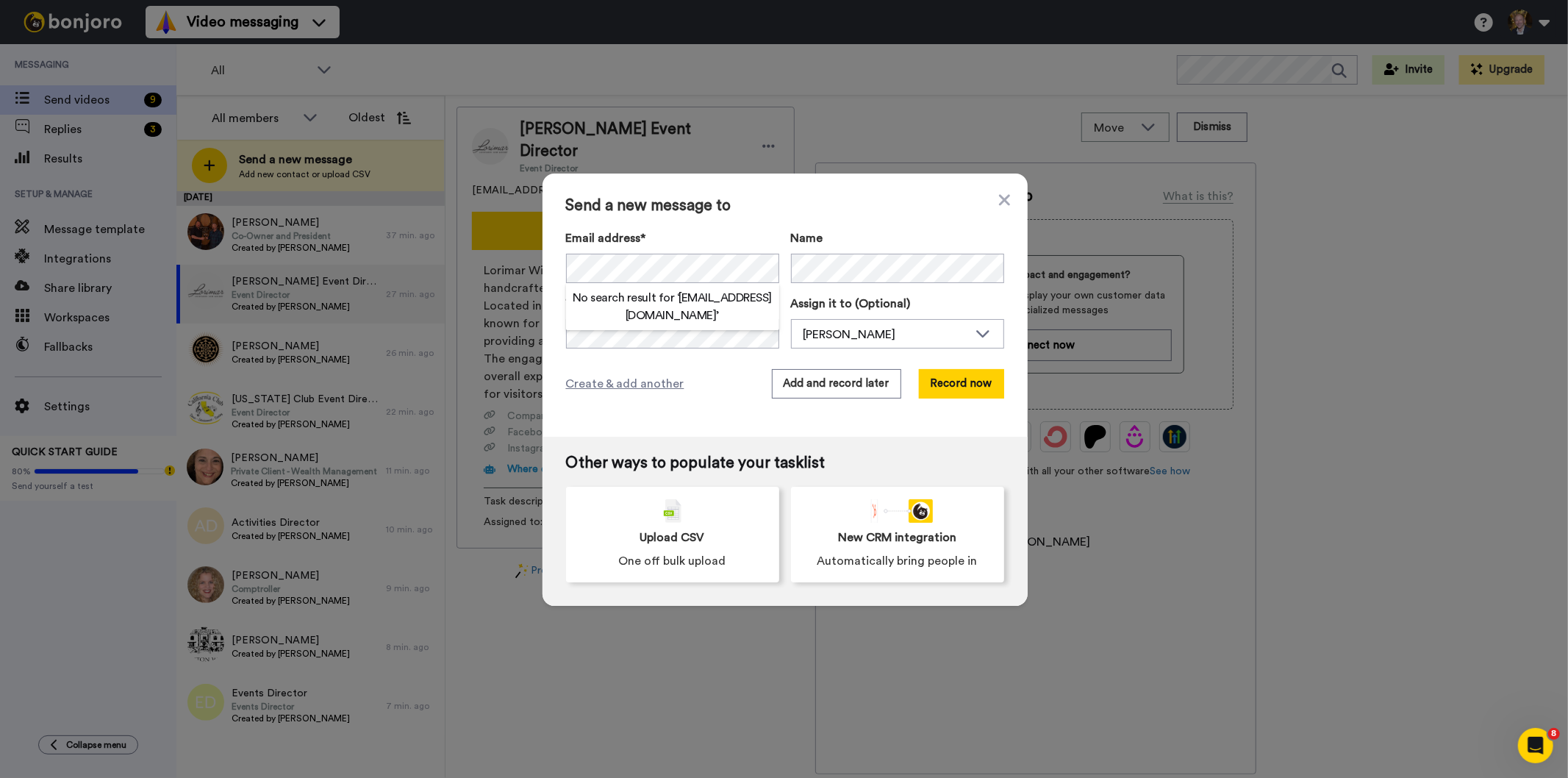
click at [698, 410] on div "Send a new message to Email address* No search result for ‘ knollsrestaurant@gm…" at bounding box center [785, 304] width 485 height 263
click at [649, 385] on span "Create & add another" at bounding box center [625, 384] width 118 height 18
click at [998, 199] on icon at bounding box center [1003, 199] width 11 height 11
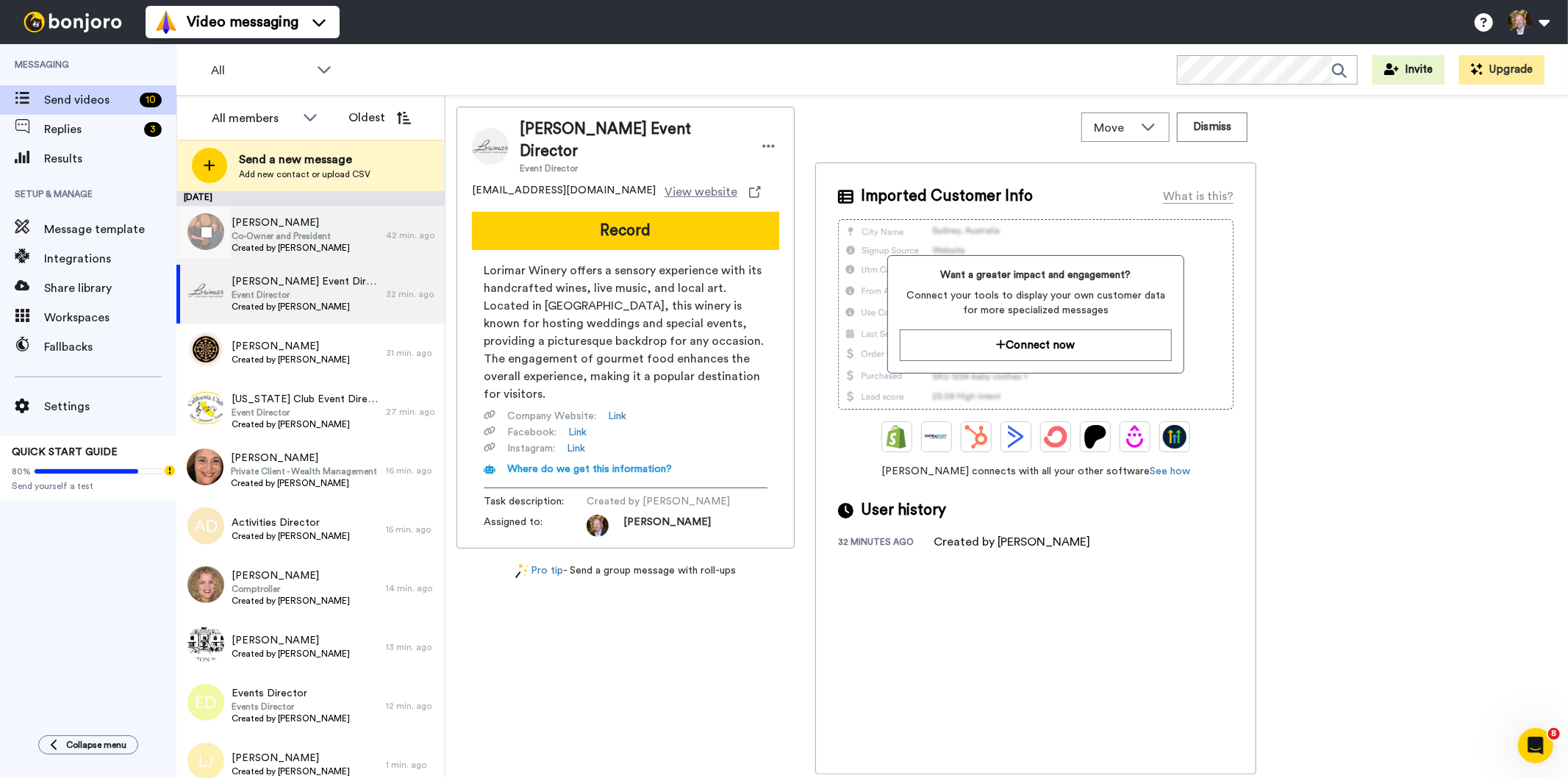
click at [291, 223] on span "[PERSON_NAME]" at bounding box center [291, 222] width 118 height 15
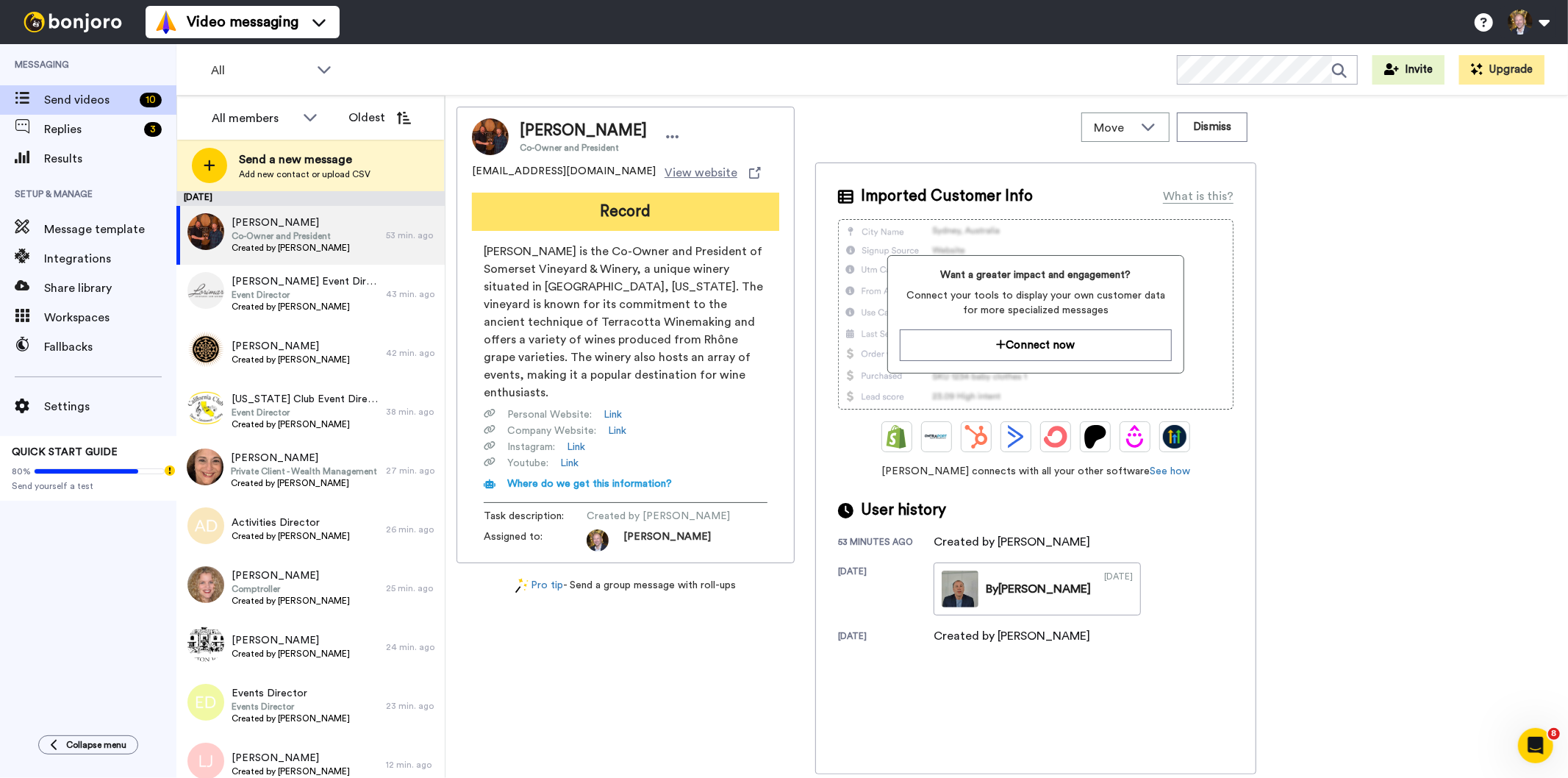
click at [629, 208] on button "Record" at bounding box center [625, 211] width 307 height 38
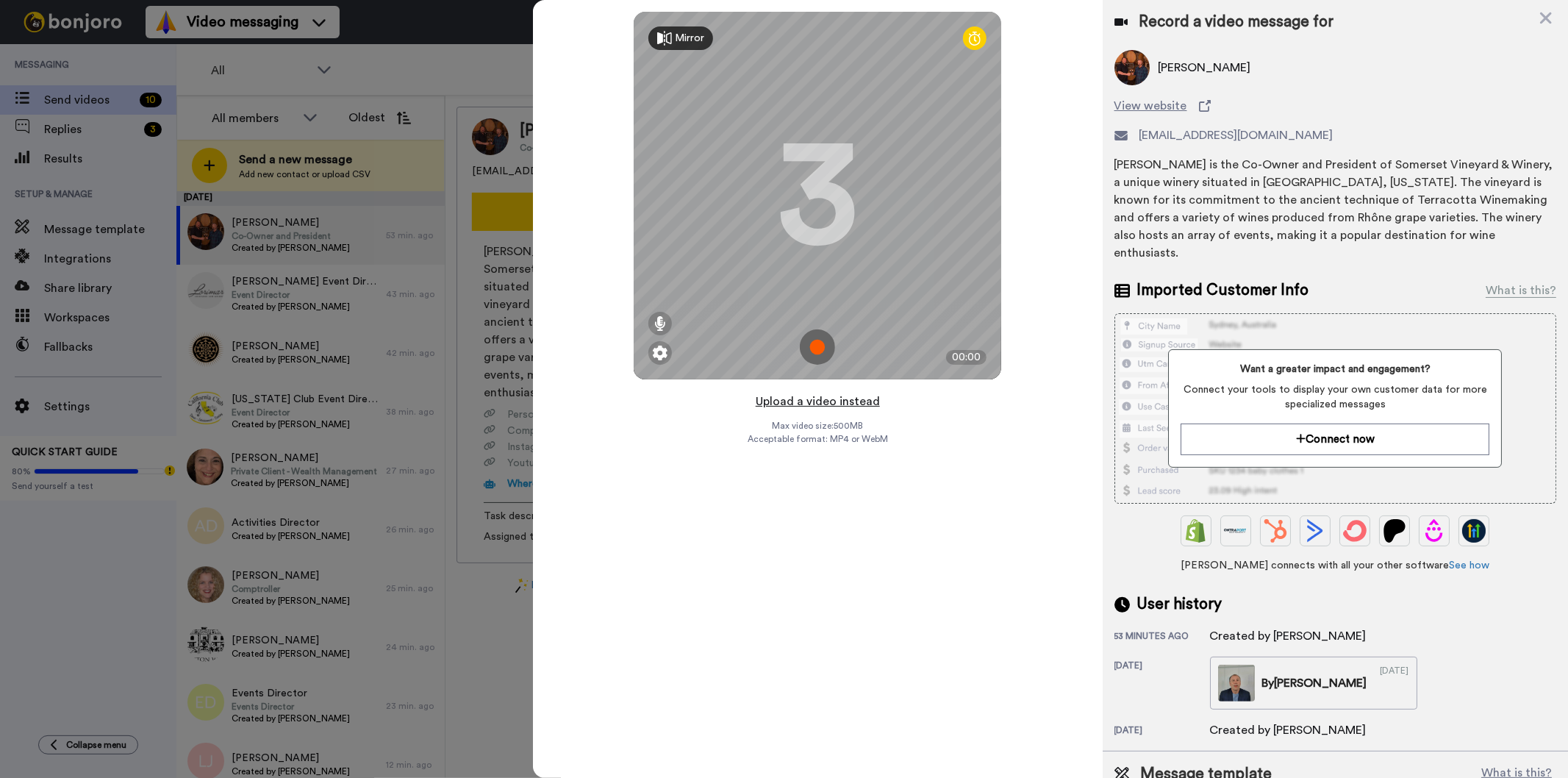
click at [809, 402] on button "Upload a video instead" at bounding box center [818, 402] width 133 height 20
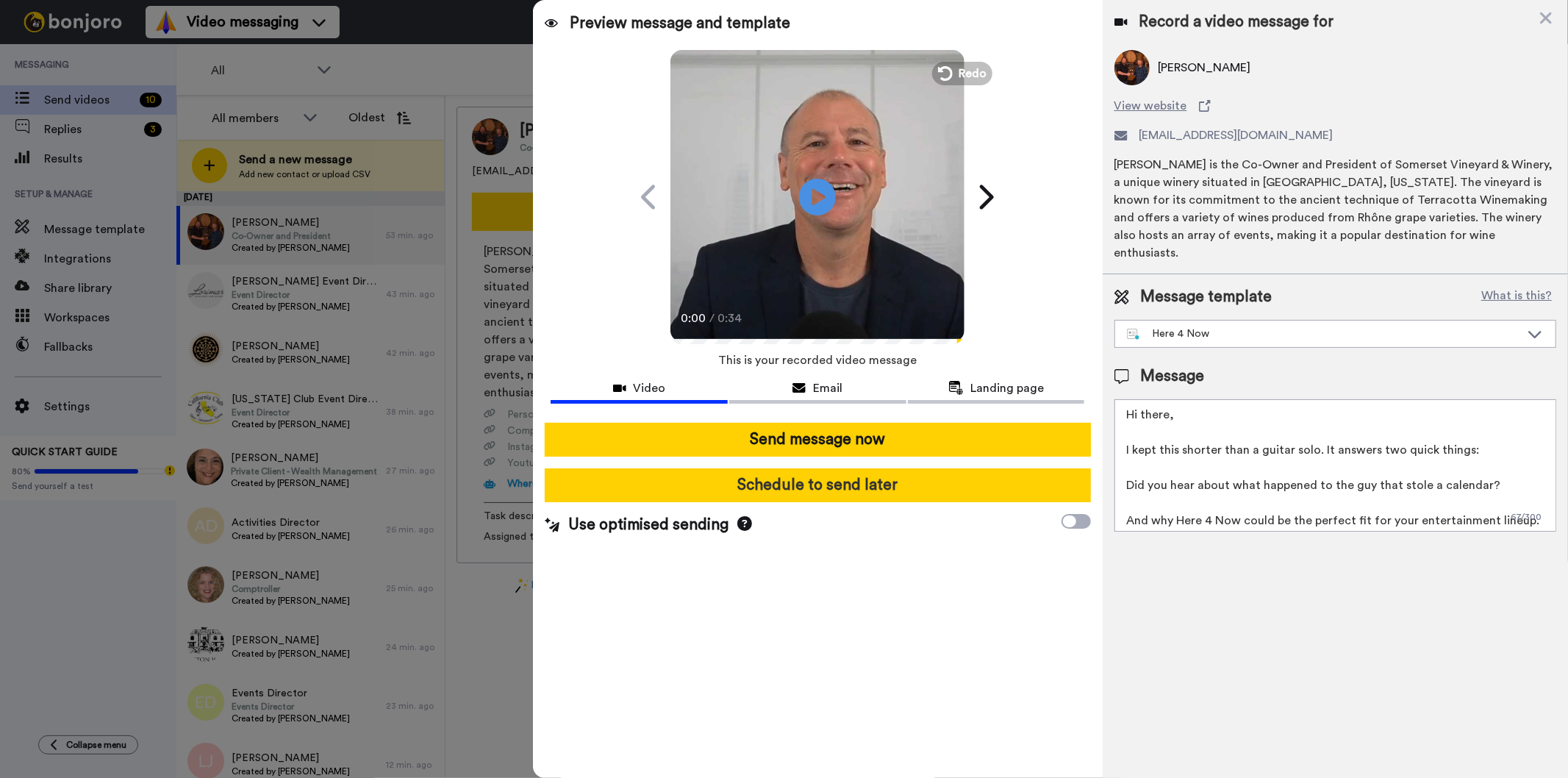
click at [766, 485] on button "Schedule to send later" at bounding box center [818, 485] width 546 height 34
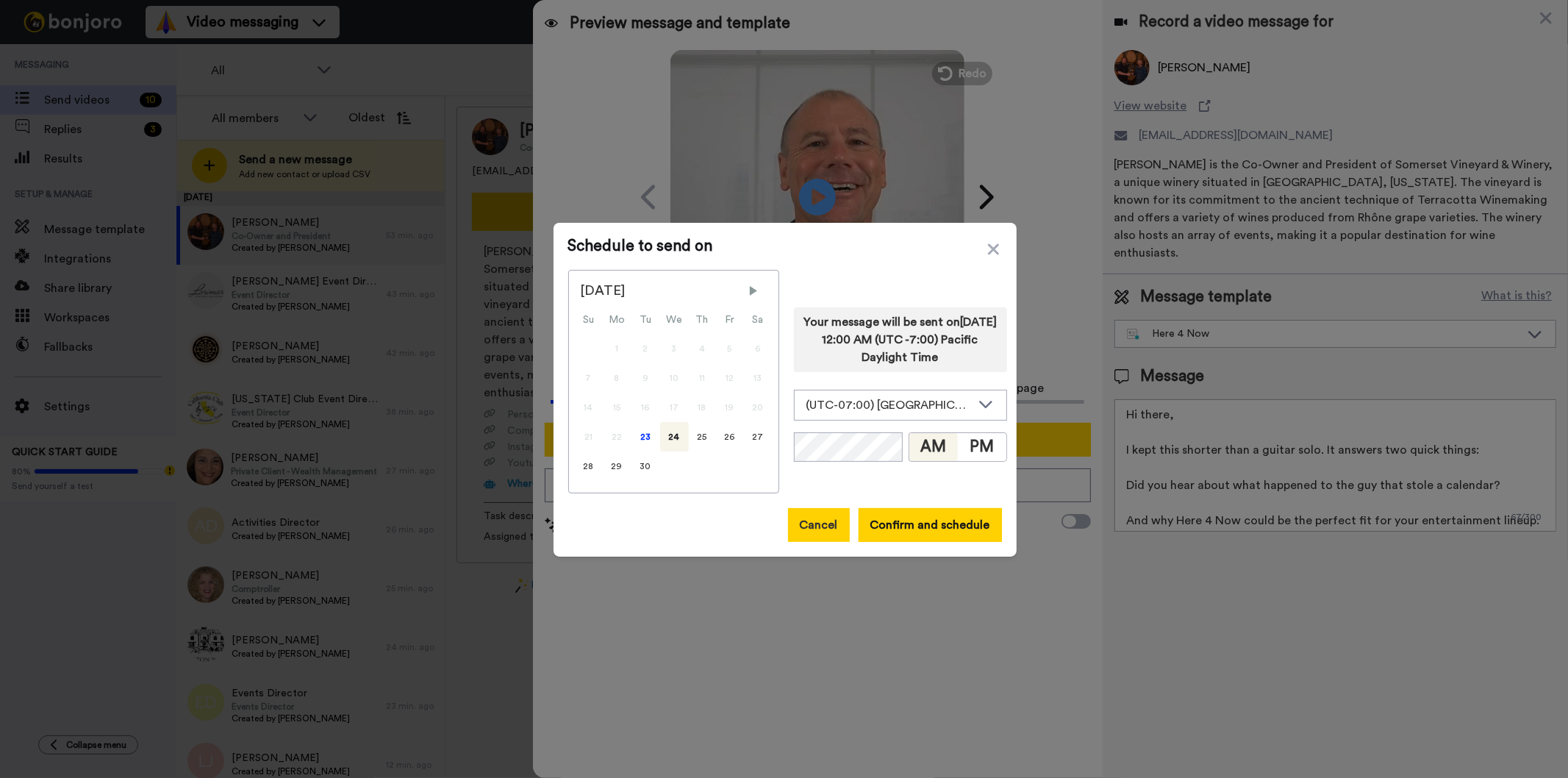
click at [807, 533] on button "Cancel" at bounding box center [819, 525] width 62 height 34
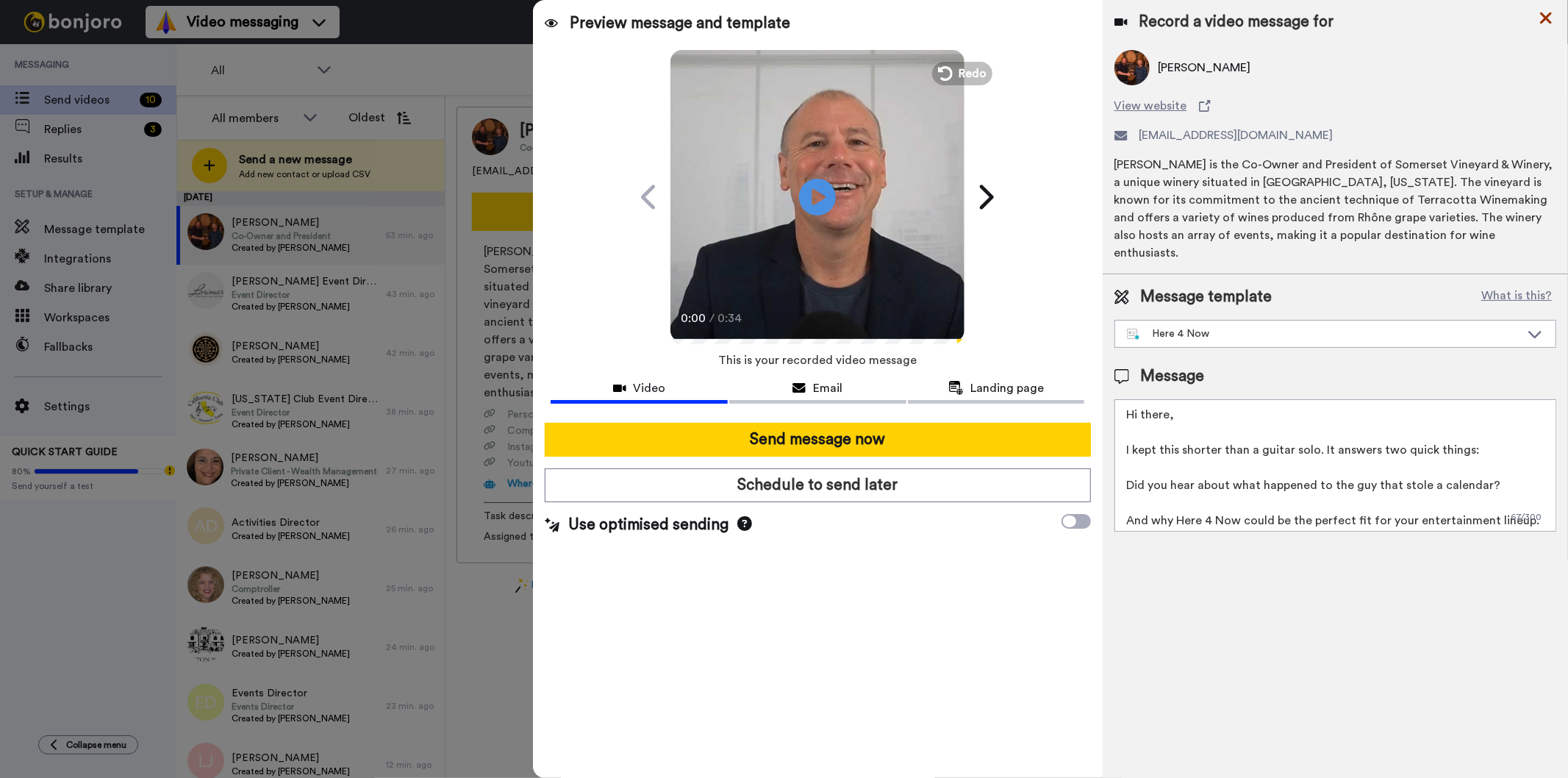
click at [1542, 19] on icon at bounding box center [1546, 18] width 15 height 19
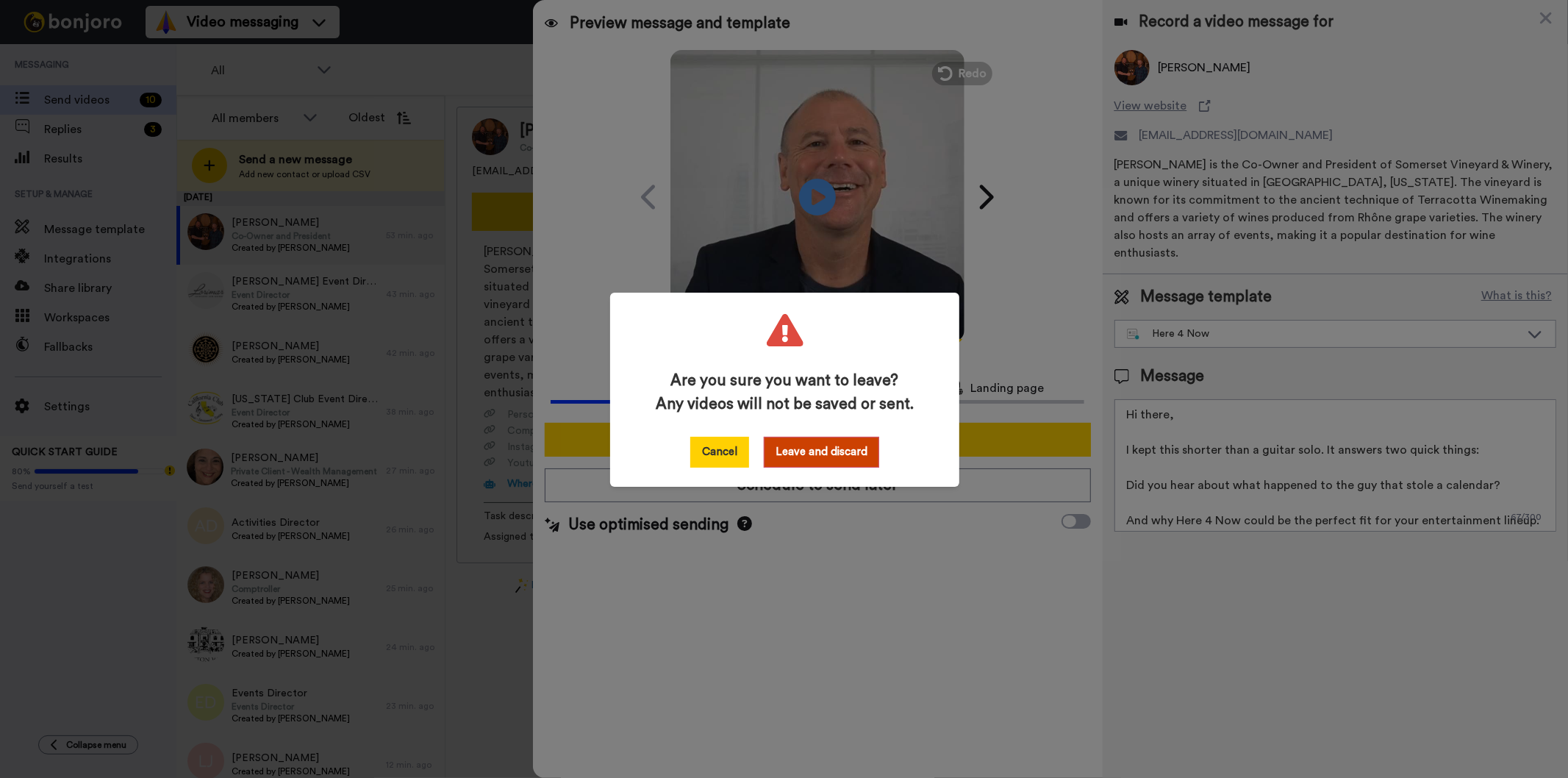
click at [711, 443] on button "Cancel" at bounding box center [720, 452] width 59 height 31
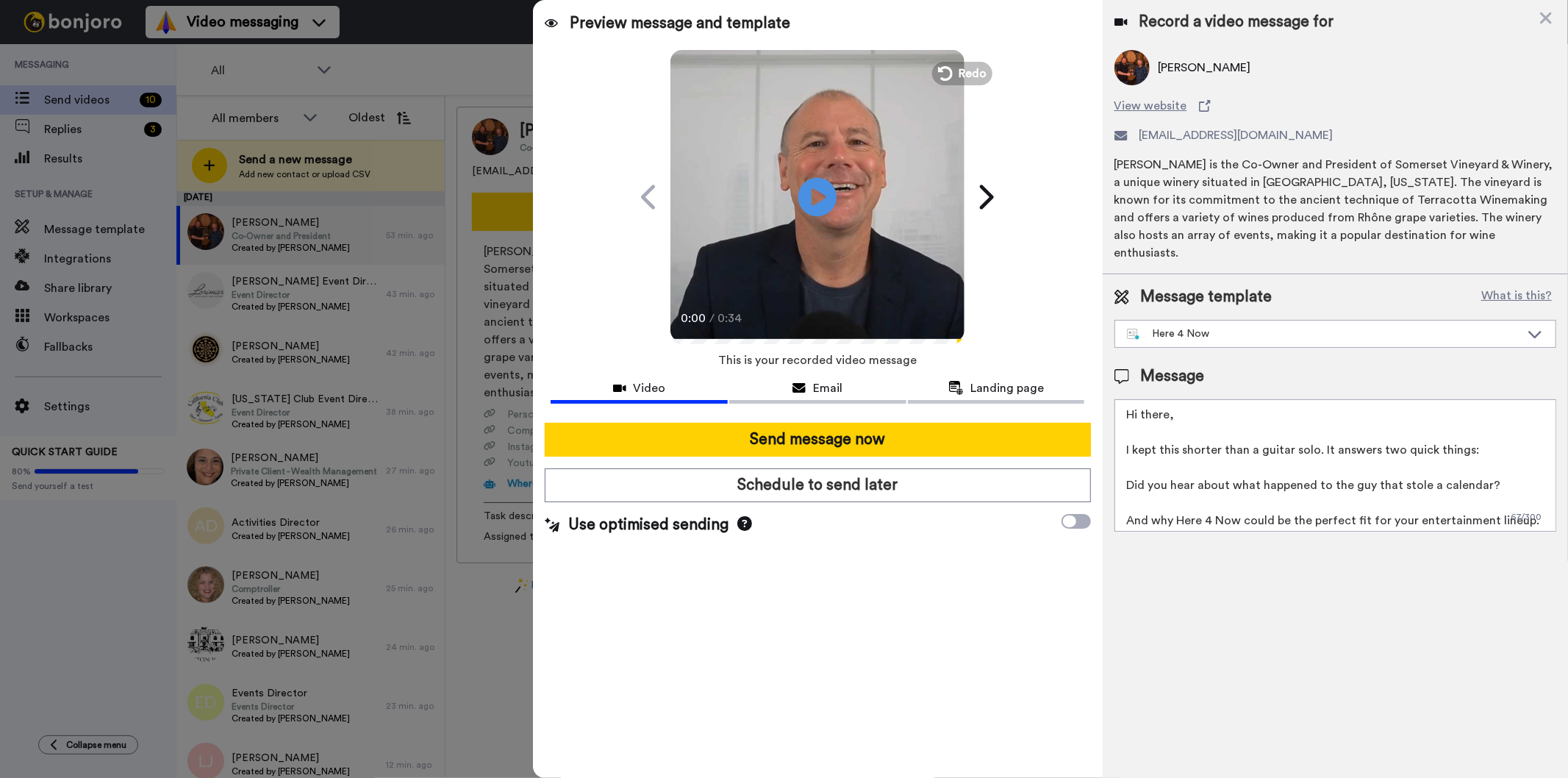
click at [818, 200] on icon "Play/Pause" at bounding box center [818, 196] width 39 height 69
click at [827, 384] on span "Email" at bounding box center [828, 389] width 29 height 18
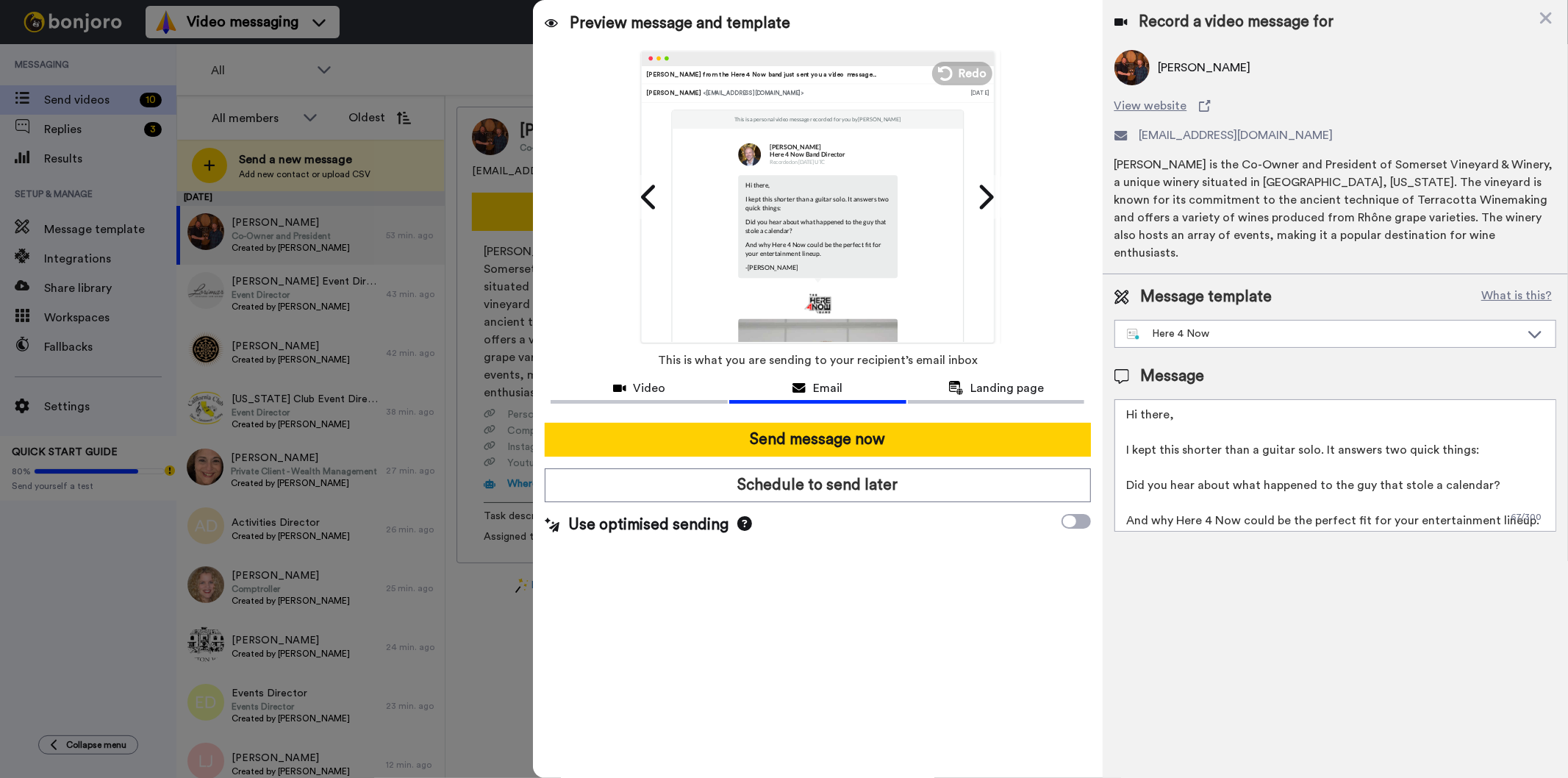
click at [1167, 400] on textarea "Hi there, I kept this shorter than a guitar solo. It answers two quick things: …" at bounding box center [1335, 465] width 442 height 132
type textarea "Hi Kurt, I kept this shorter than a guitar solo. It answers two quick things: D…"
click at [1004, 384] on span "Landing page" at bounding box center [1008, 389] width 73 height 18
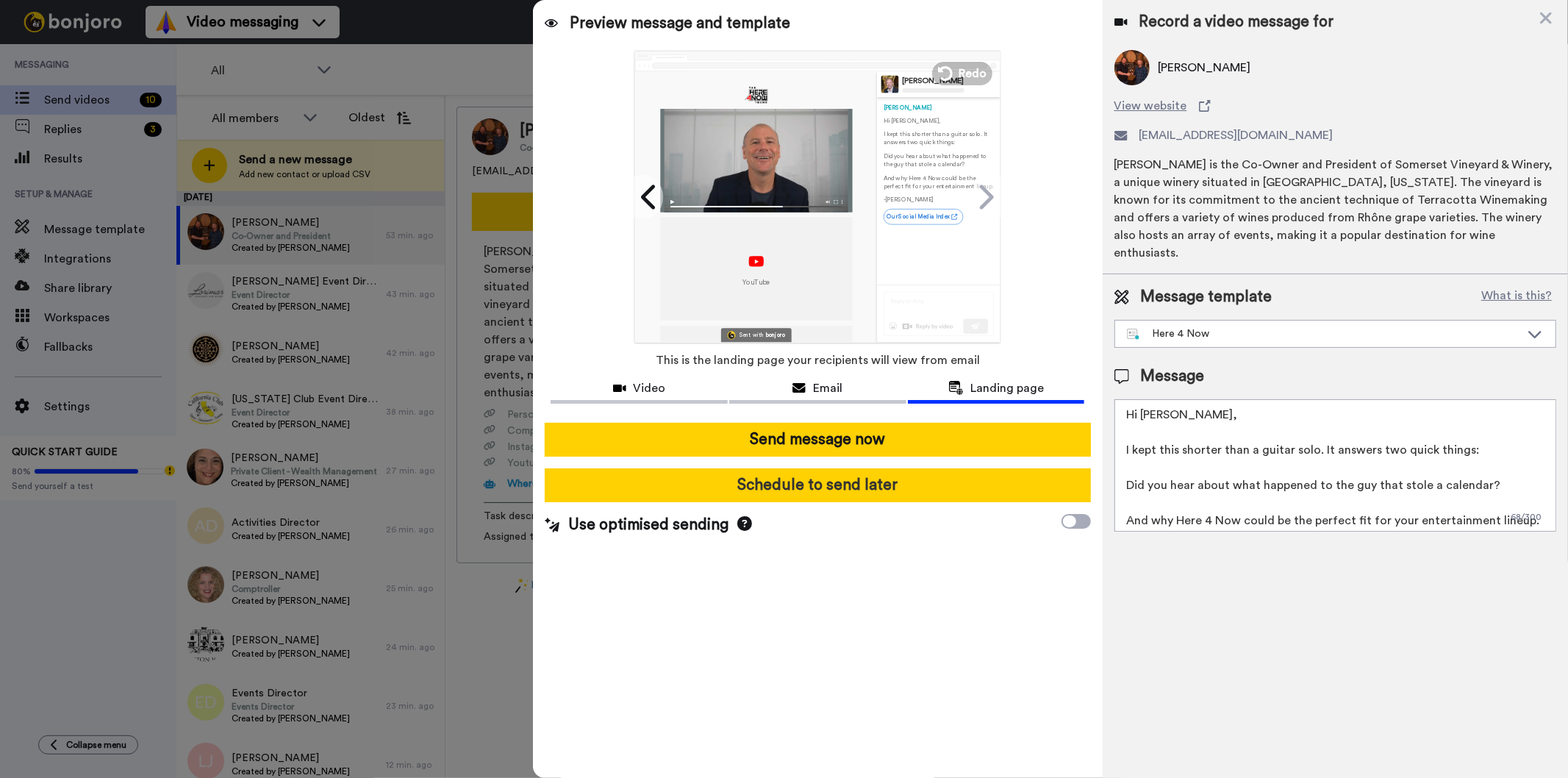
click at [811, 486] on button "Schedule to send later" at bounding box center [818, 485] width 546 height 34
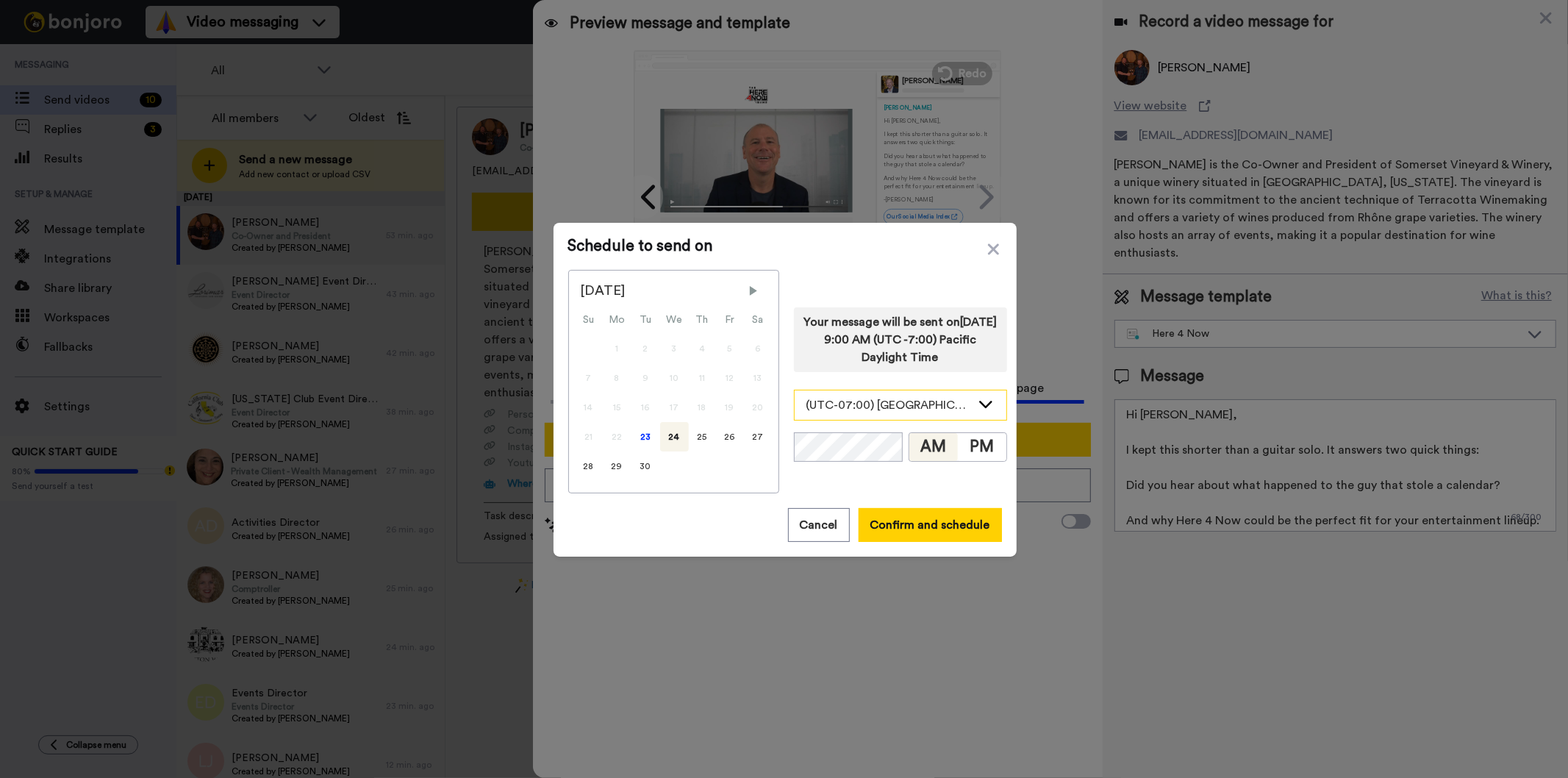
click at [977, 401] on icon at bounding box center [986, 403] width 18 height 15
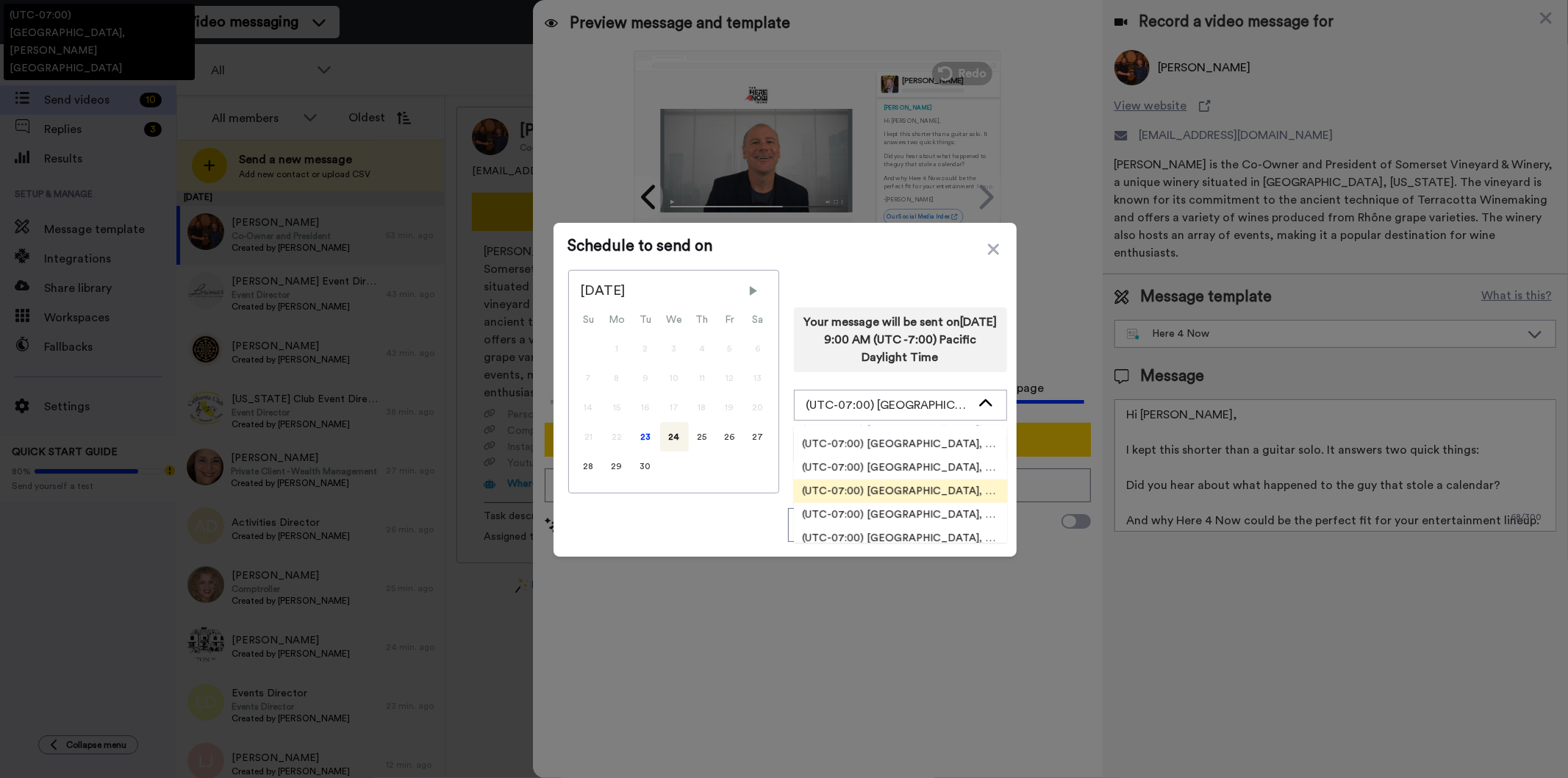
scroll to position [469, 0]
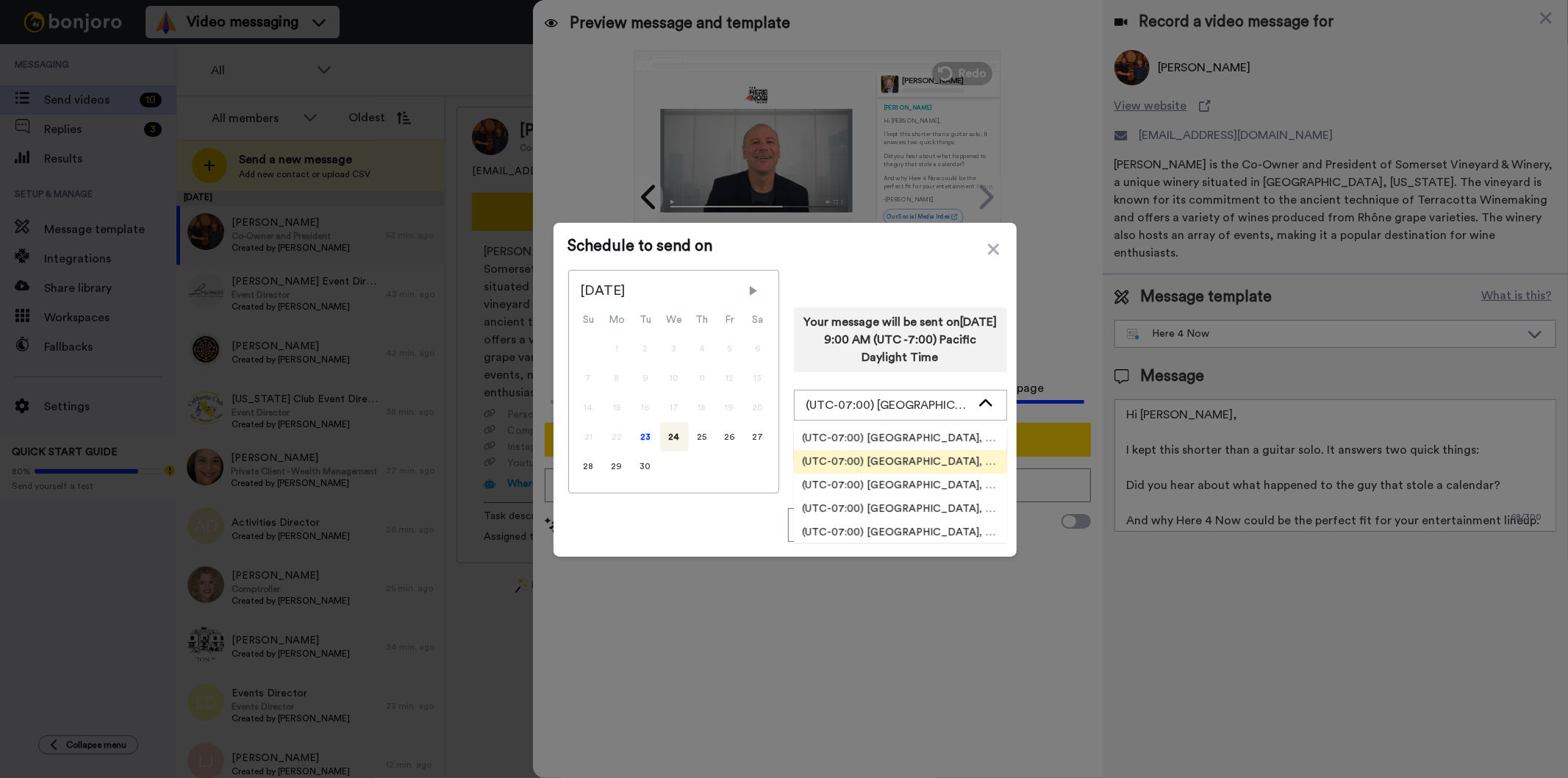
click at [894, 461] on span "(UTC-07:00) America, Los Angeles" at bounding box center [901, 461] width 213 height 15
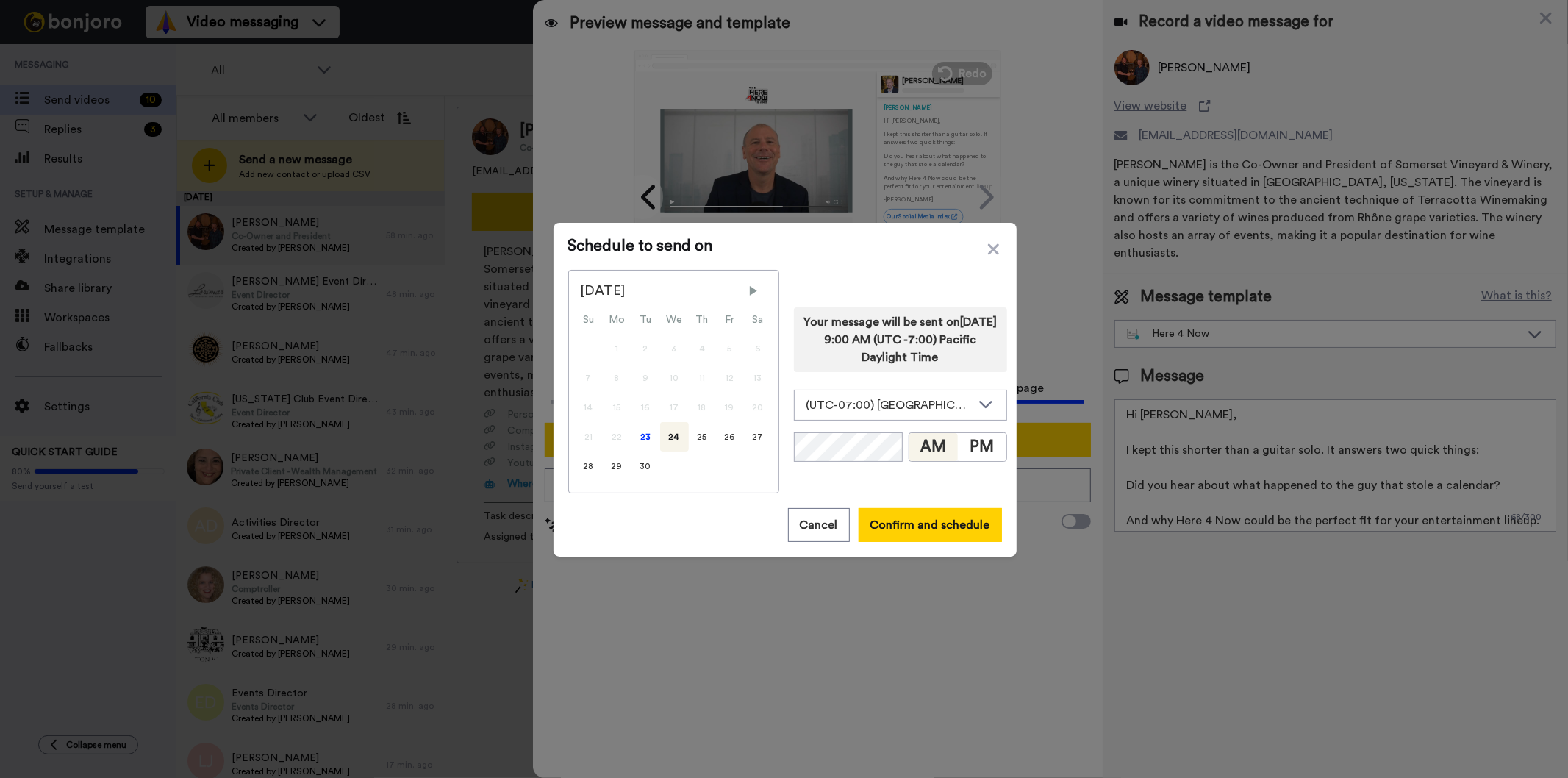
click at [666, 437] on div "24" at bounding box center [674, 436] width 28 height 29
click at [916, 528] on button "Confirm and schedule" at bounding box center [930, 525] width 144 height 34
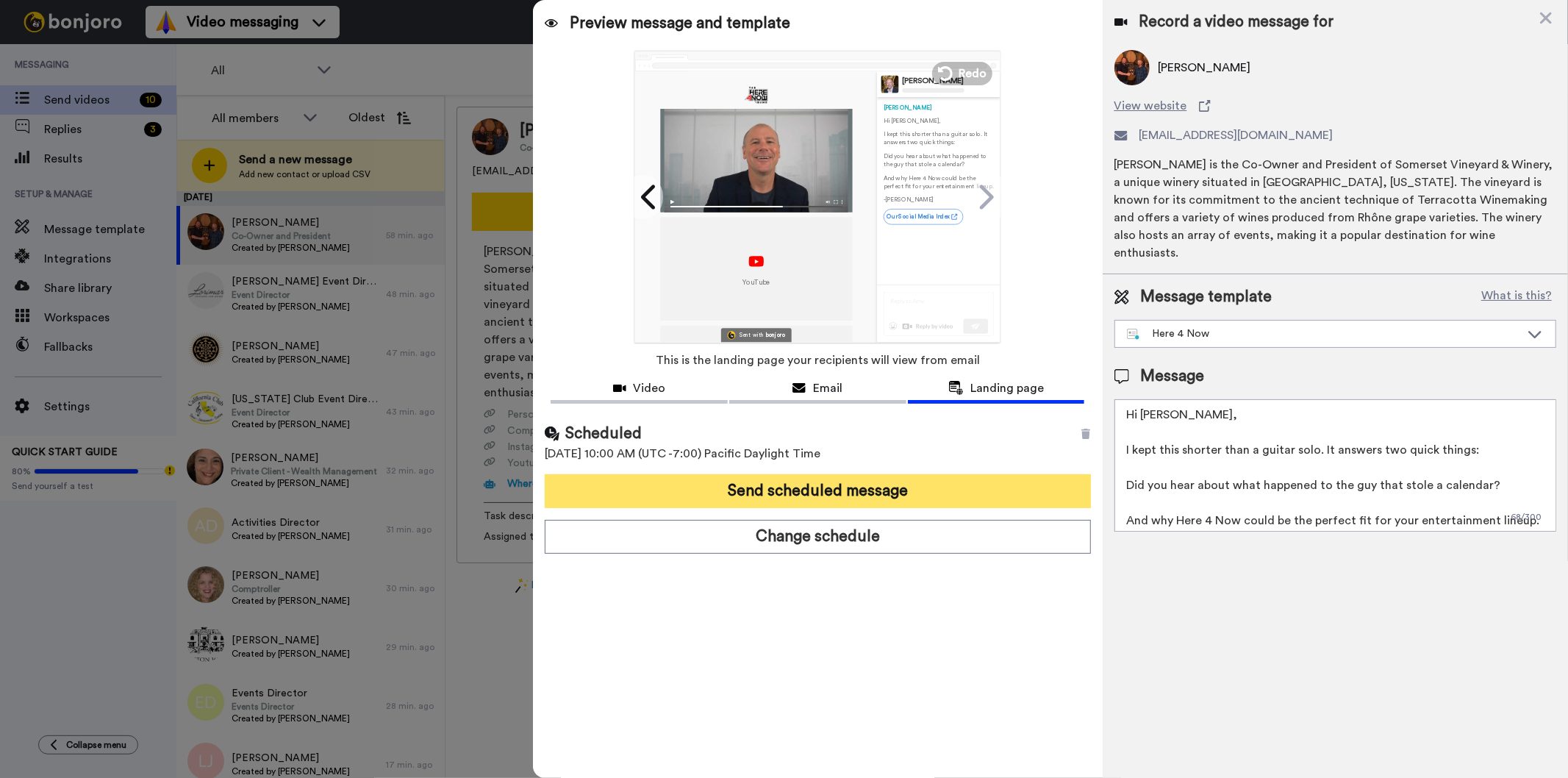
click at [817, 489] on button "Send scheduled message" at bounding box center [818, 491] width 546 height 34
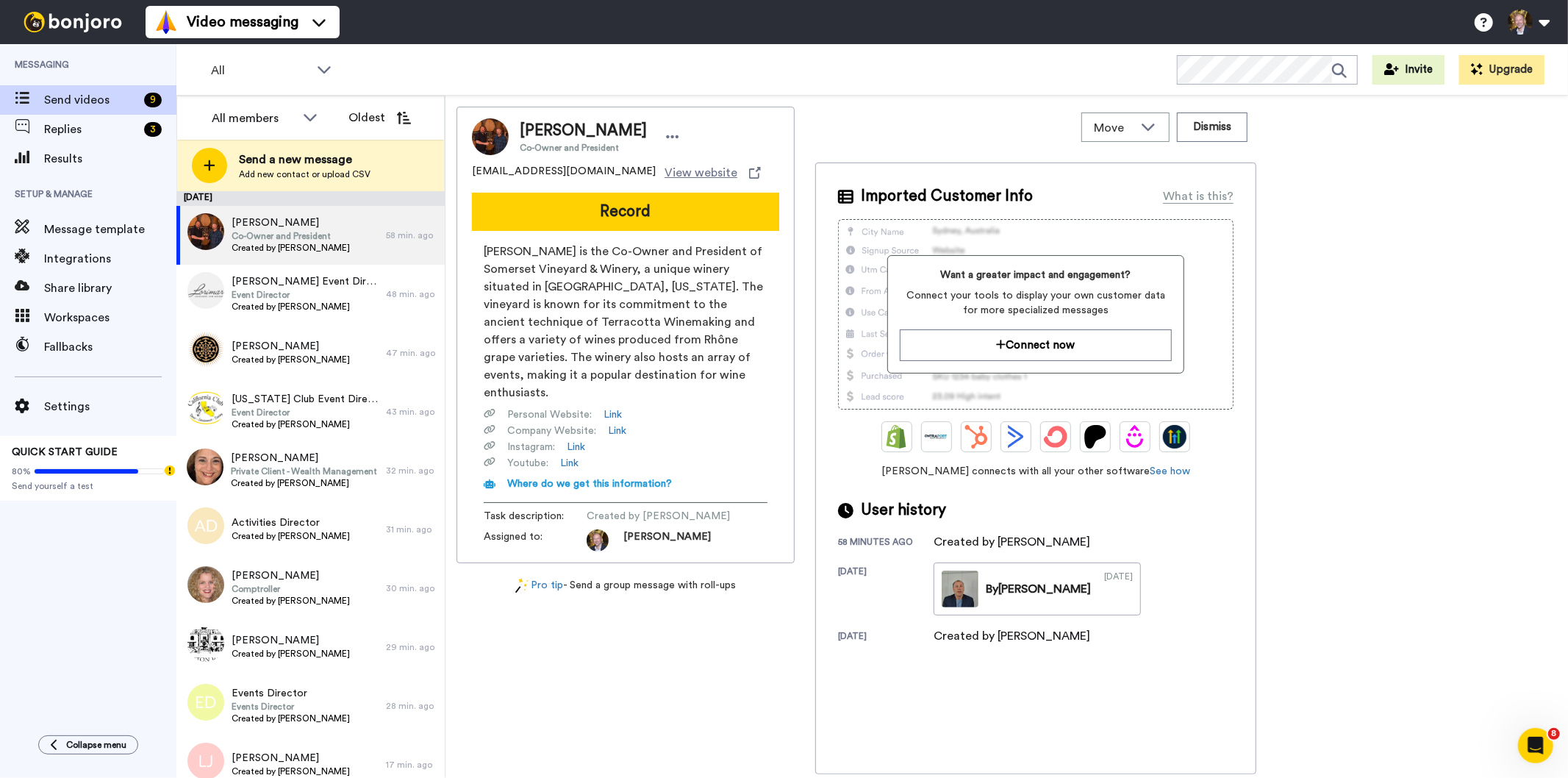
scroll to position [0, 0]
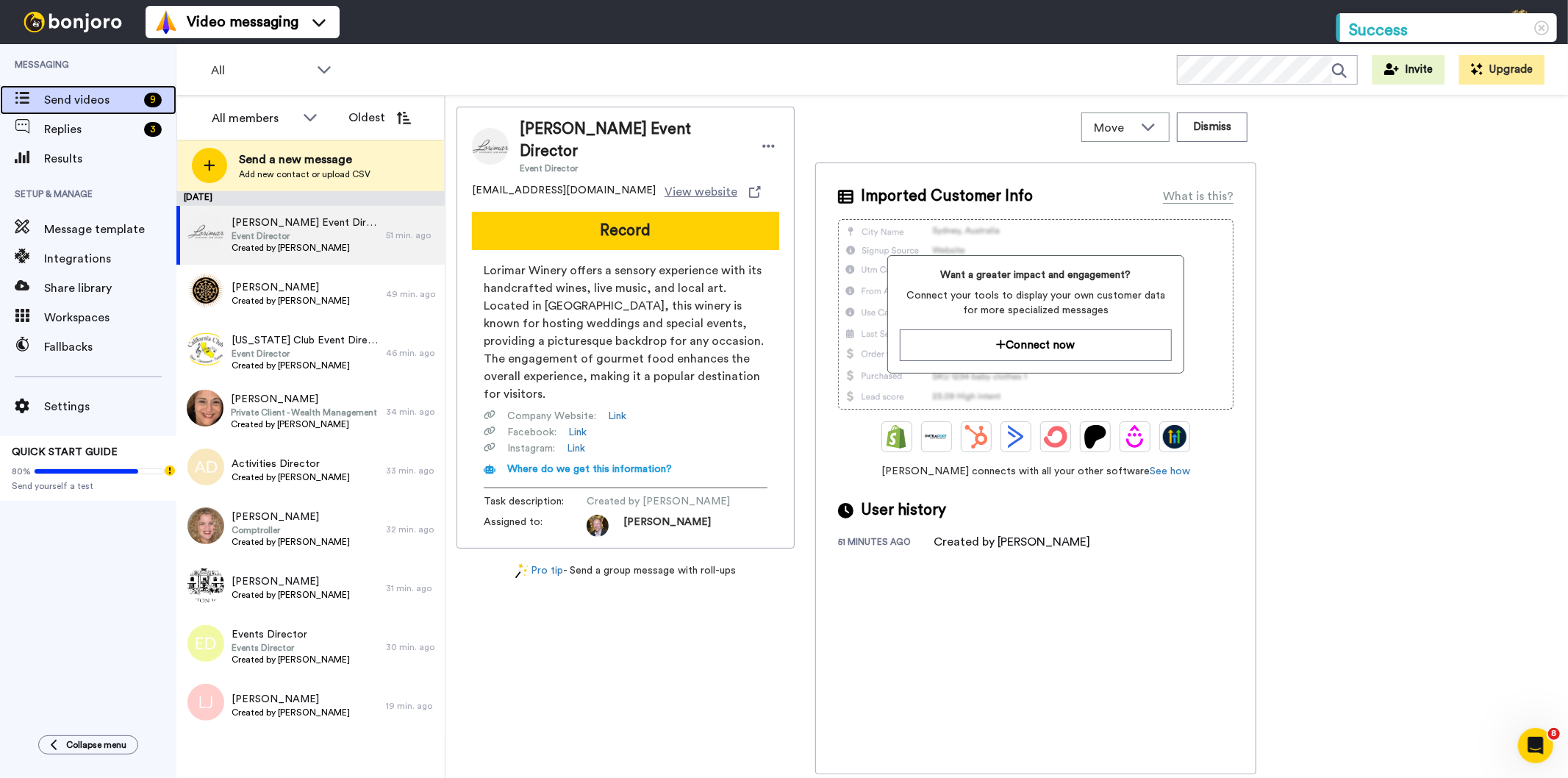
click at [71, 99] on span "Send videos" at bounding box center [91, 100] width 94 height 18
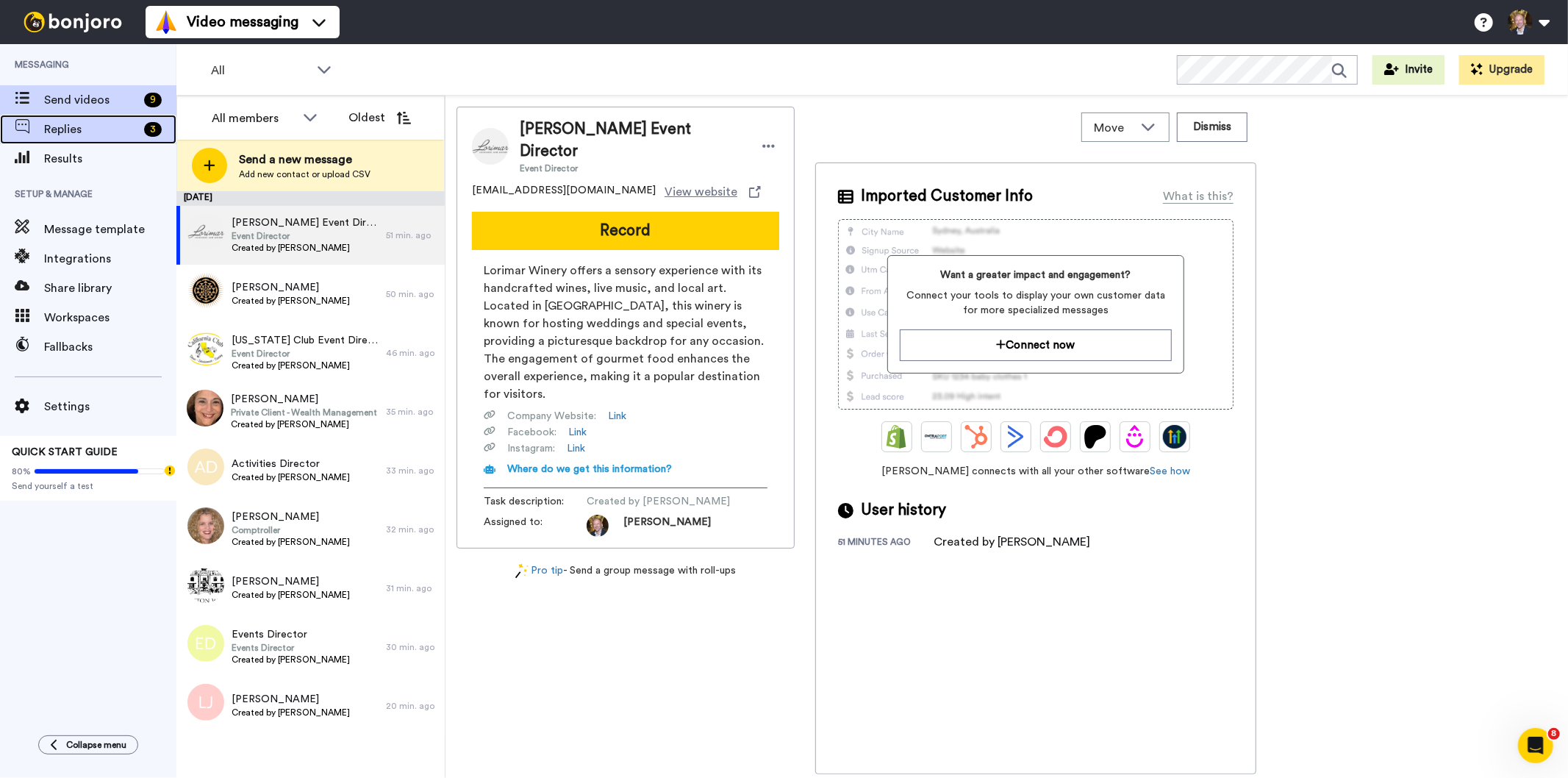
click at [70, 130] on span "Replies" at bounding box center [91, 129] width 94 height 18
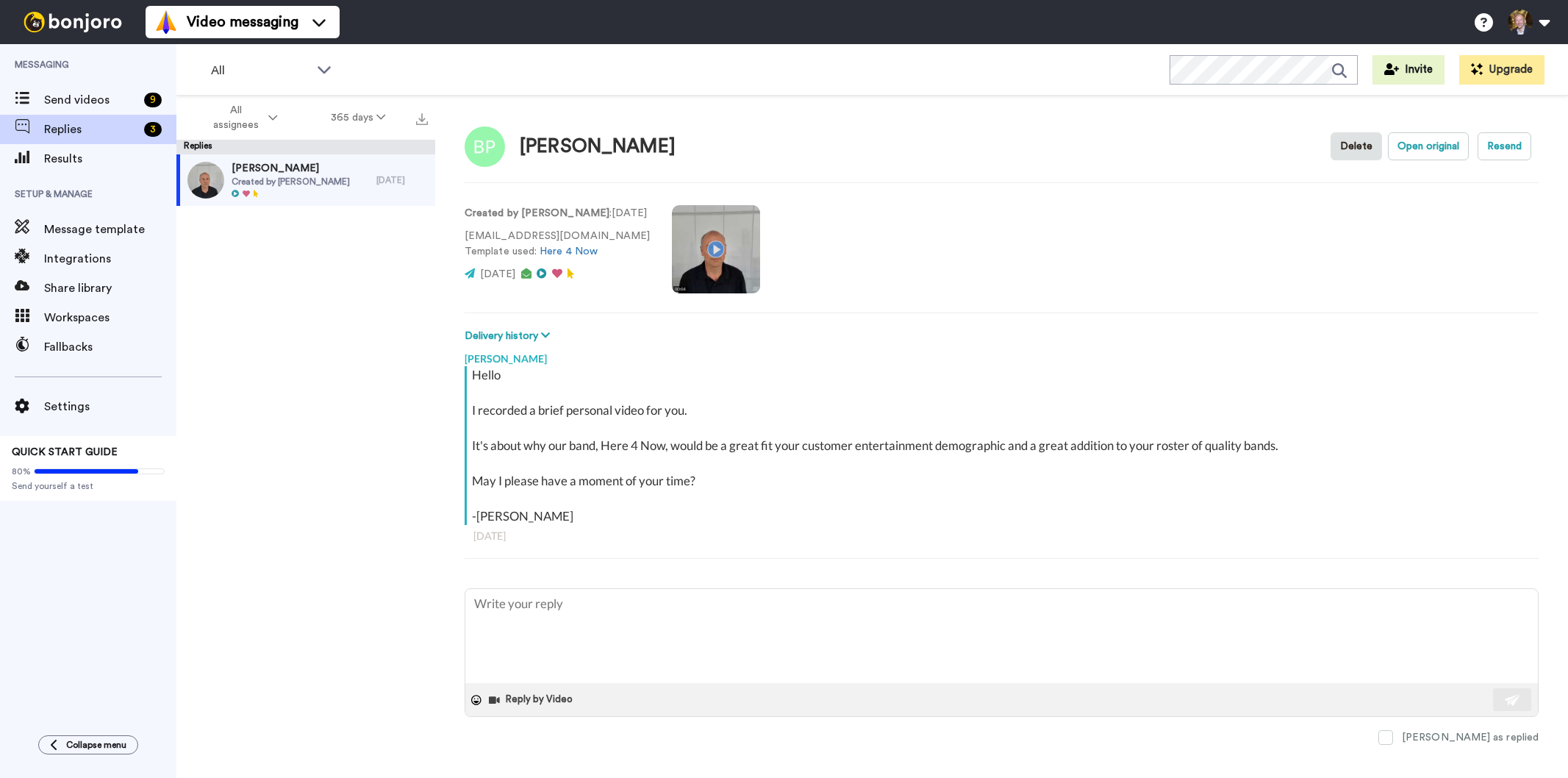
type textarea "x"
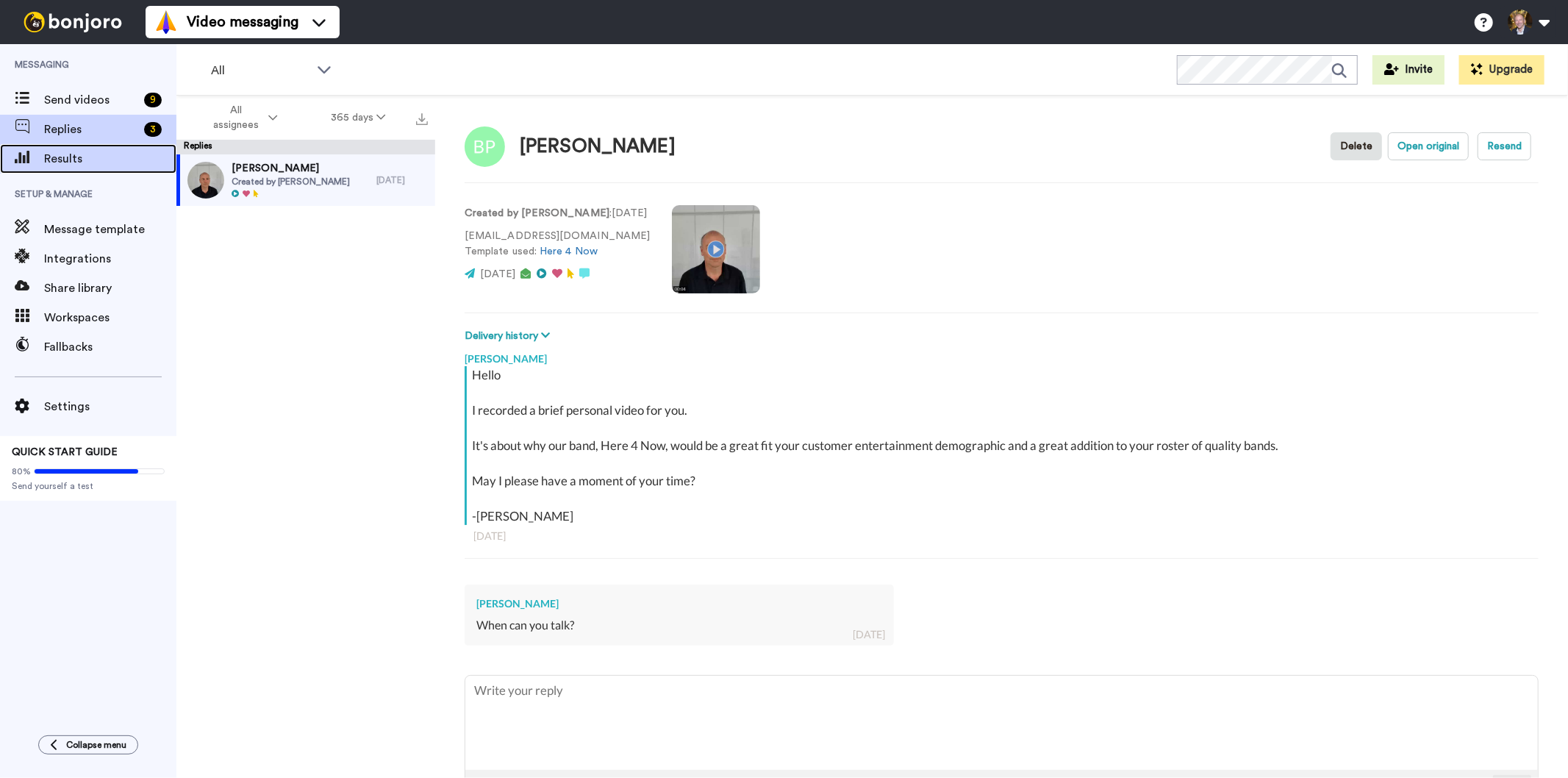
click at [61, 156] on span "Results" at bounding box center [110, 159] width 132 height 18
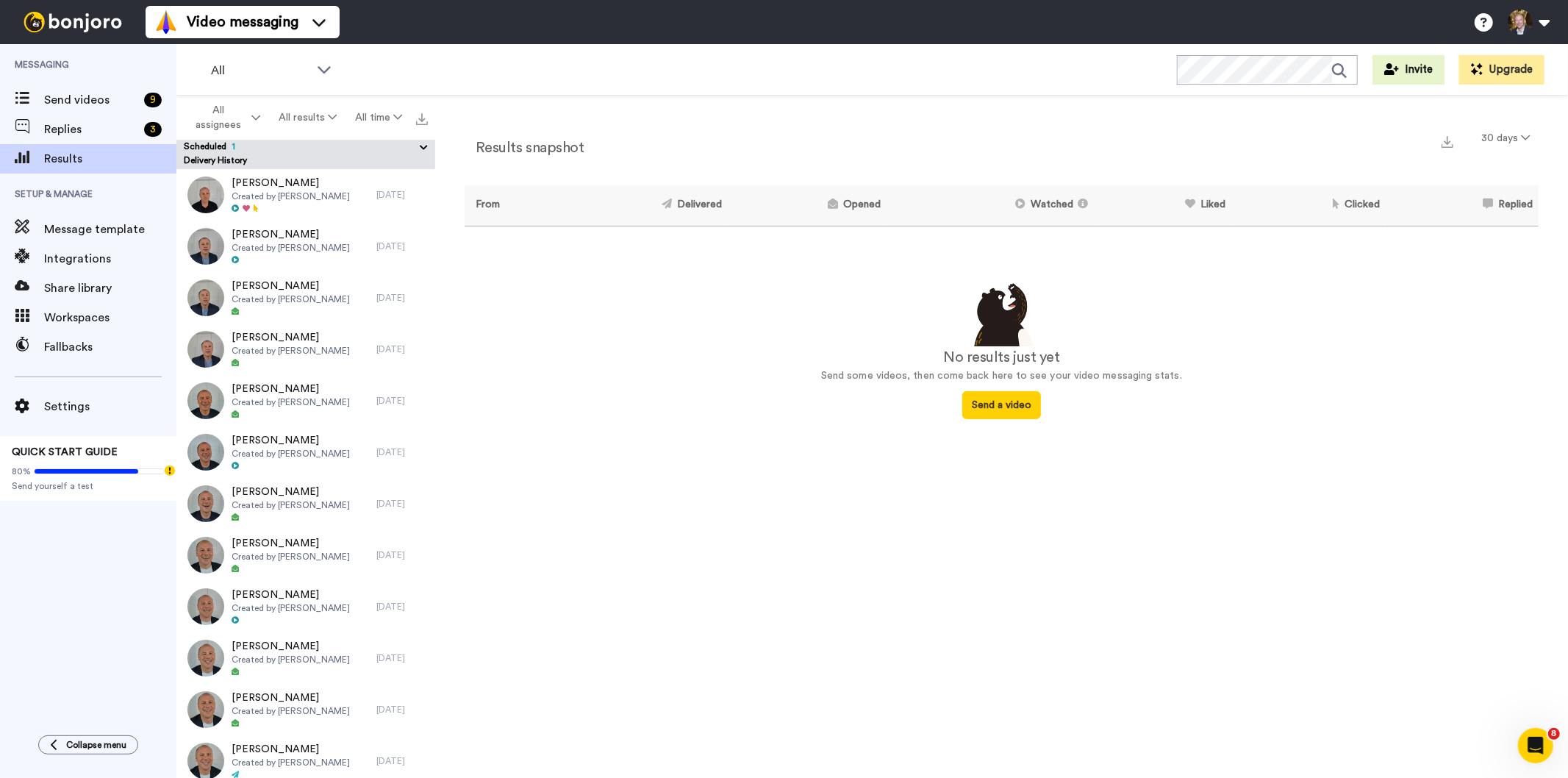
click at [265, 147] on button "Scheduled 1" at bounding box center [309, 148] width 251 height 17
